Goal: Task Accomplishment & Management: Manage account settings

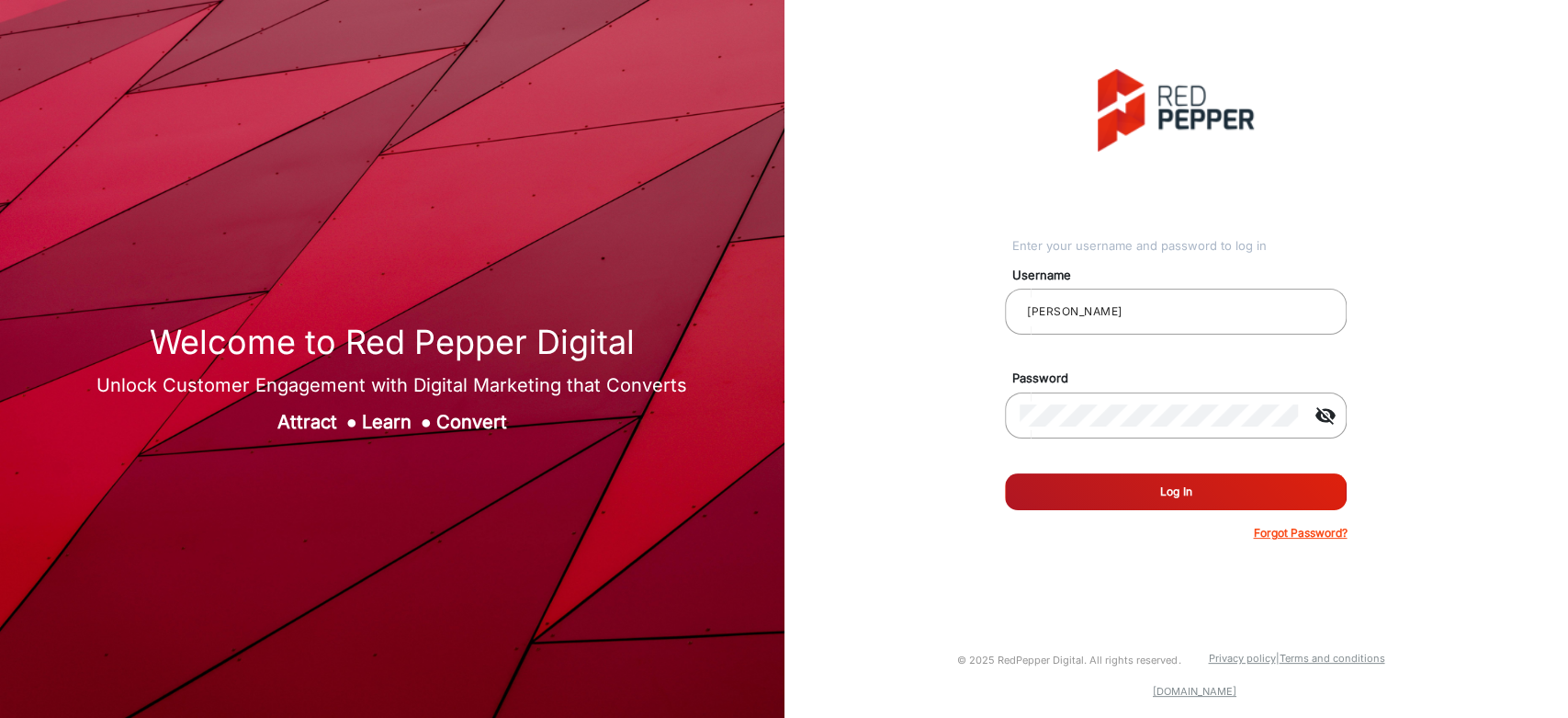
click at [1082, 506] on button "Log In" at bounding box center [1176, 492] width 342 height 37
type input "[PERSON_NAME]"
click at [1142, 490] on button "Log In" at bounding box center [1176, 492] width 342 height 37
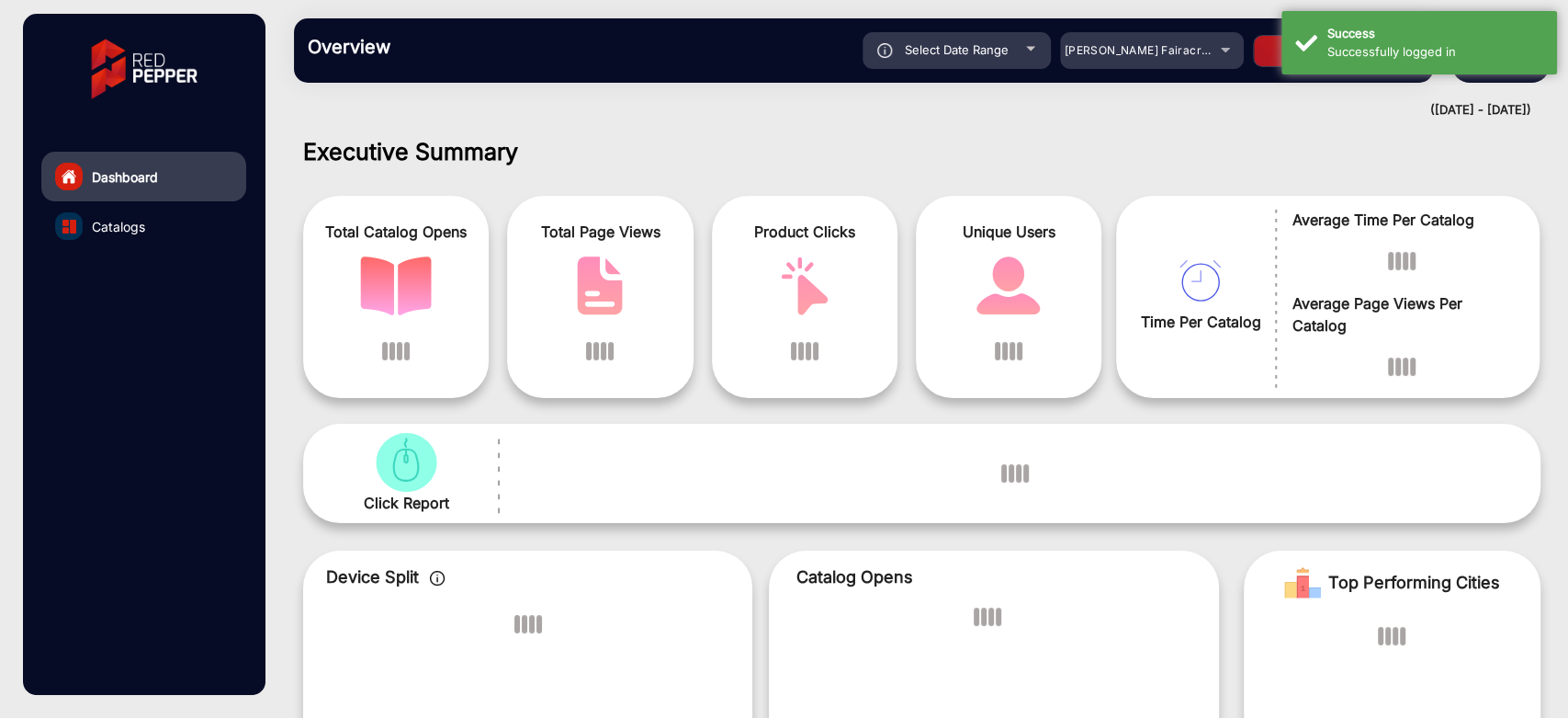
scroll to position [14, 0]
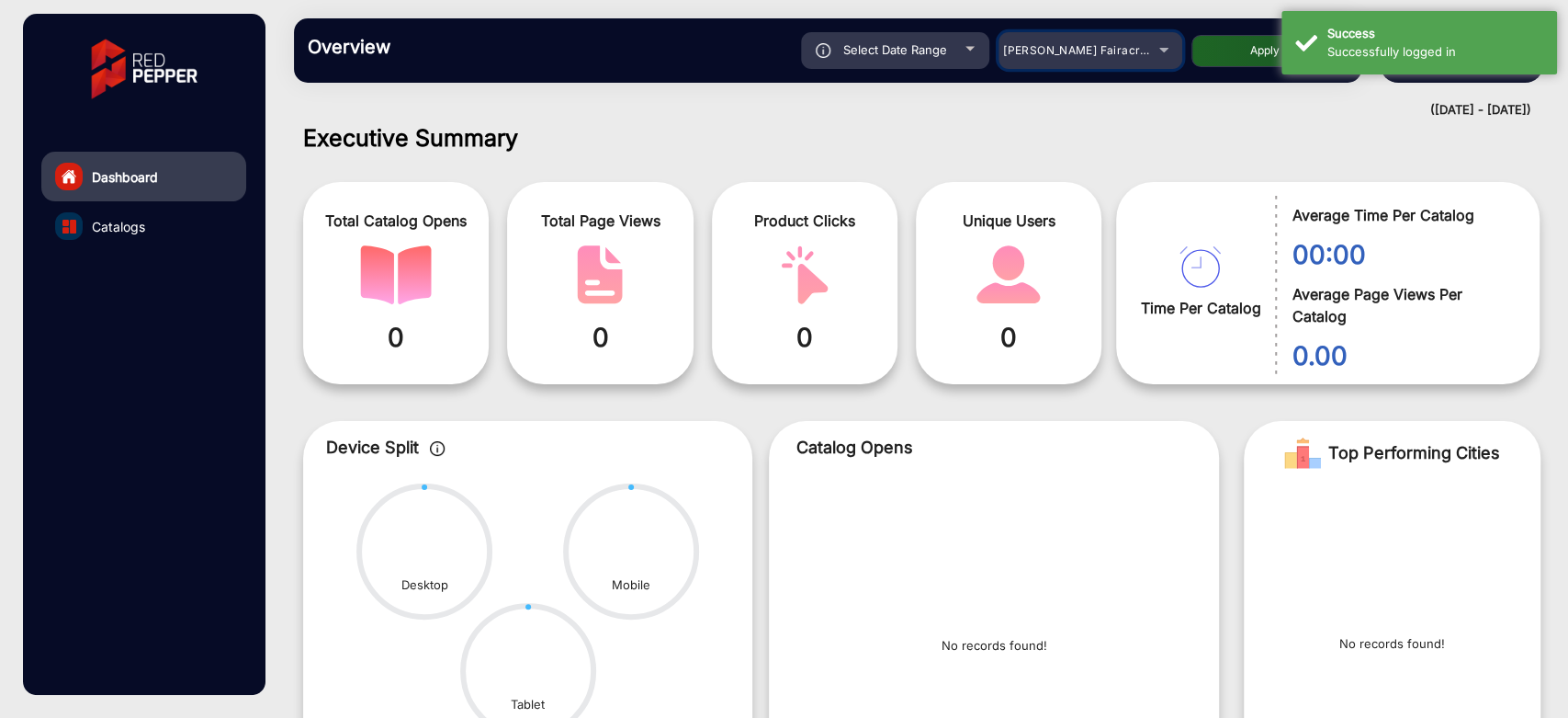
click at [1132, 49] on span "Adams Fairacre Farms" at bounding box center [1094, 50] width 182 height 14
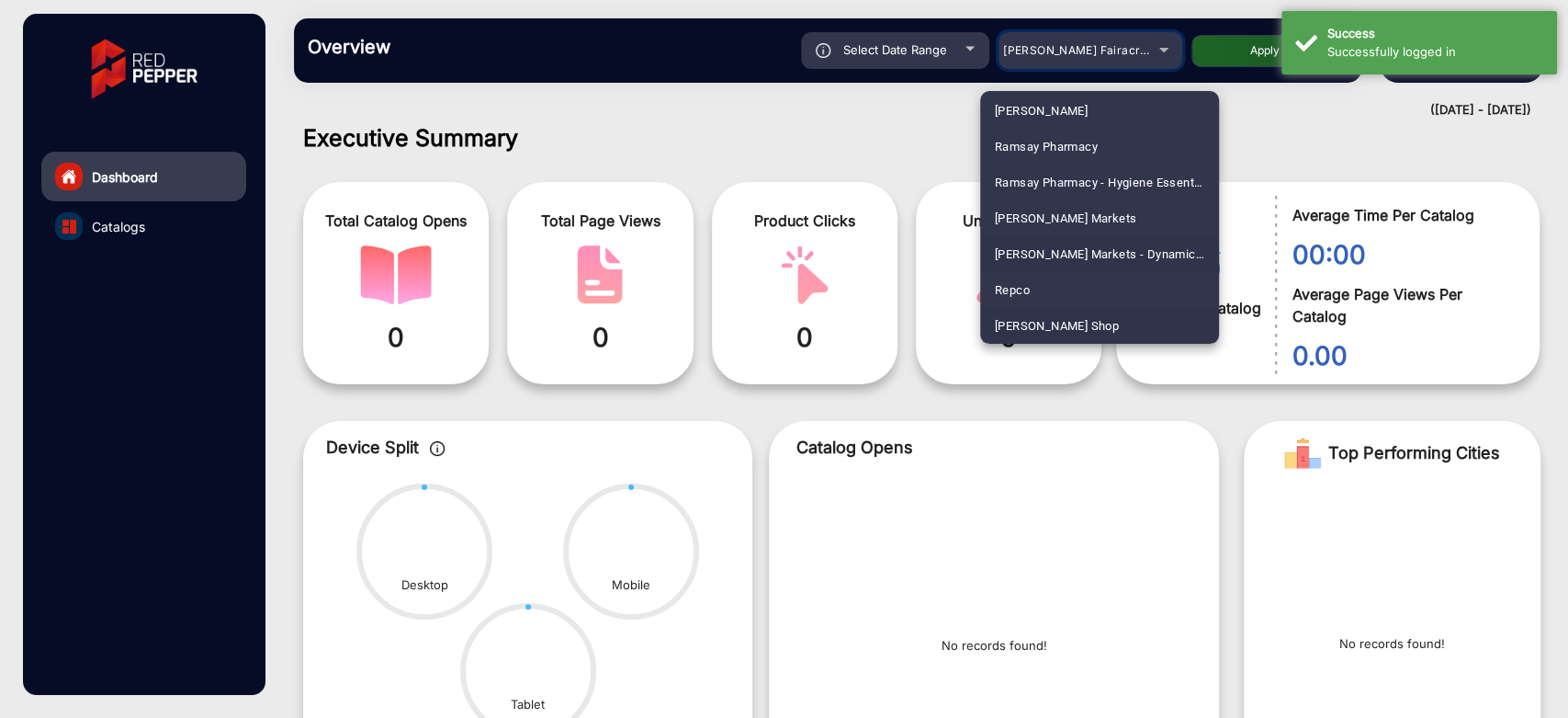
scroll to position [4623, 0]
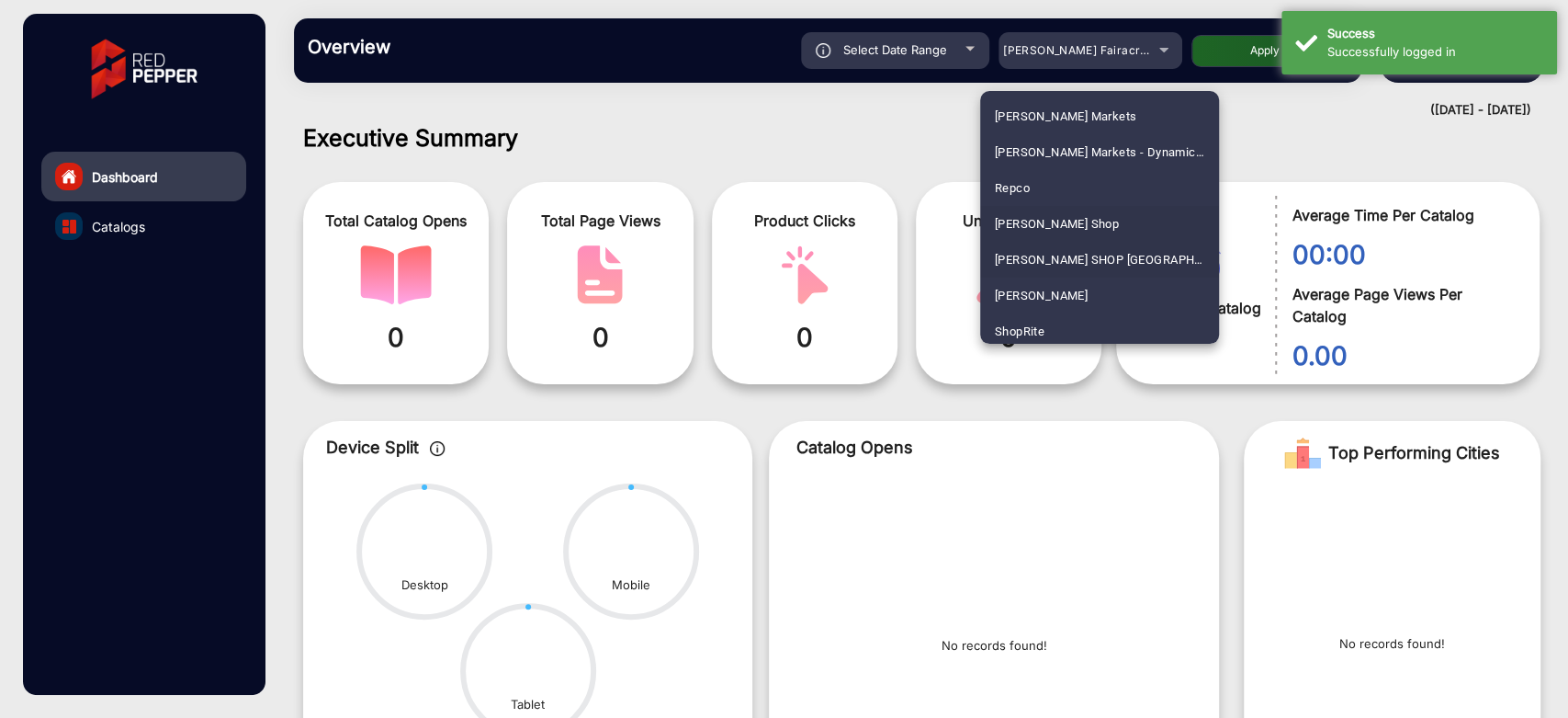
click at [1095, 250] on span "SHAVER SHOP NZ" at bounding box center [1100, 260] width 210 height 36
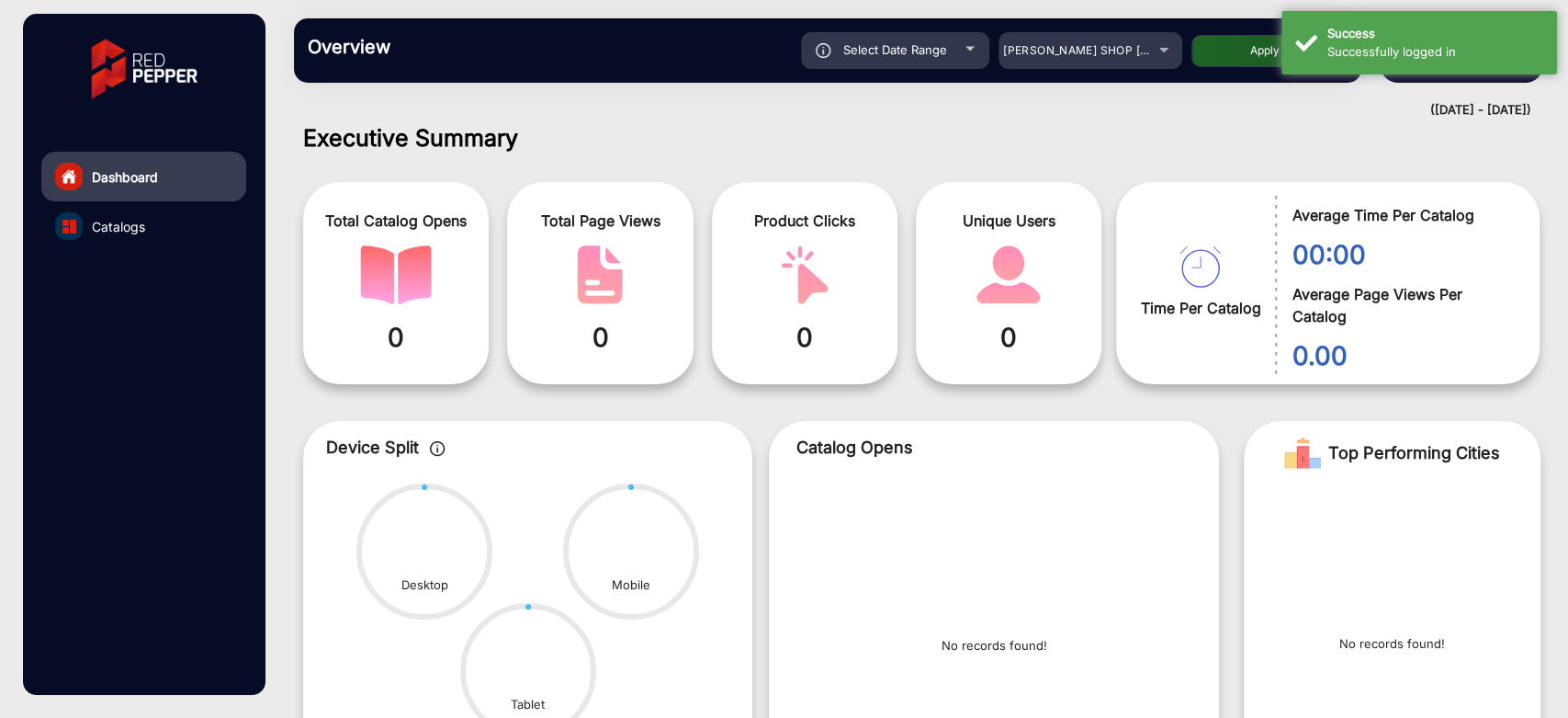
click at [1212, 38] on button "Apply" at bounding box center [1265, 51] width 147 height 32
type input "9/20/2025"
type input "9/26/2025"
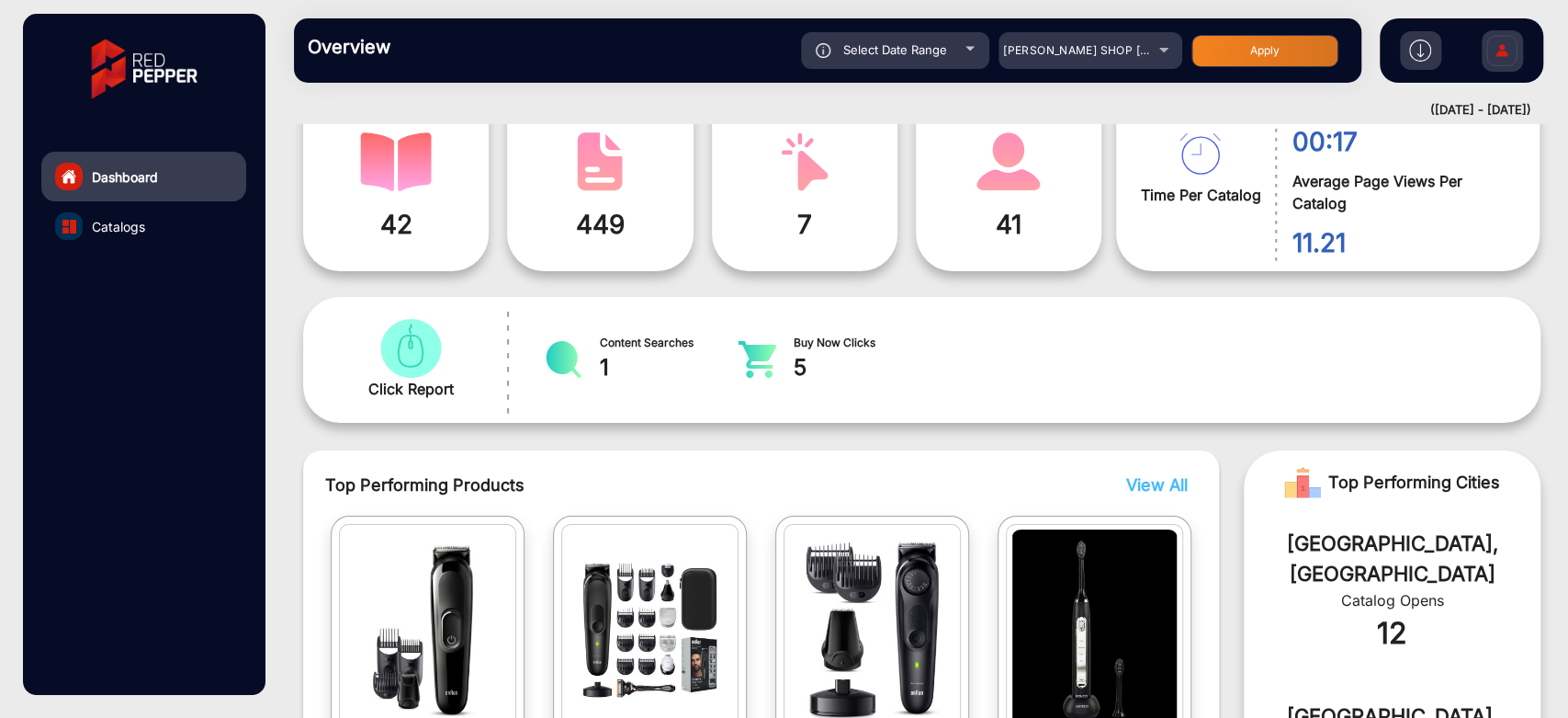
scroll to position [116, 0]
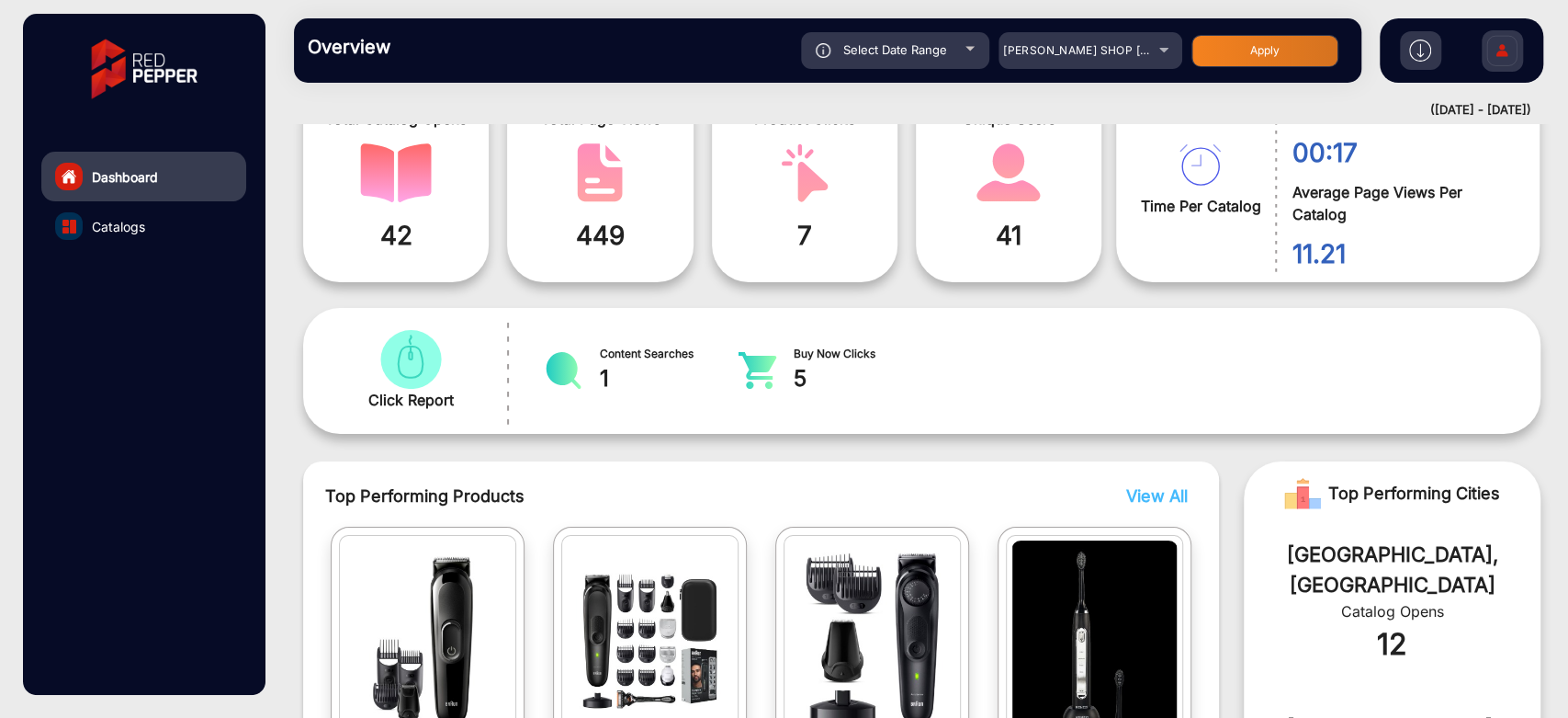
click at [894, 49] on span "Select Date Range" at bounding box center [895, 50] width 104 height 15
type input "9/20/2025"
type input "9/26/2025"
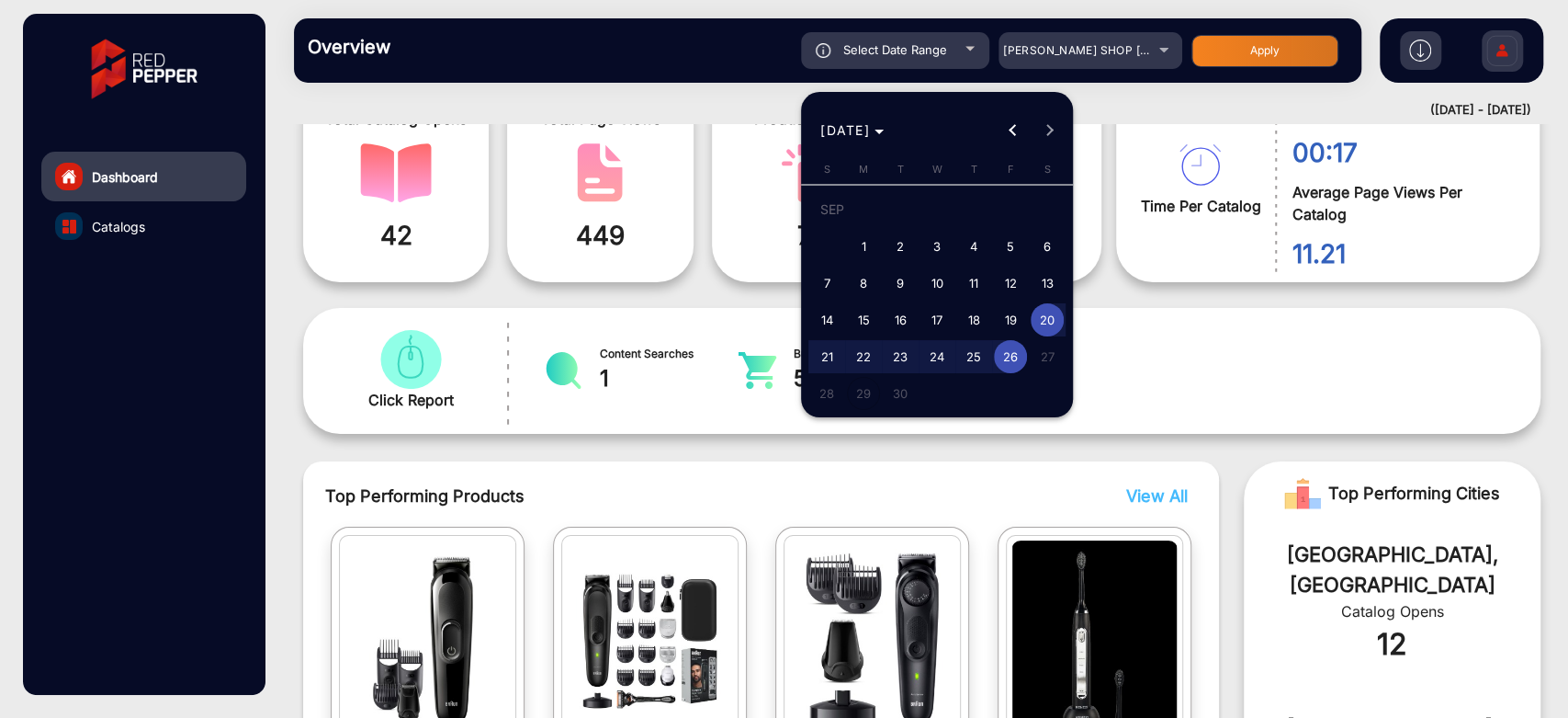
click at [1008, 320] on span "19" at bounding box center [1011, 320] width 33 height 33
type input "9/19/2025"
click at [873, 322] on span "15" at bounding box center [863, 320] width 33 height 33
type input "9/15/2025"
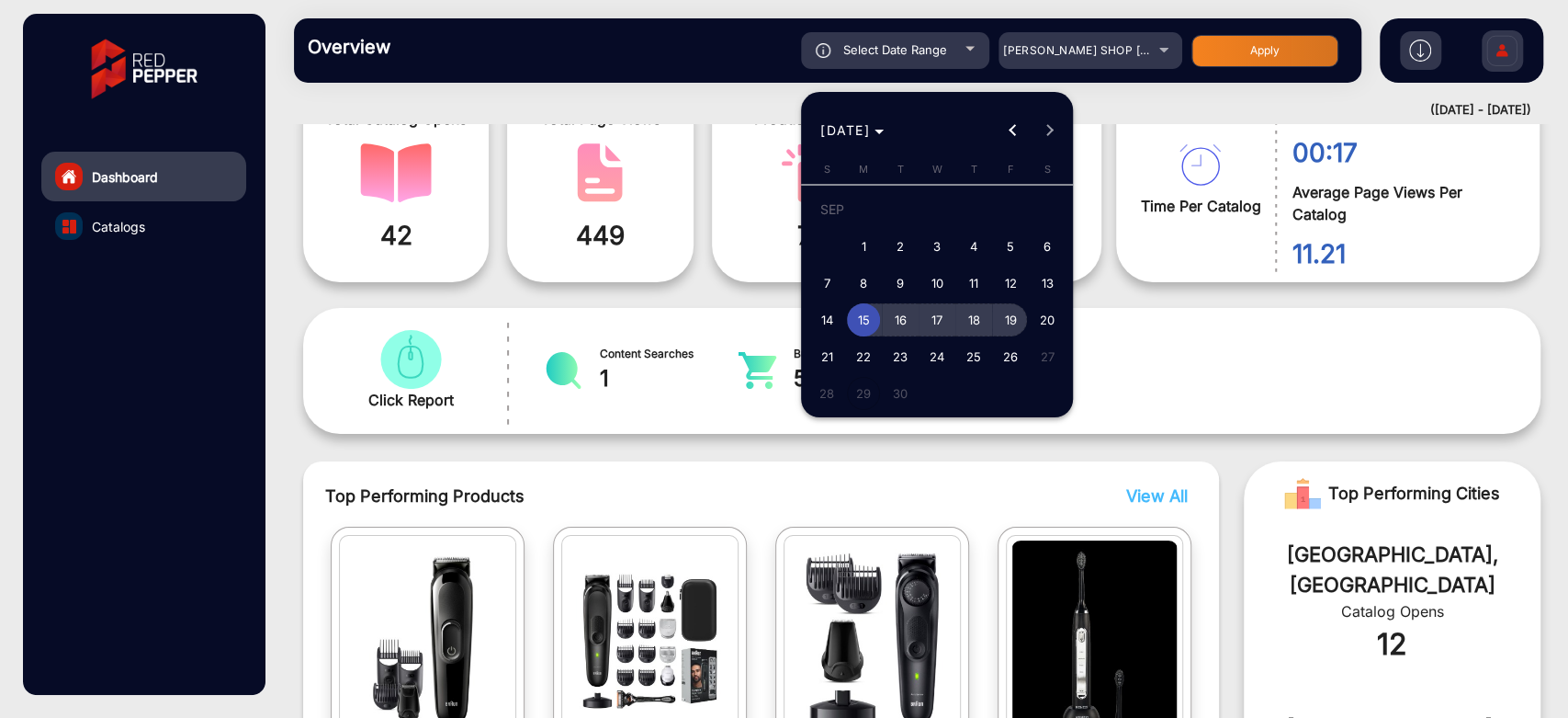
click at [994, 320] on span "19" at bounding box center [1011, 320] width 33 height 33
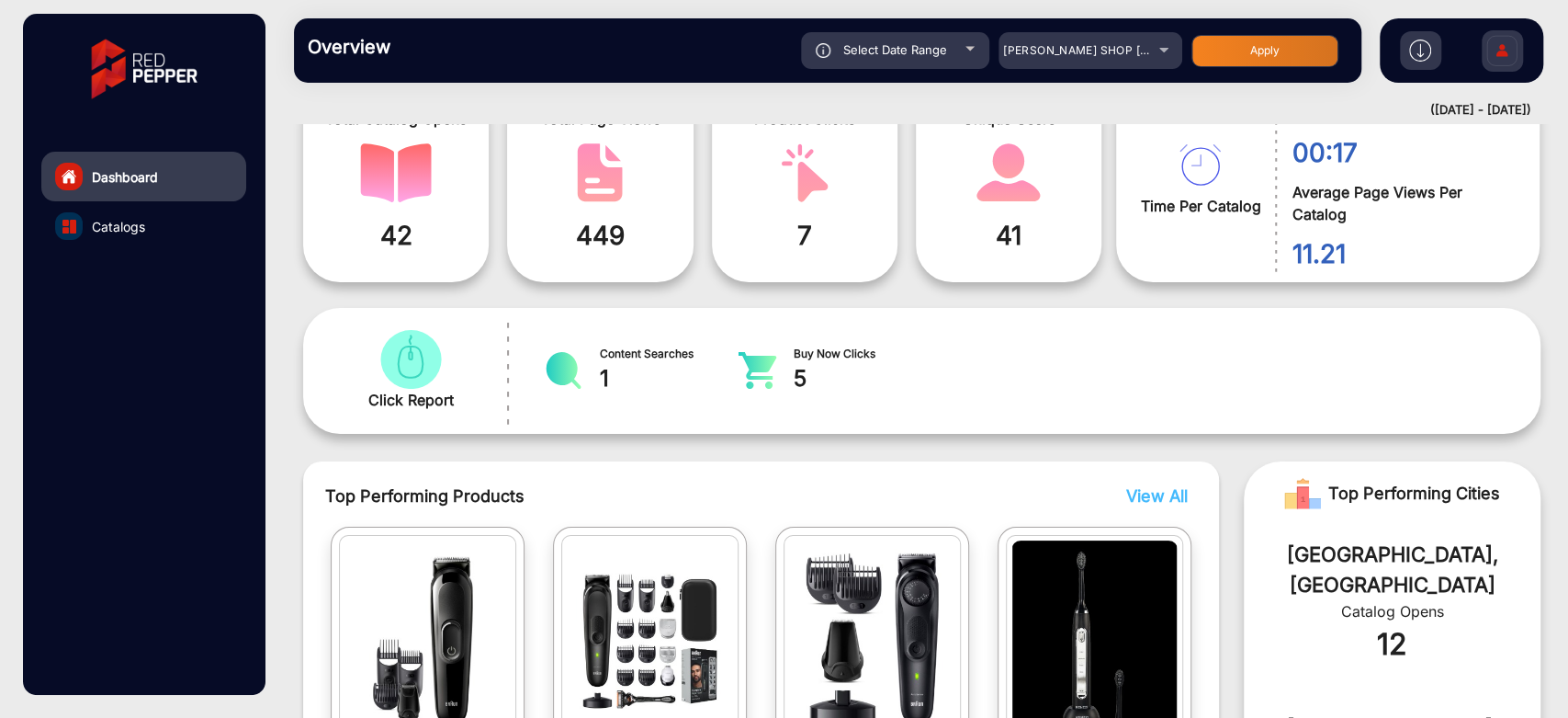
type input "9/19/2025"
click at [1242, 43] on button "Apply" at bounding box center [1265, 51] width 147 height 32
type input "9/15/2025"
type input "9/19/2025"
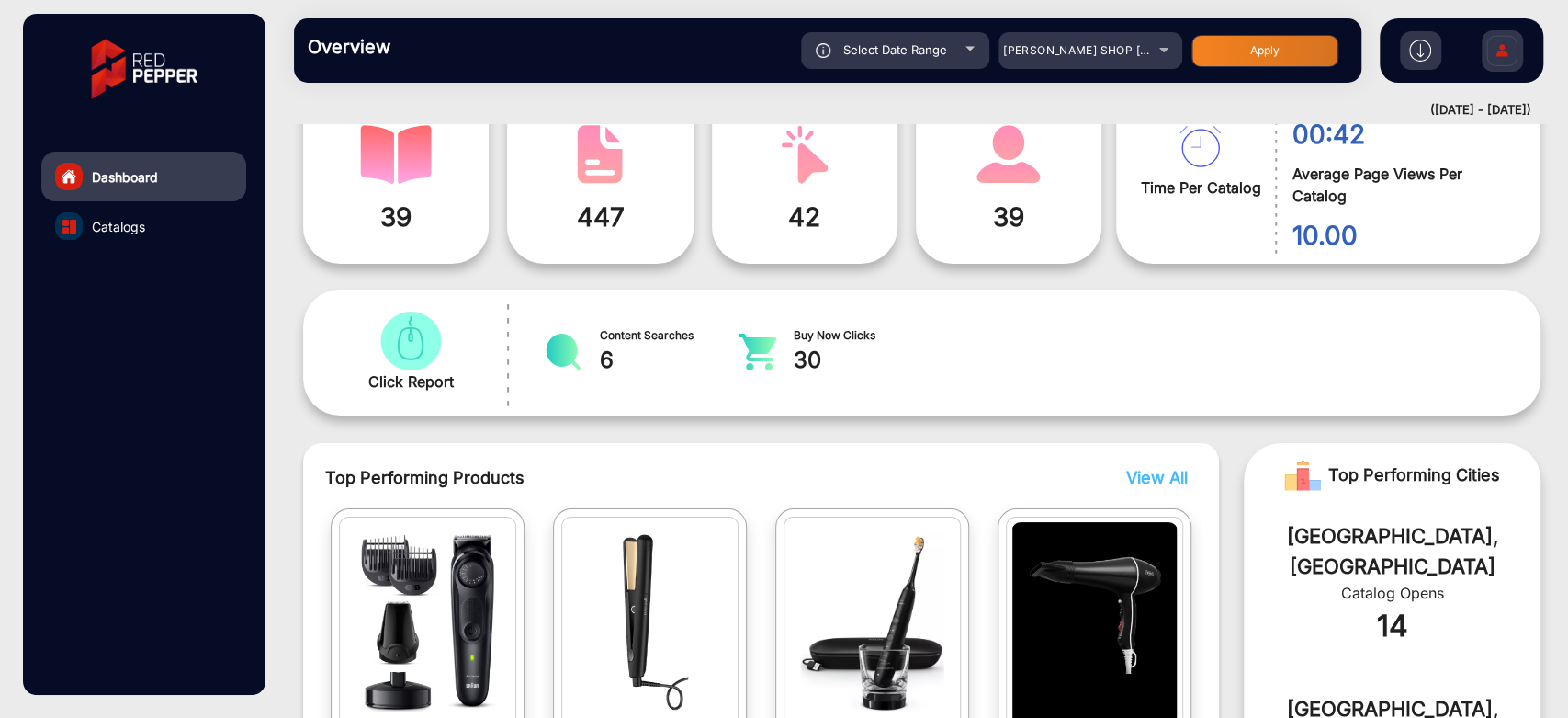
scroll to position [14, 0]
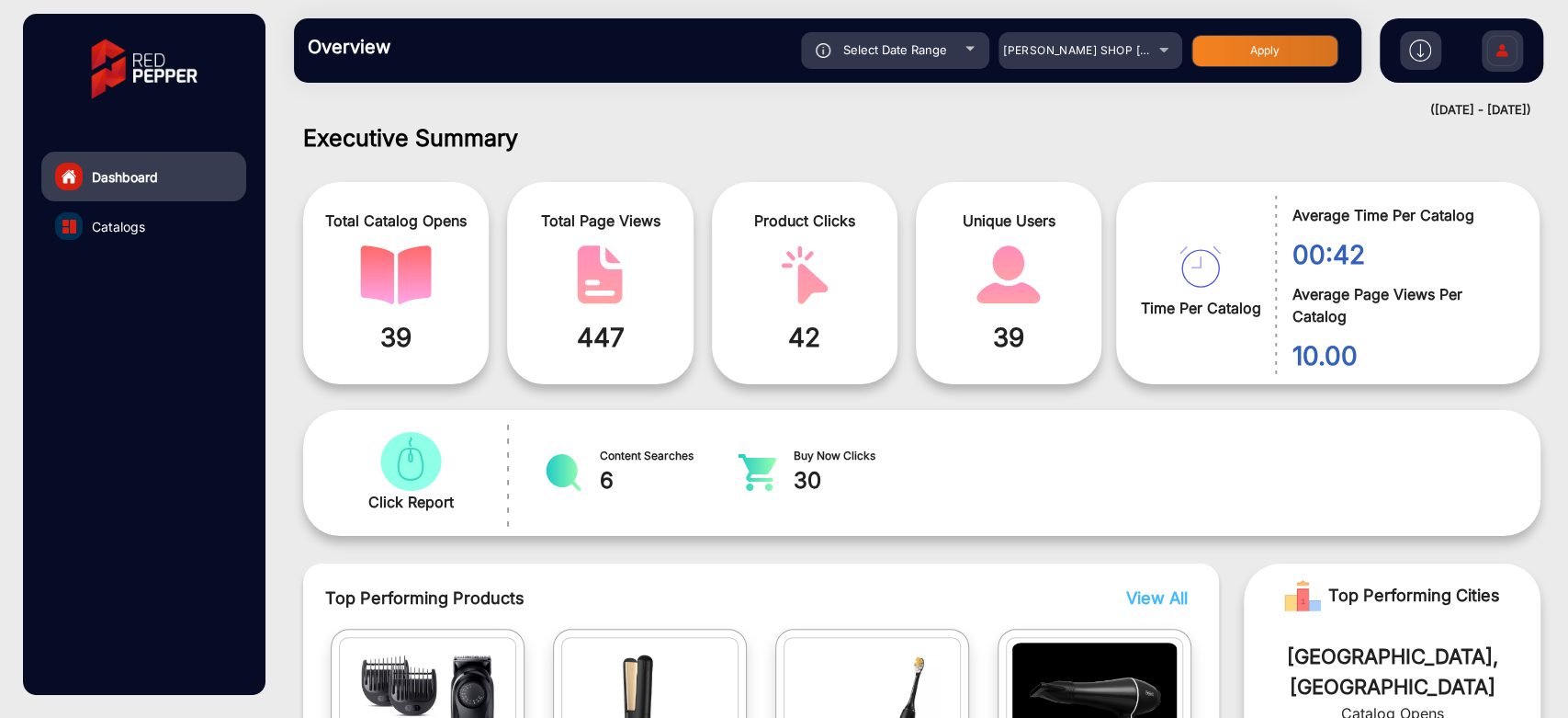
click at [921, 61] on div "Select Date Range" at bounding box center [895, 51] width 188 height 37
type input "9/15/2025"
type input "9/19/2025"
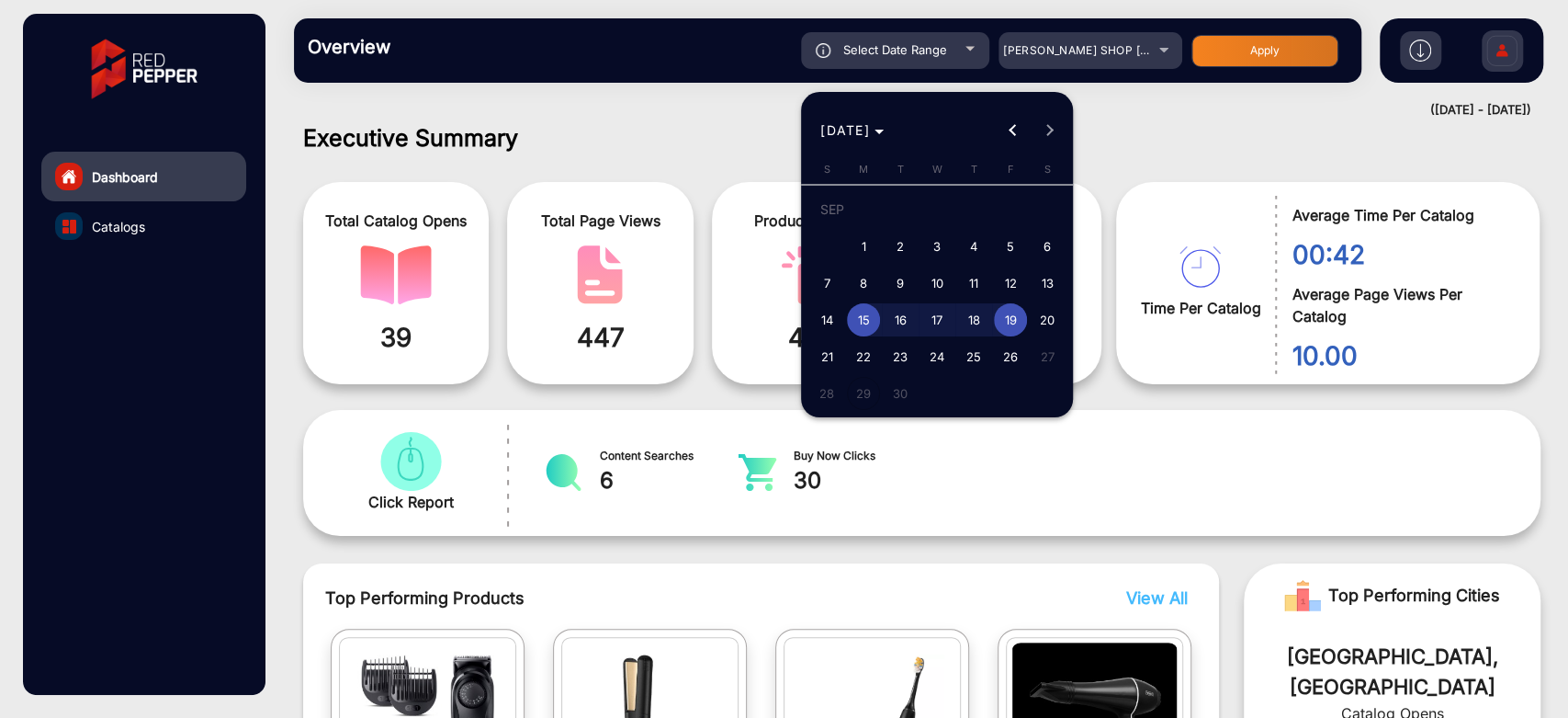
click at [1058, 278] on span "13" at bounding box center [1048, 283] width 33 height 33
type input "9/13/2025"
click at [822, 314] on span "14" at bounding box center [827, 320] width 33 height 33
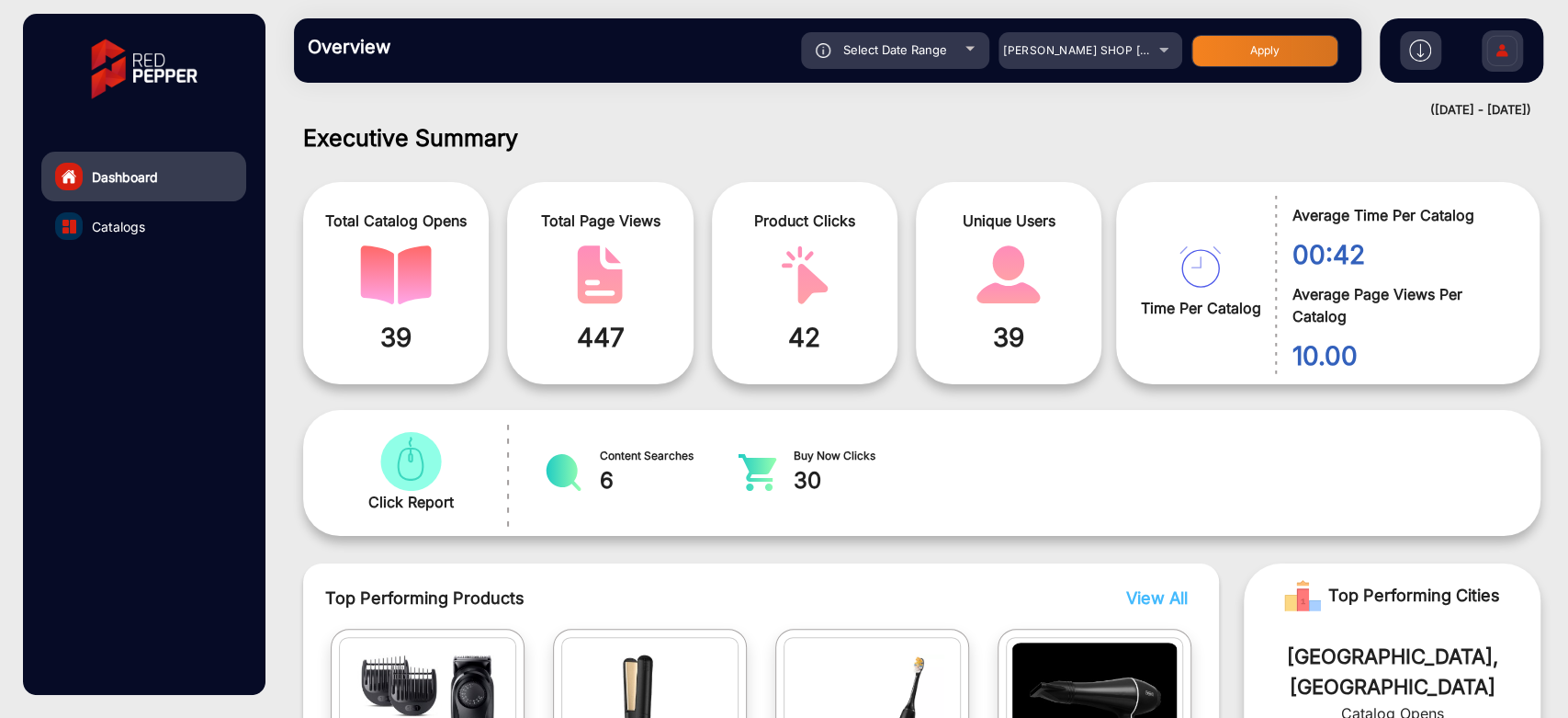
type input "9/14/2025"
click at [1300, 35] on button "Apply" at bounding box center [1265, 51] width 147 height 32
type input "9/13/2025"
type input "9/14/2025"
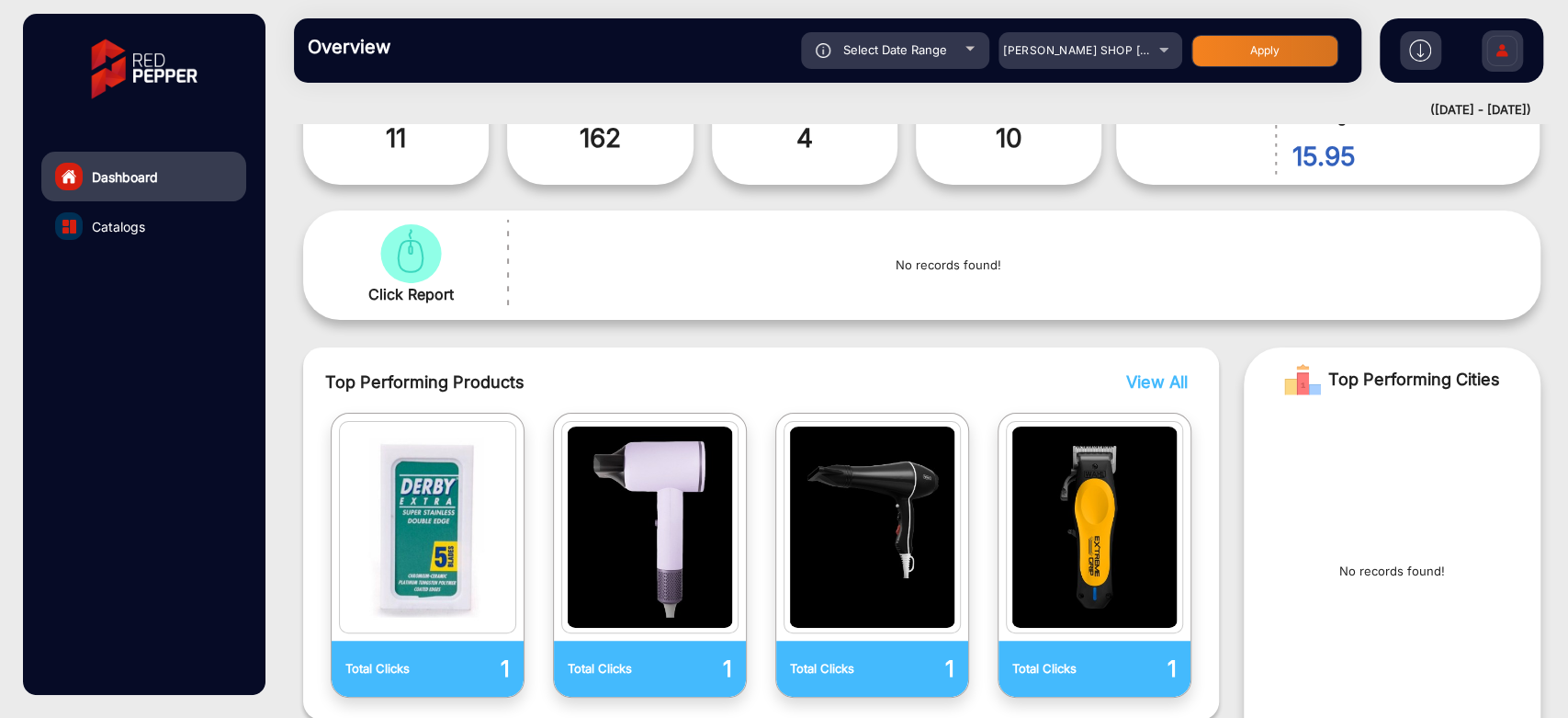
scroll to position [218, 0]
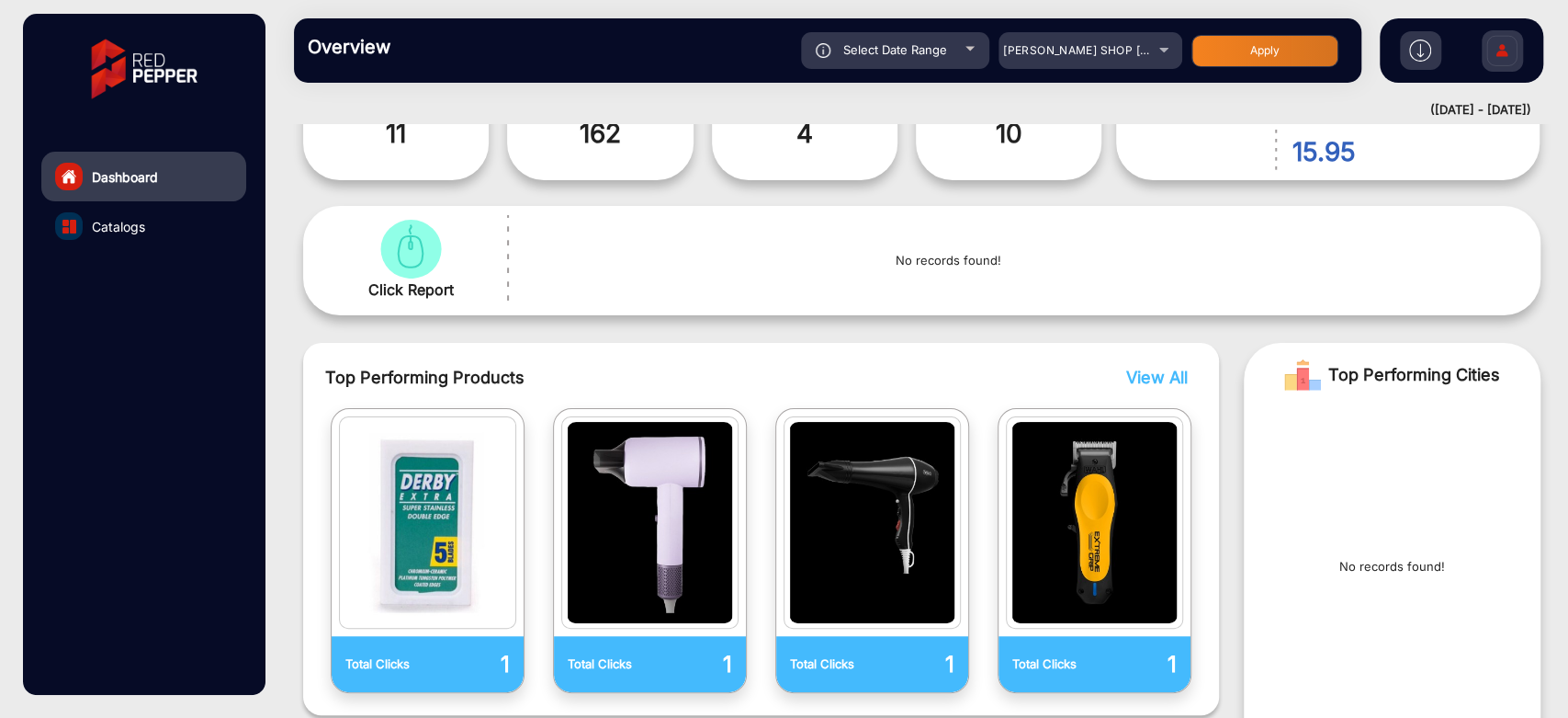
click at [956, 70] on div "Overview Reports Understand what makes your customers tick and learn how they a…" at bounding box center [827, 50] width 1067 height 64
click at [961, 49] on div "Select Date Range" at bounding box center [895, 51] width 188 height 37
type input "9/13/2025"
type input "9/14/2025"
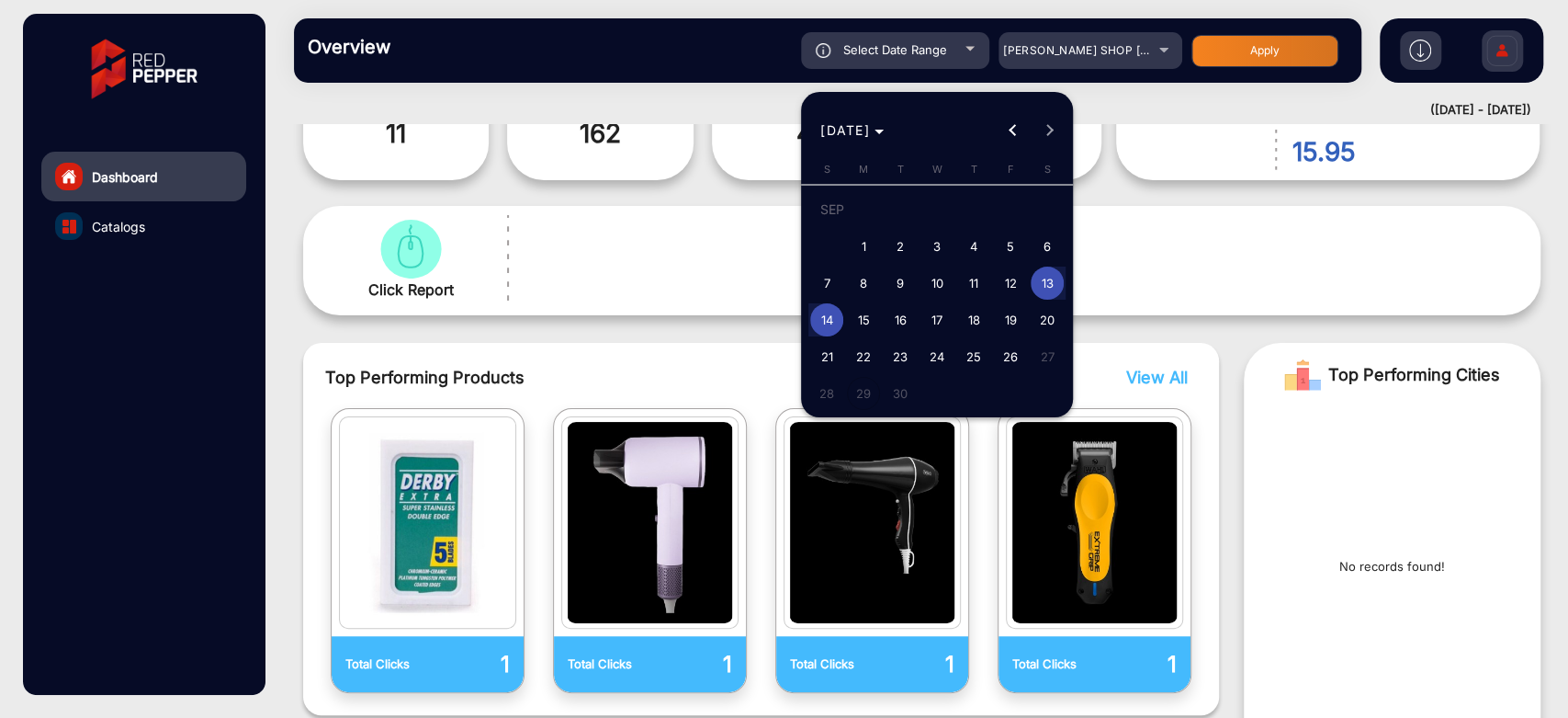
click at [863, 278] on span "8" at bounding box center [863, 283] width 33 height 33
type input "9/8/2025"
click at [1012, 281] on span "12" at bounding box center [1011, 283] width 33 height 33
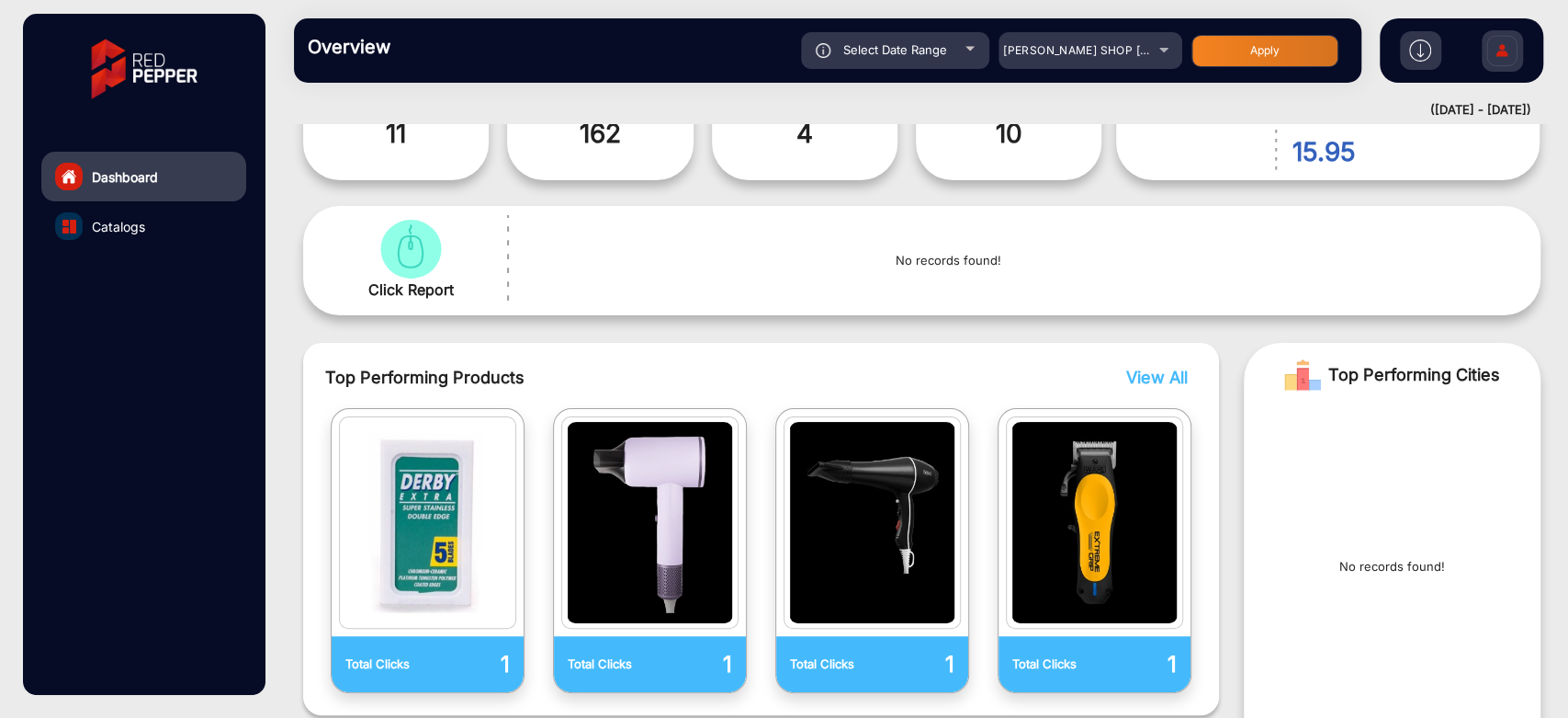
type input "9/12/2025"
click at [1251, 60] on button "Apply" at bounding box center [1265, 51] width 147 height 32
type input "9/8/2025"
type input "9/12/2025"
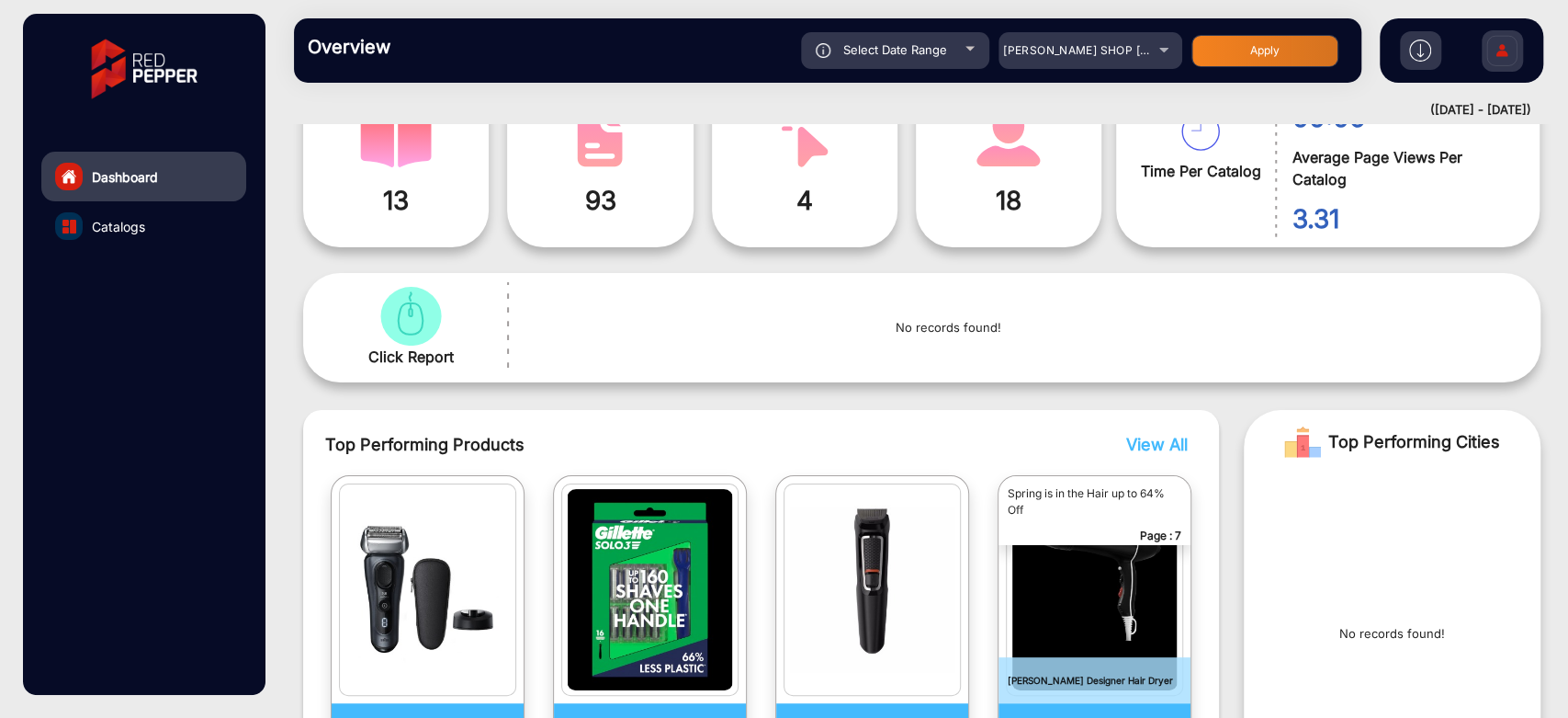
scroll to position [320, 0]
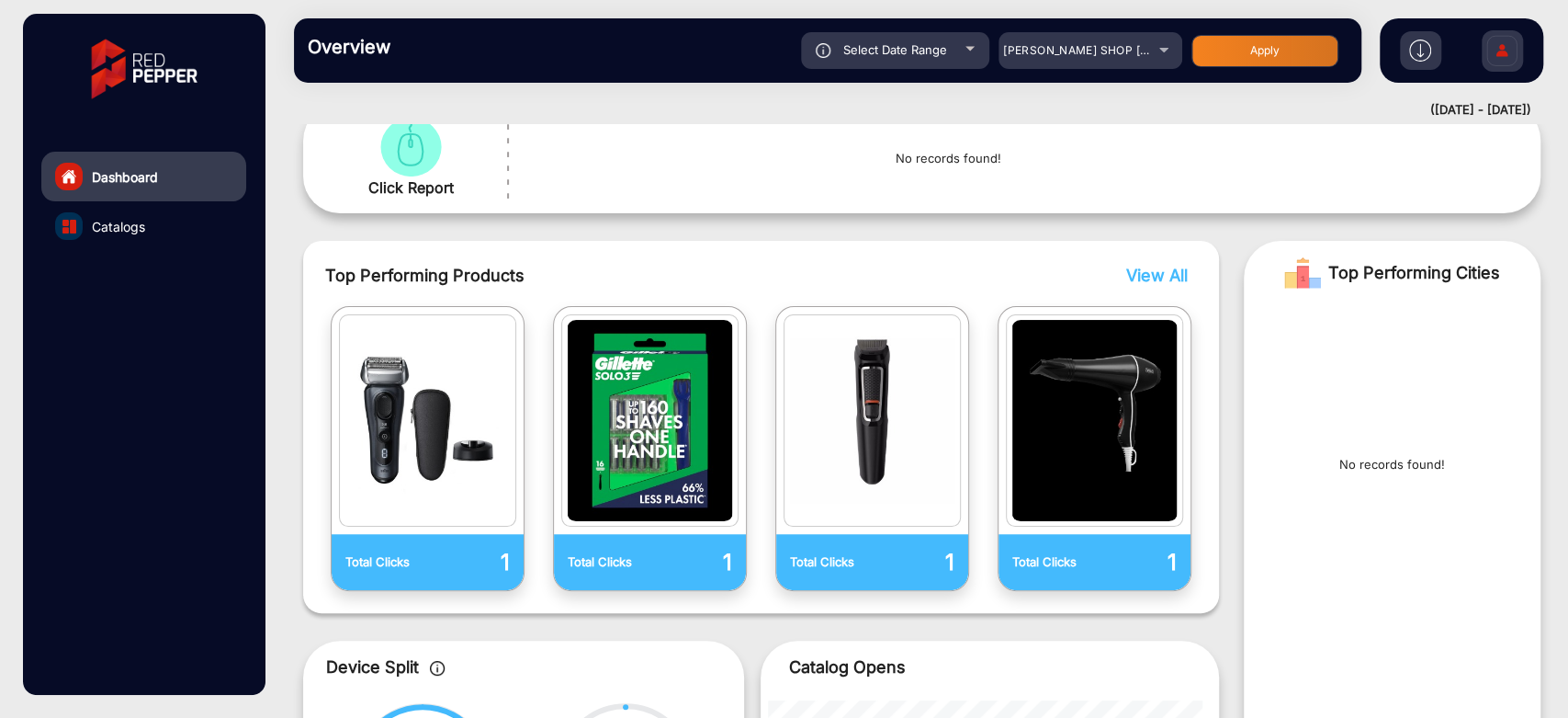
click at [977, 62] on div "Select Date Range" at bounding box center [895, 51] width 188 height 37
type input "9/8/2025"
type input "9/12/2025"
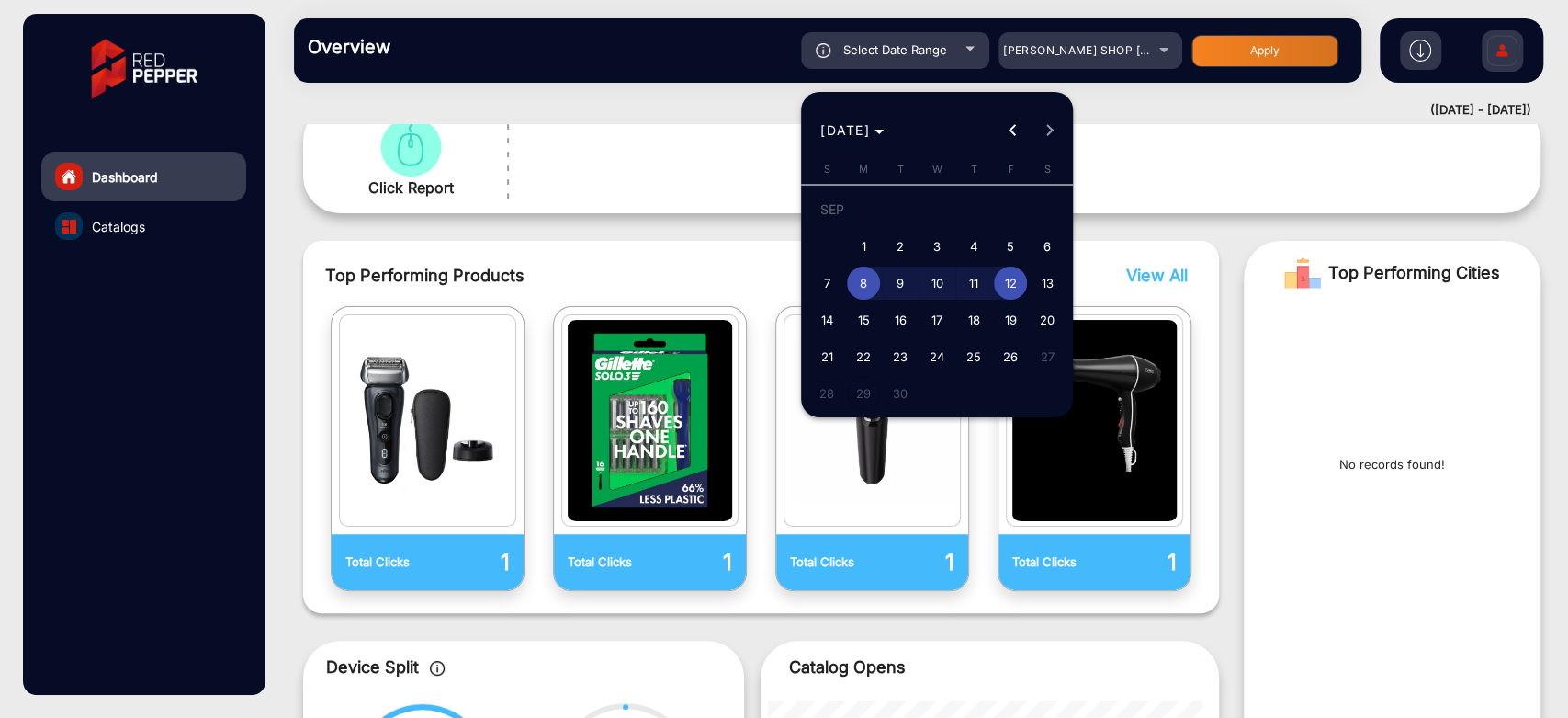
click at [861, 238] on span "1" at bounding box center [863, 247] width 33 height 33
type input "9/1/2025"
click at [938, 242] on span "3" at bounding box center [937, 247] width 33 height 33
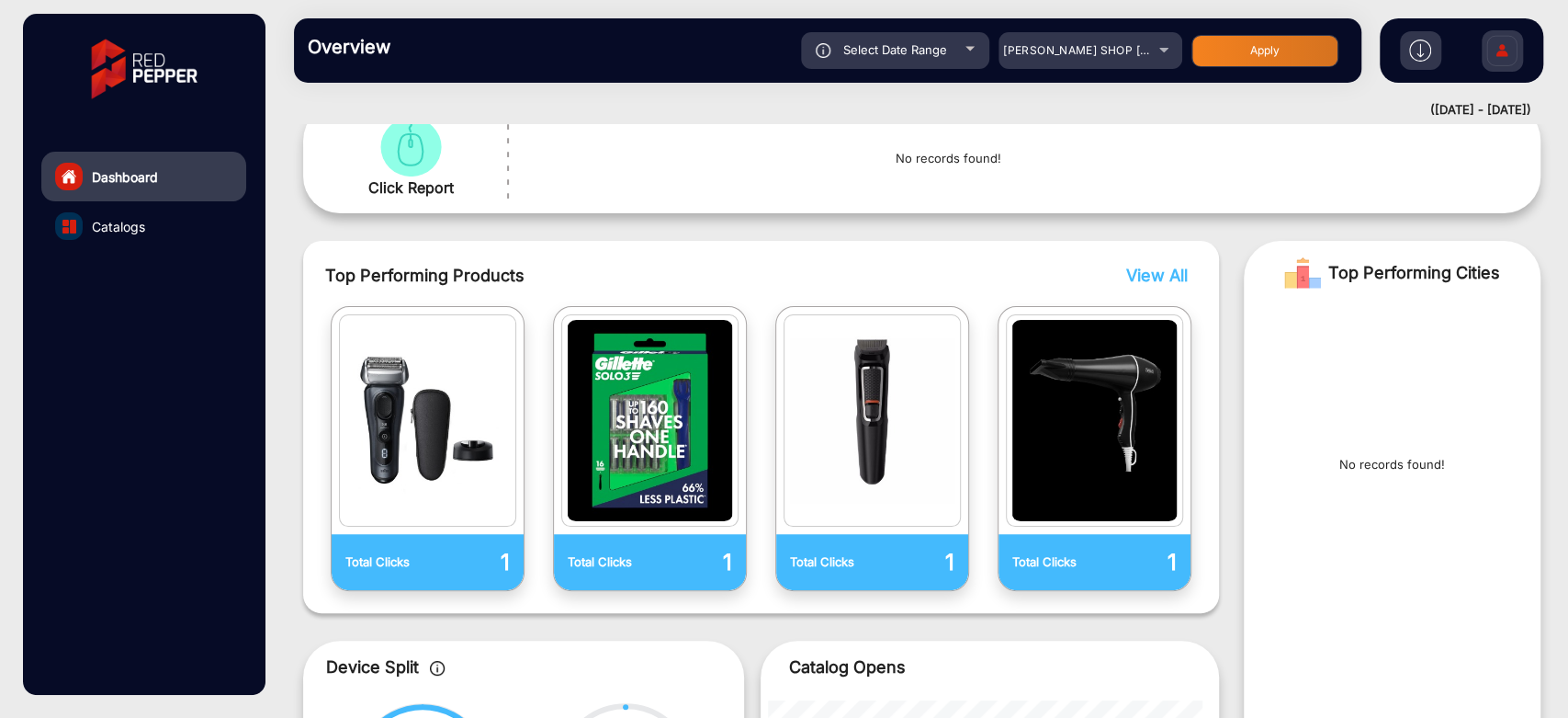
type input "9/3/2025"
click at [946, 58] on div "Select Date Range" at bounding box center [895, 51] width 188 height 37
type input "9/8/2025"
type input "9/12/2025"
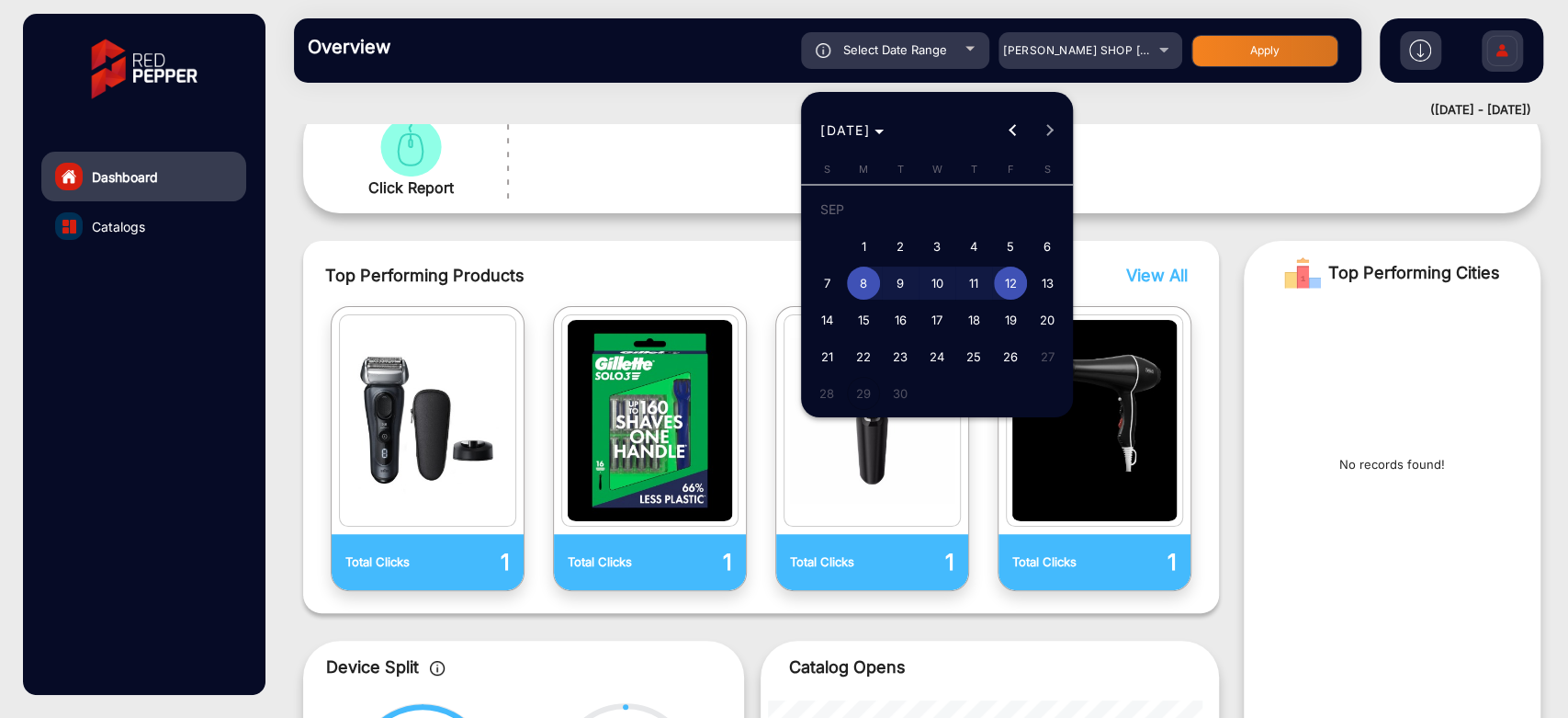
click at [962, 239] on span "4" at bounding box center [974, 247] width 33 height 33
type input "9/4/2025"
click at [1081, 241] on div at bounding box center [784, 359] width 1568 height 718
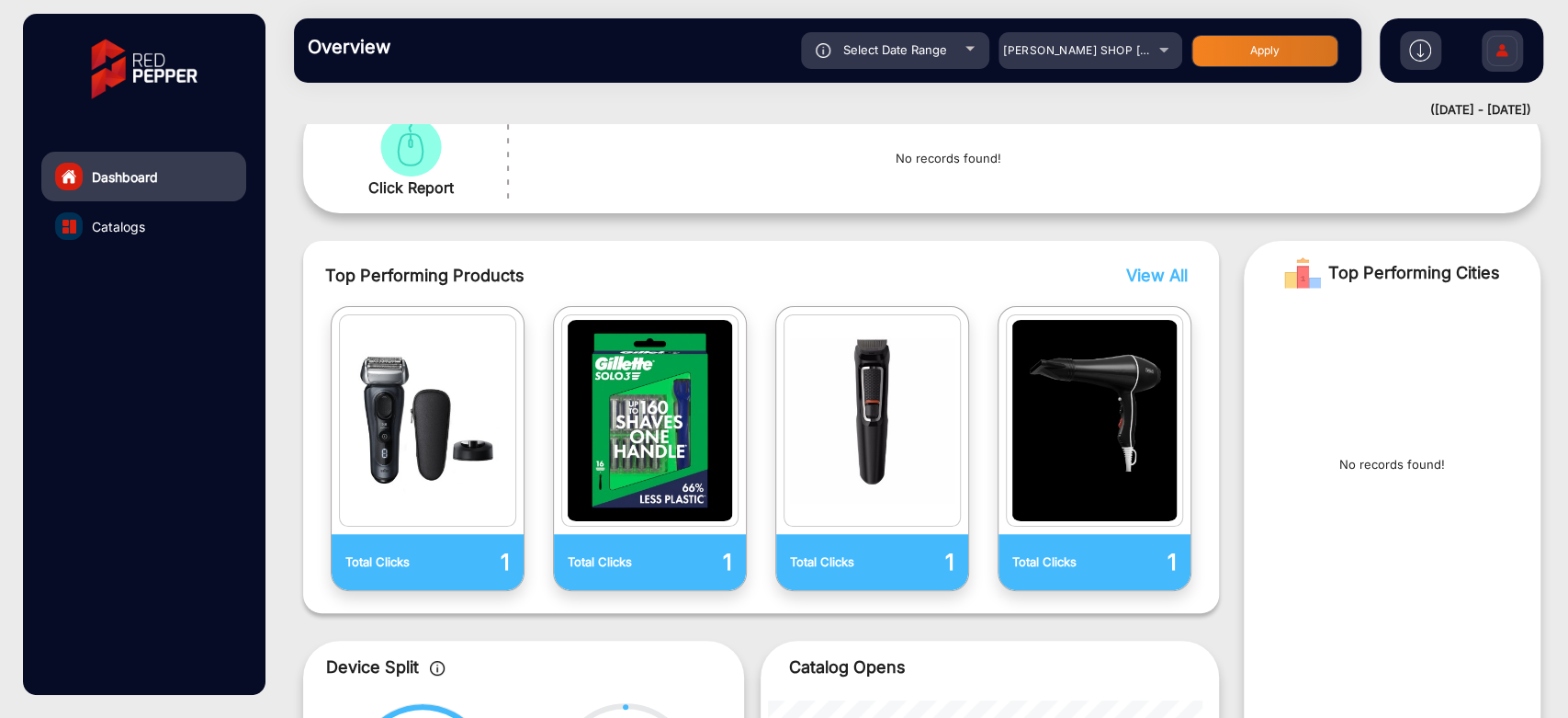
click at [963, 51] on div "Select Date Range" at bounding box center [895, 51] width 188 height 37
type input "9/8/2025"
type input "9/12/2025"
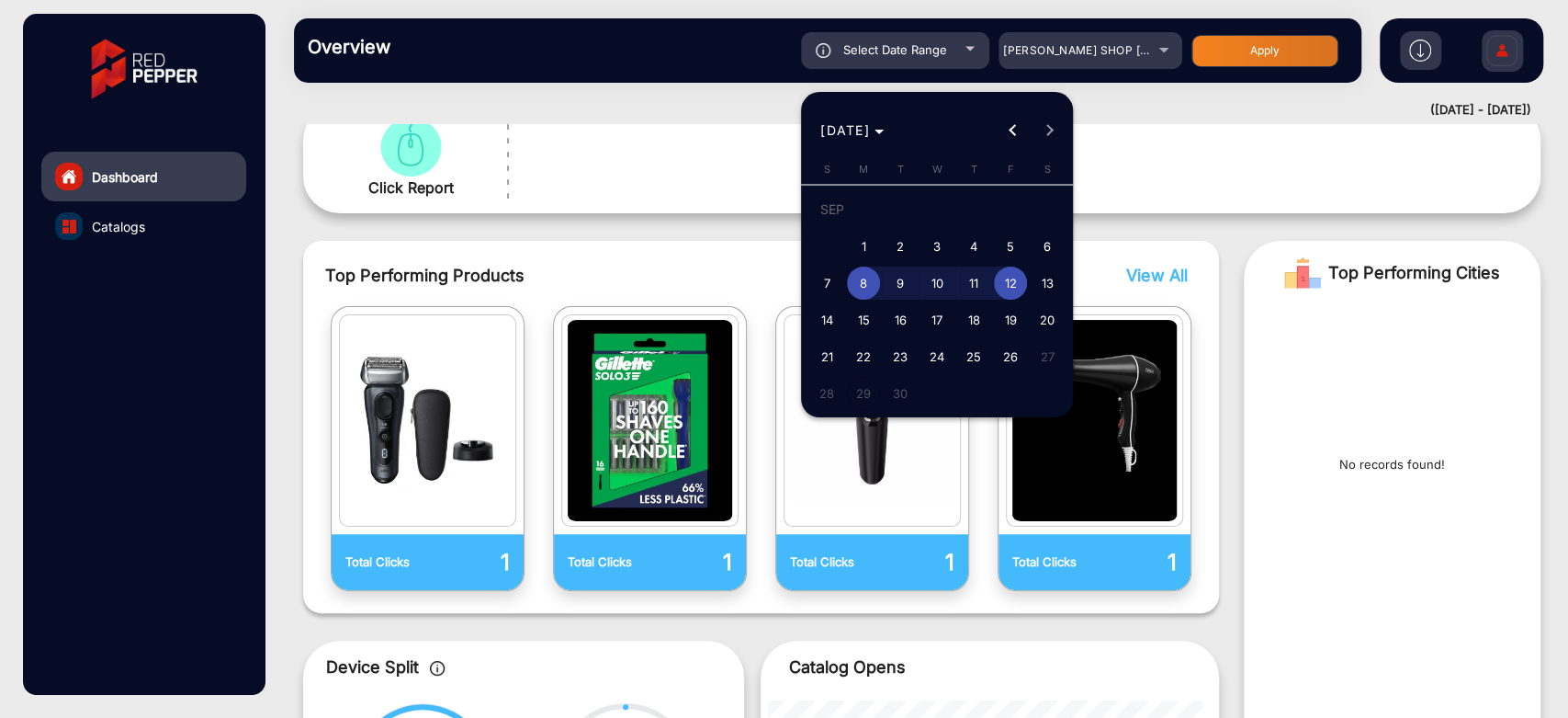
click at [983, 241] on span "4" at bounding box center [974, 247] width 33 height 33
type input "9/4/2025"
click at [946, 279] on span "10" at bounding box center [937, 283] width 33 height 33
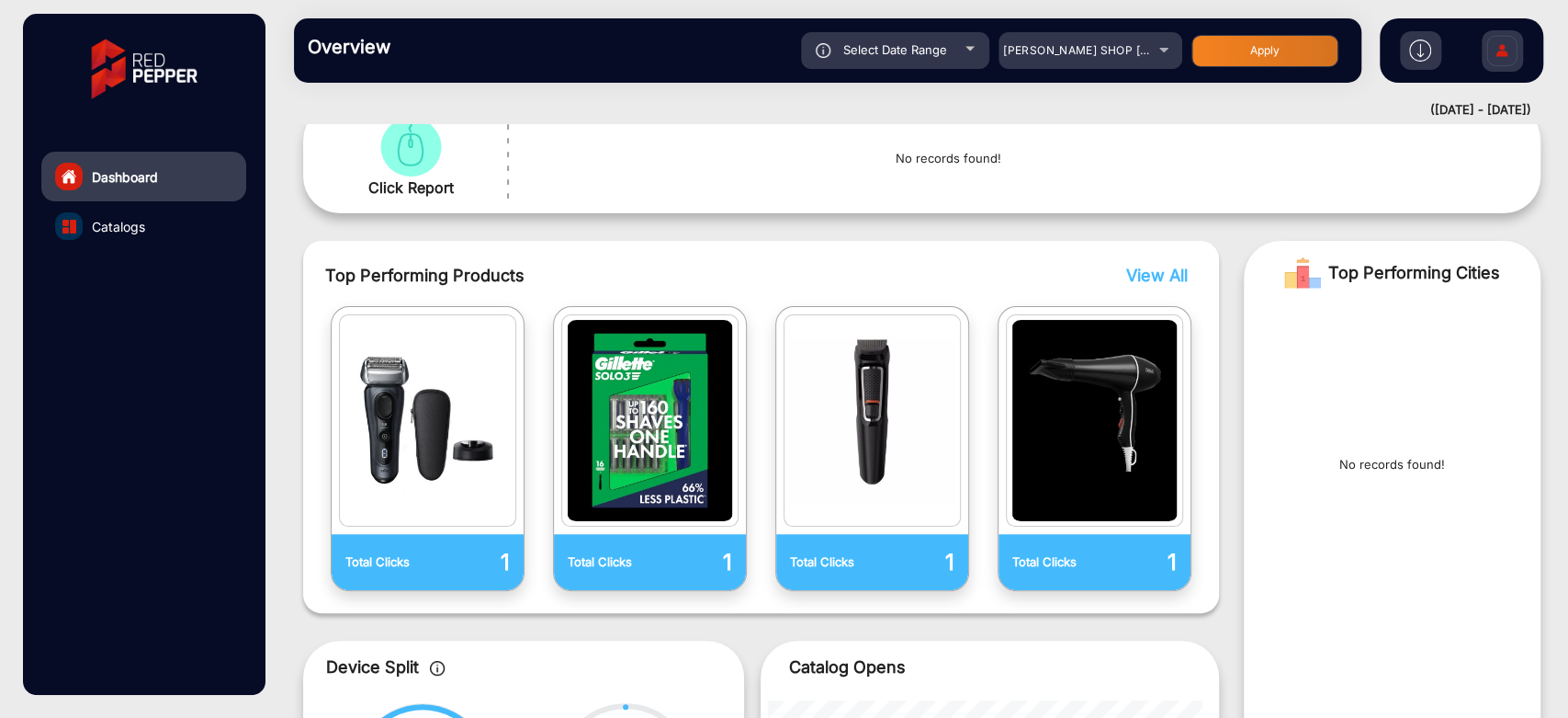
type input "9/10/2025"
click at [1243, 55] on button "Apply" at bounding box center [1265, 51] width 147 height 32
type input "9/4/2025"
type input "9/10/2025"
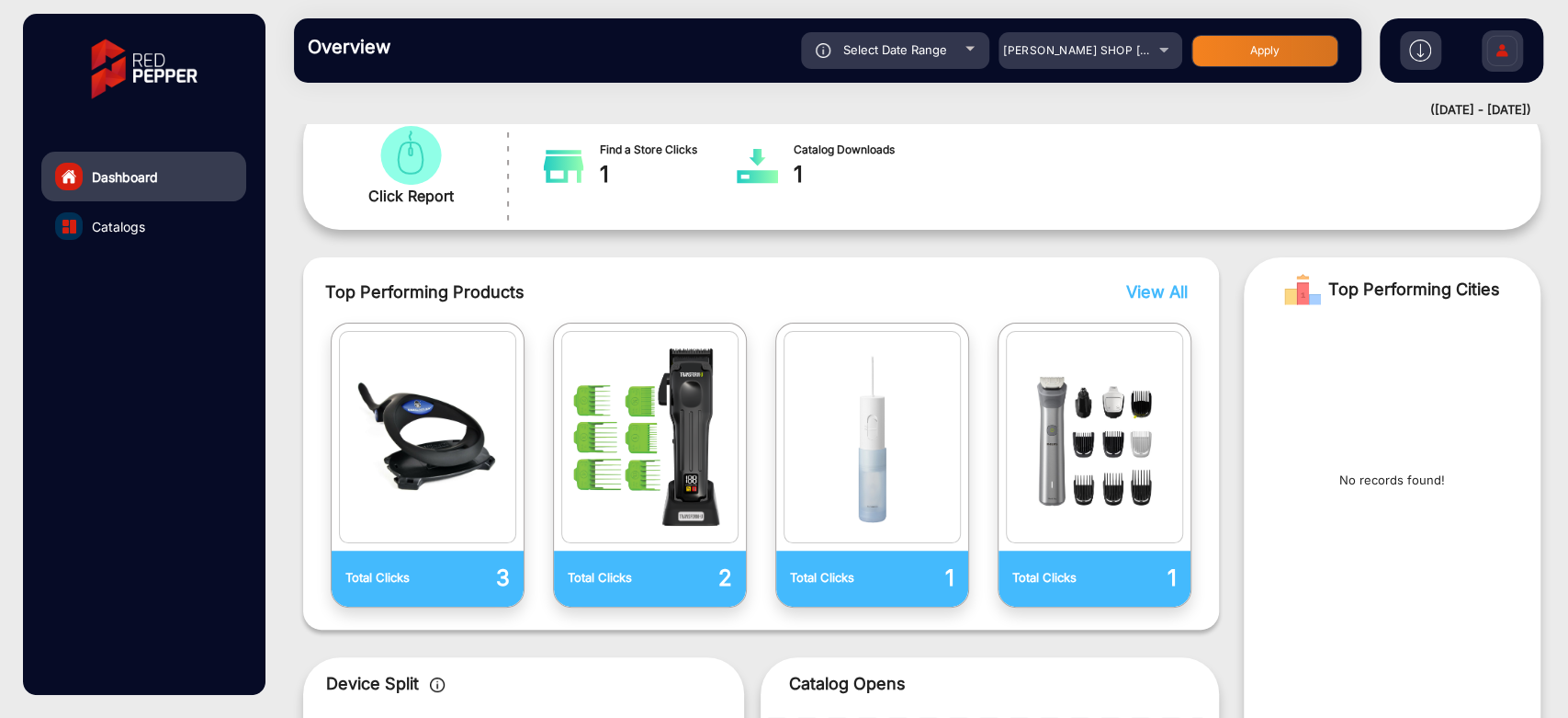
click at [973, 49] on div at bounding box center [970, 49] width 9 height 5
click at [942, 56] on span "Select Date Range" at bounding box center [895, 50] width 104 height 15
type input "9/4/2025"
type input "9/10/2025"
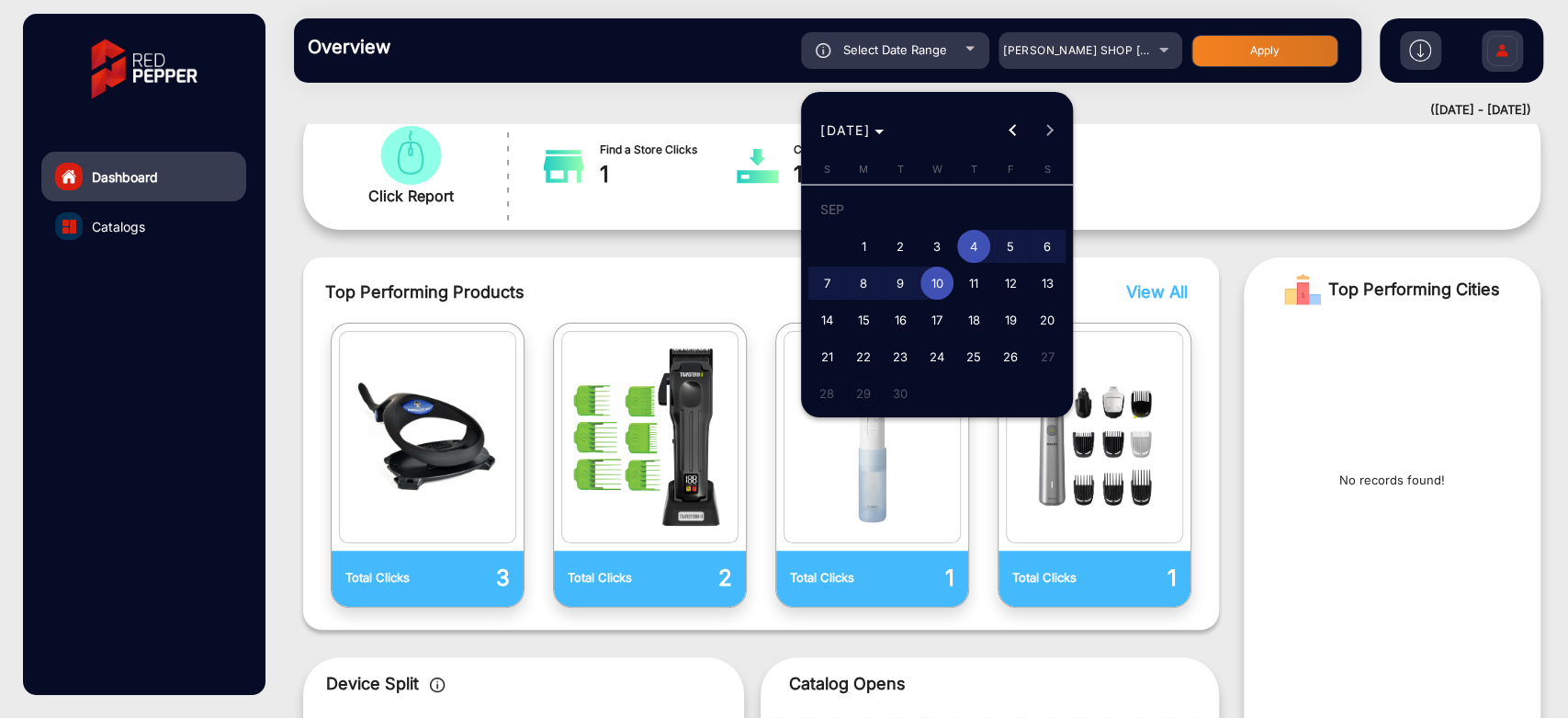
click at [986, 232] on button "4" at bounding box center [974, 247] width 37 height 37
click at [1002, 234] on span "5" at bounding box center [1011, 247] width 33 height 33
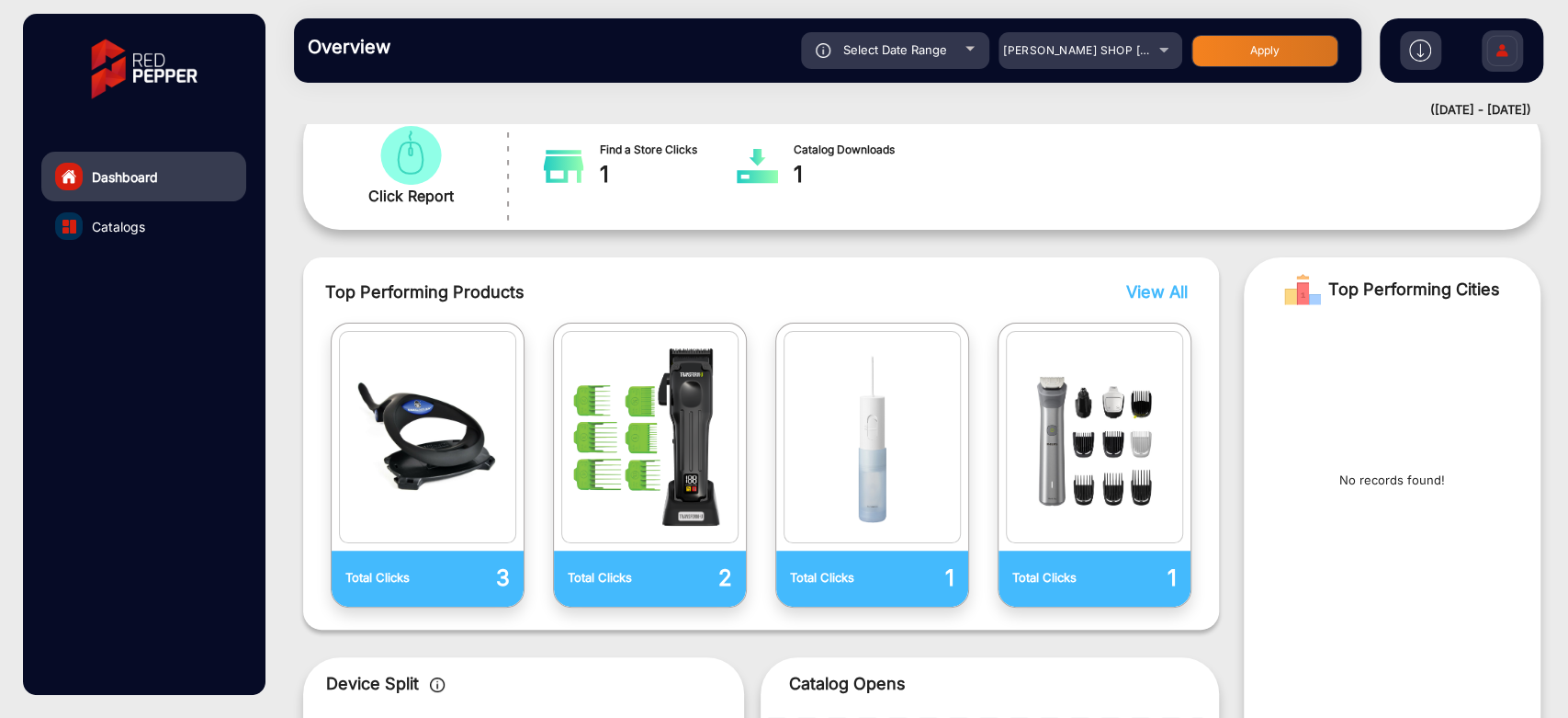
type input "9/5/2025"
click at [1242, 43] on button "Apply" at bounding box center [1265, 51] width 147 height 32
type input "9/4/2025"
type input "9/5/2025"
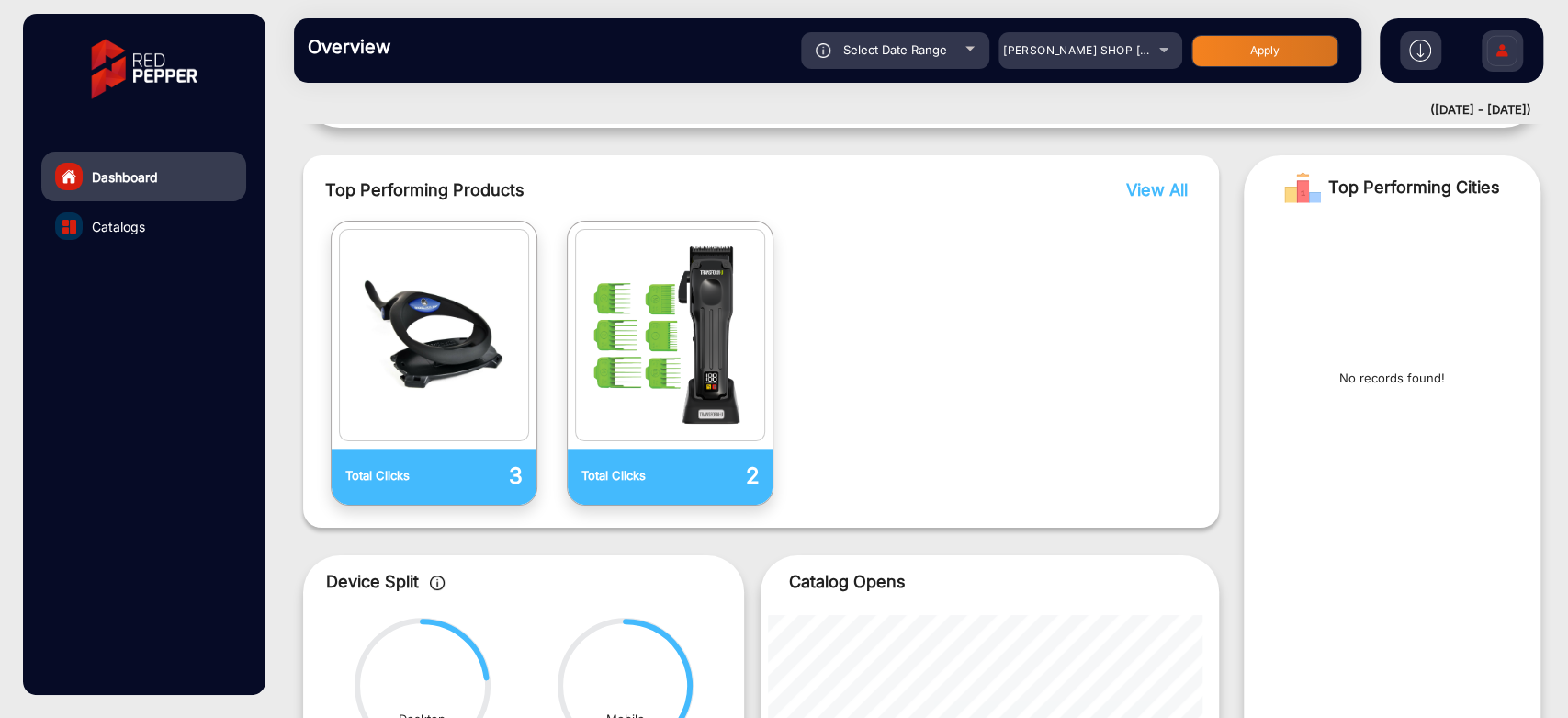
scroll to position [14, 0]
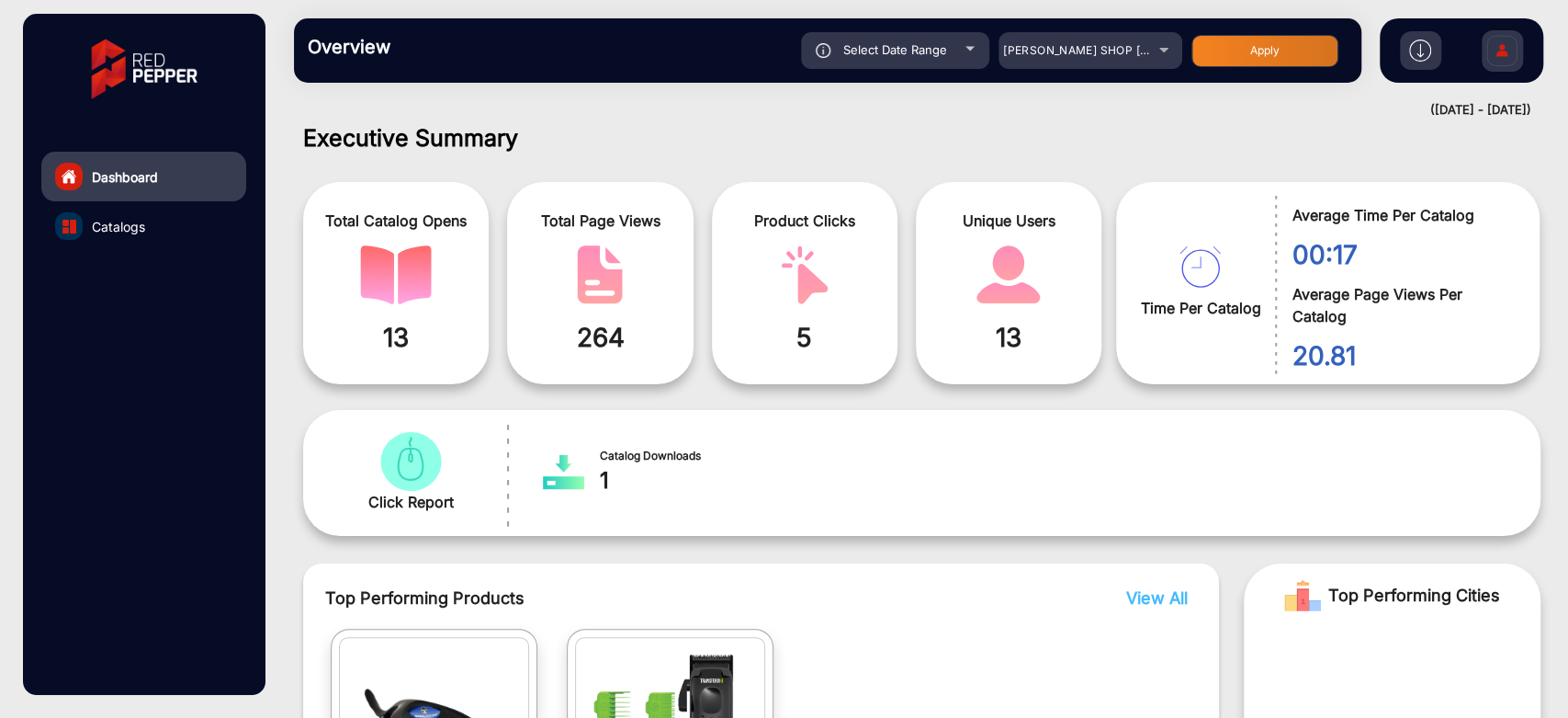
click at [931, 55] on span "Select Date Range" at bounding box center [895, 50] width 104 height 15
type input "9/4/2025"
type input "9/5/2025"
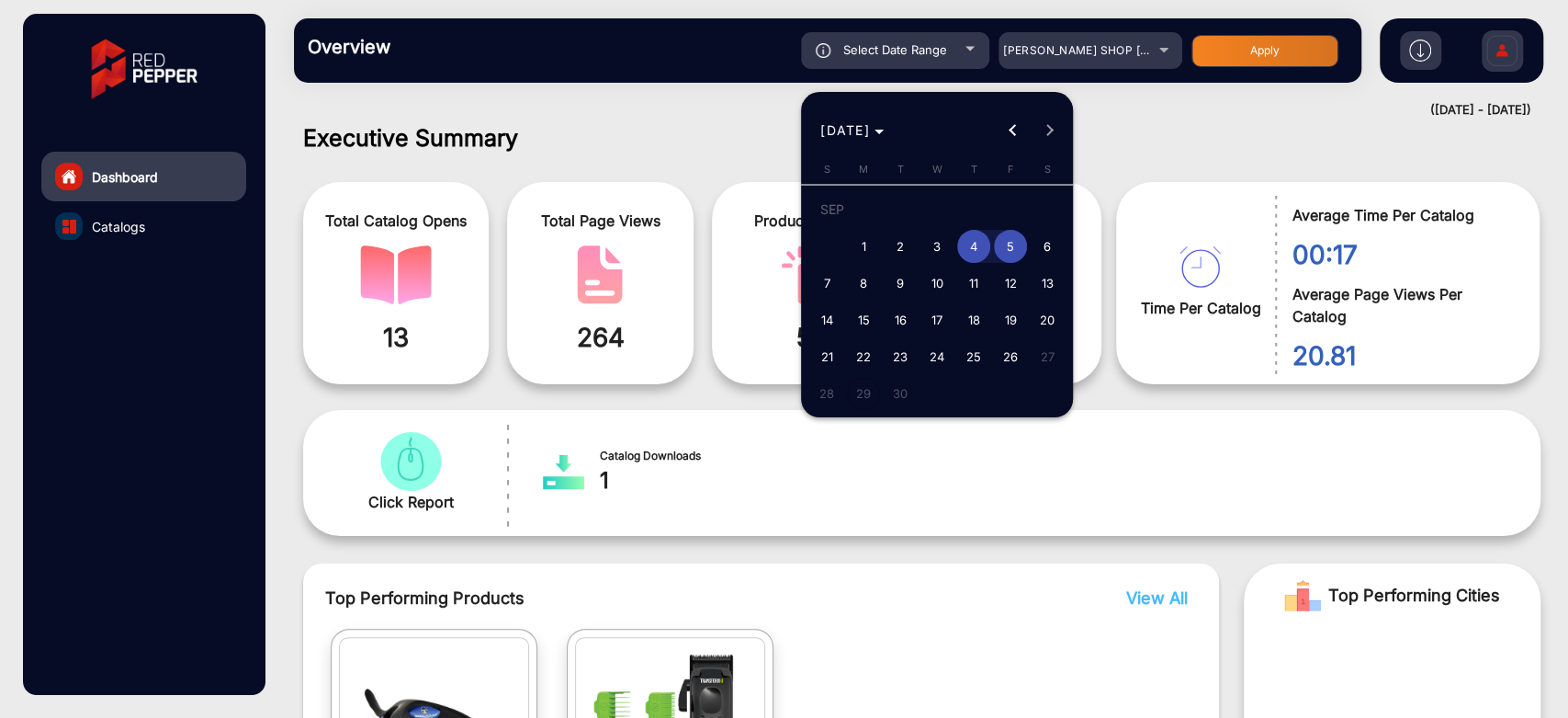
click at [1036, 244] on span "6" at bounding box center [1048, 247] width 33 height 33
type input "9/6/2025"
click at [926, 272] on span "10" at bounding box center [937, 283] width 33 height 33
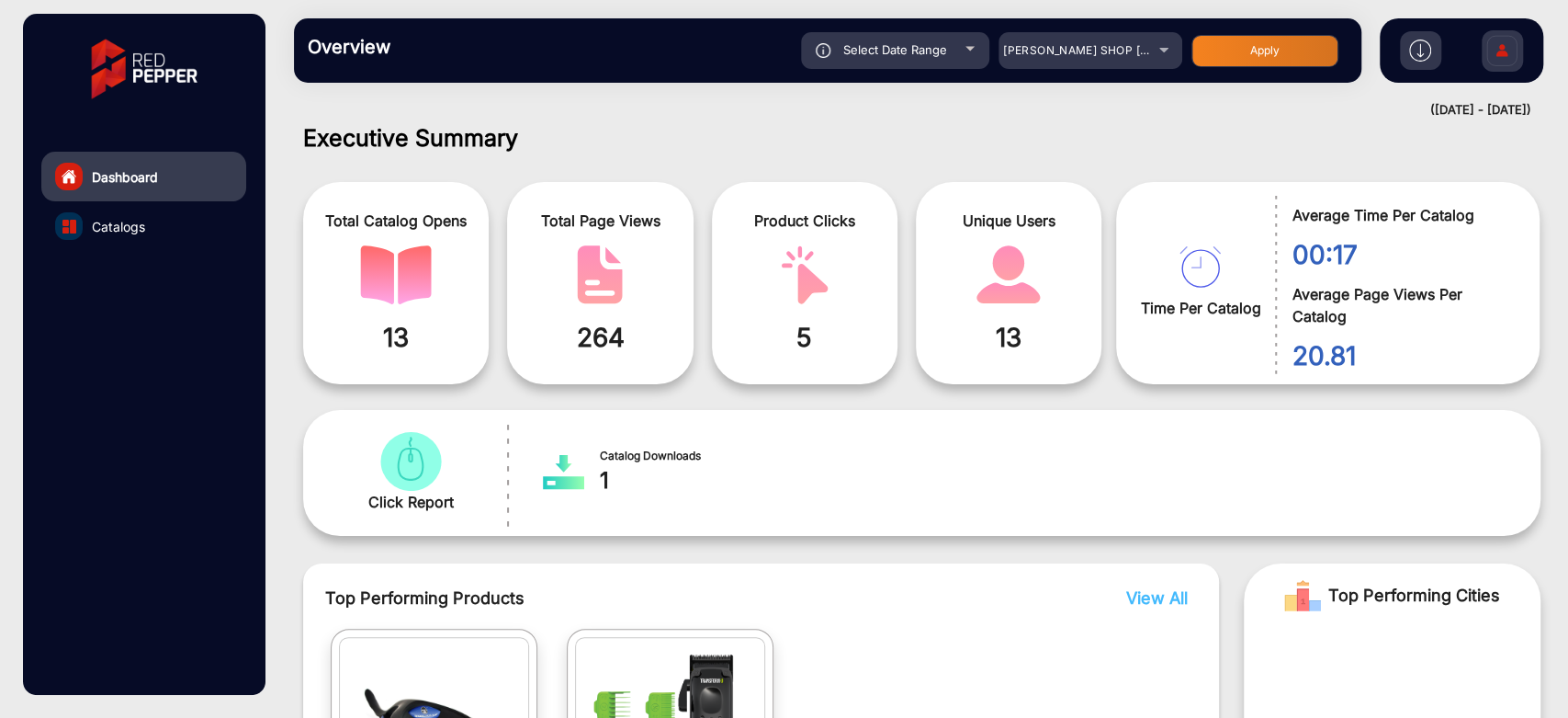
type input "9/10/2025"
click at [1263, 63] on button "Apply" at bounding box center [1265, 51] width 147 height 32
type input "9/6/2025"
type input "9/10/2025"
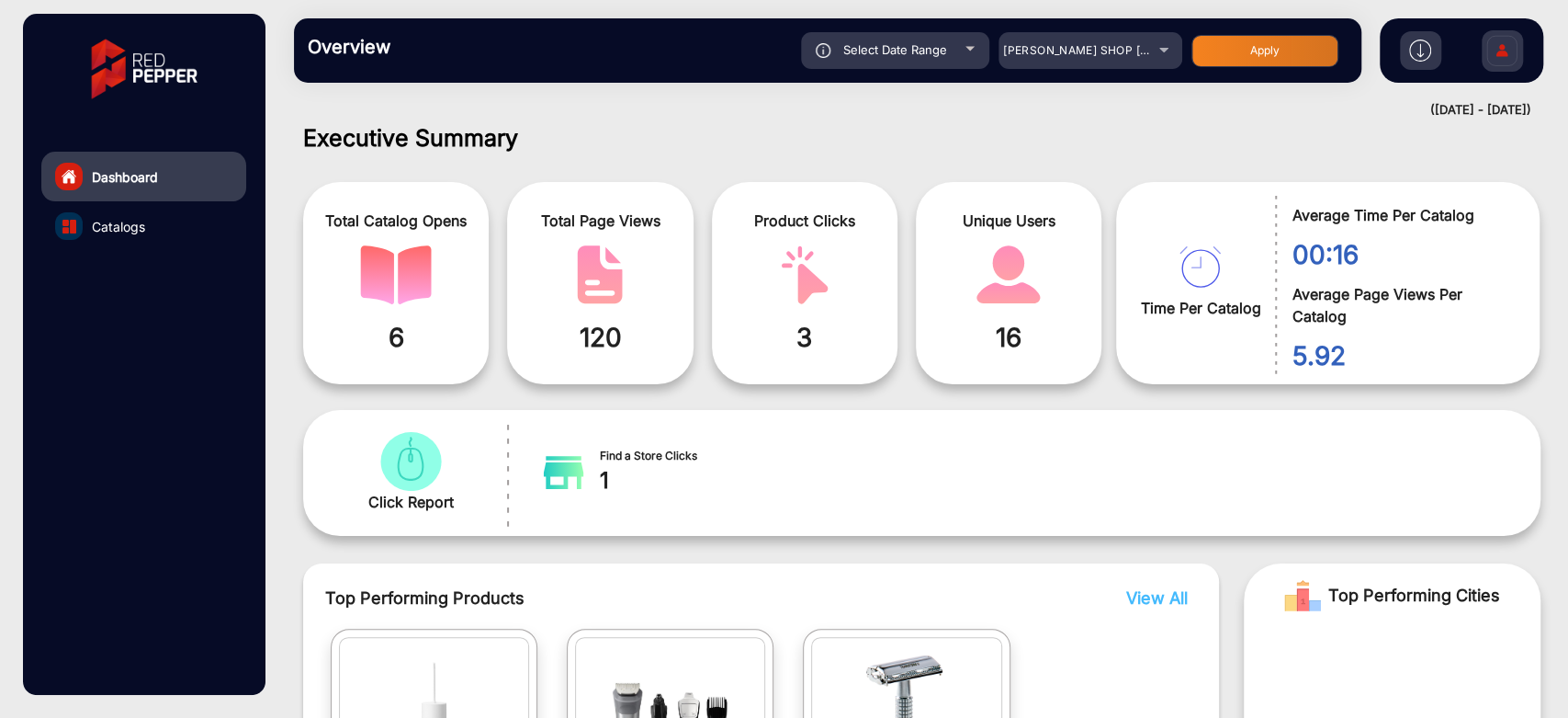
scroll to position [524, 0]
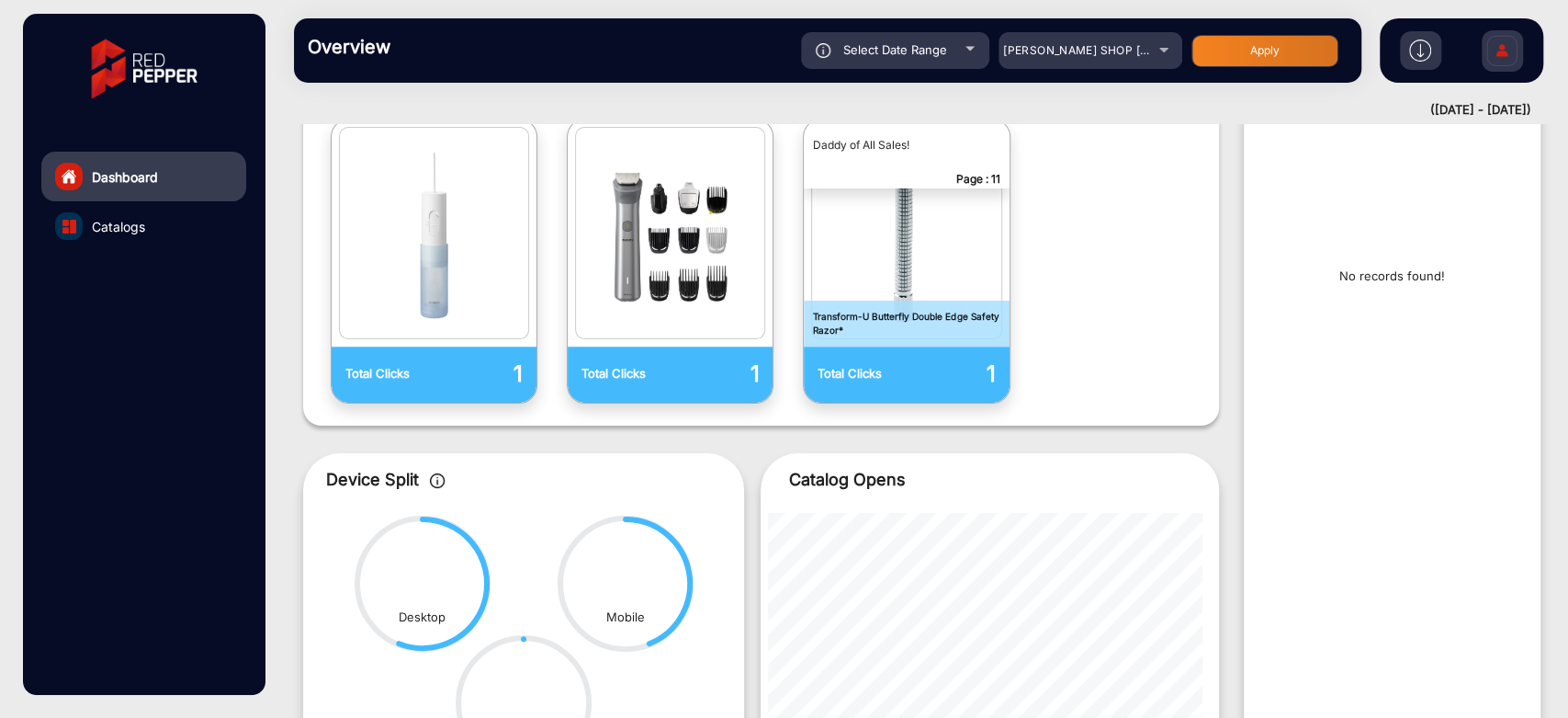
click at [919, 56] on span "Select Date Range" at bounding box center [895, 50] width 104 height 15
type input "9/6/2025"
type input "9/10/2025"
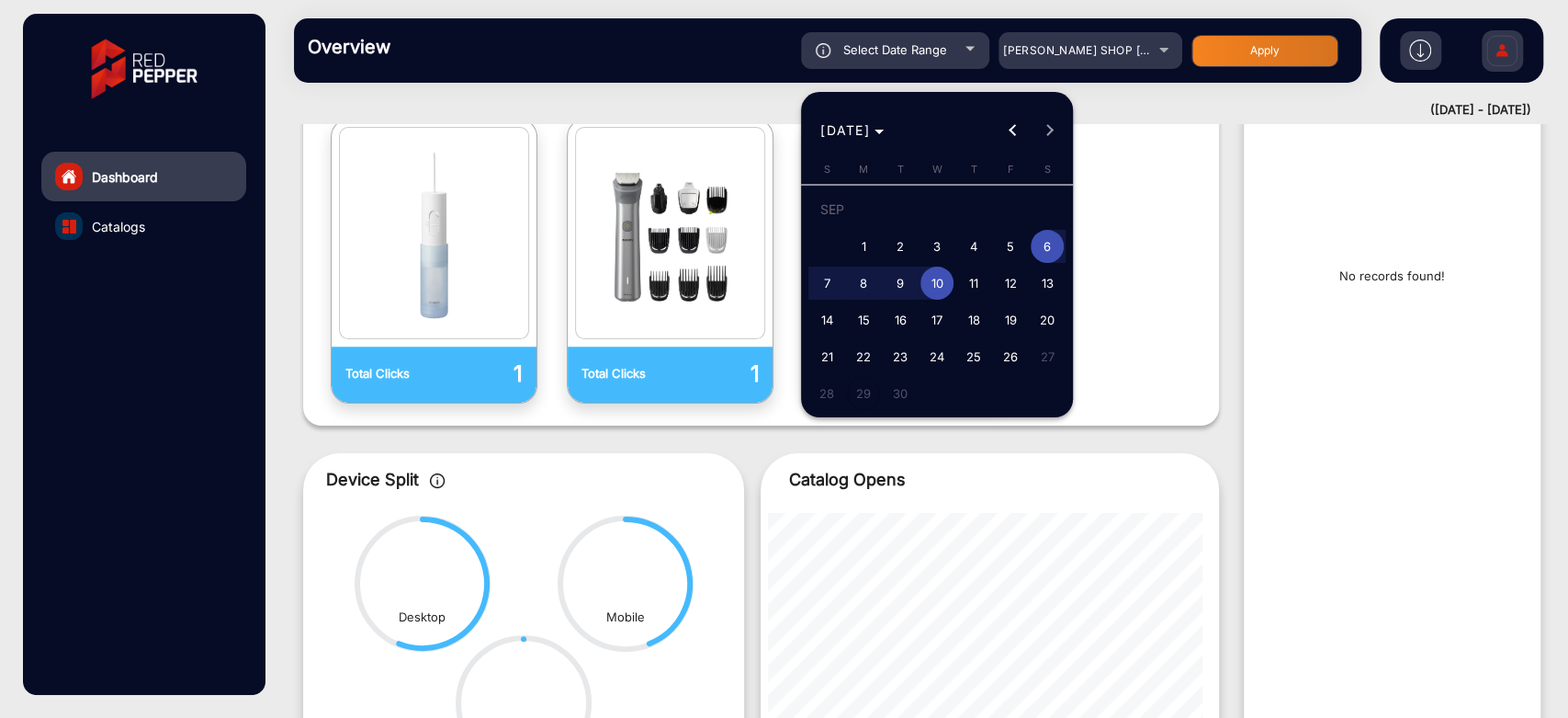
click at [982, 284] on span "11" at bounding box center [974, 283] width 33 height 33
type input "9/11/2025"
click at [1039, 284] on span "13" at bounding box center [1048, 283] width 33 height 33
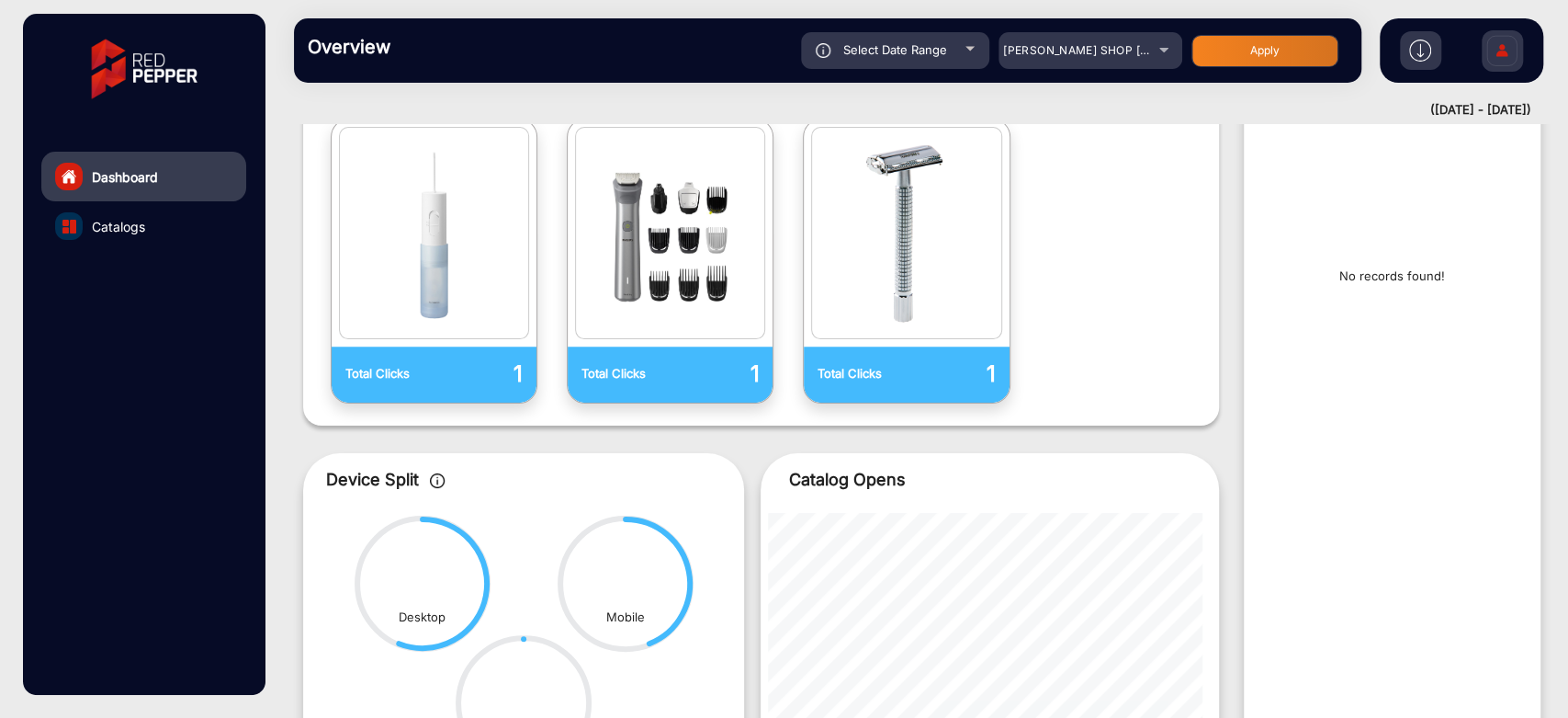
type input "9/13/2025"
click at [1268, 41] on button "Apply" at bounding box center [1265, 51] width 147 height 32
type input "9/11/2025"
type input "9/13/2025"
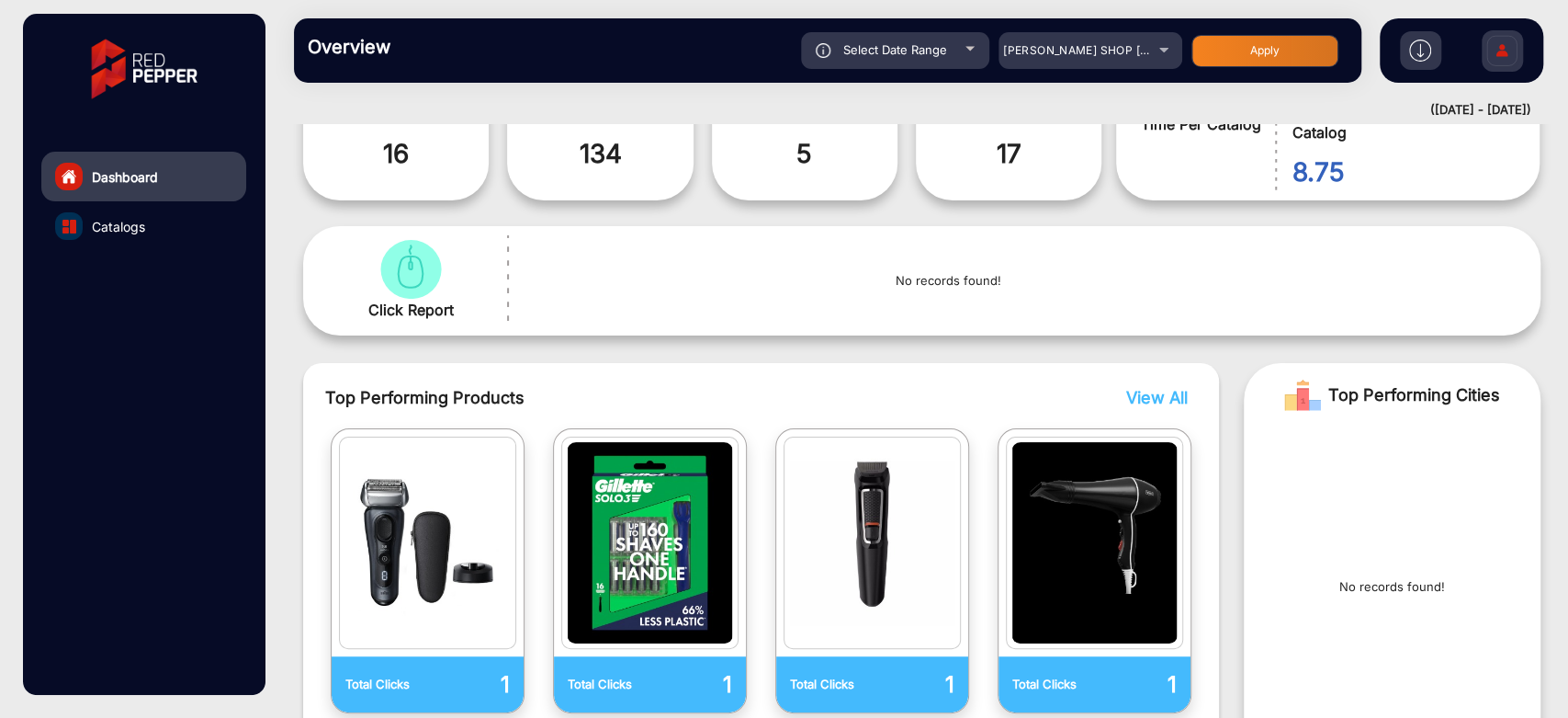
scroll to position [422, 0]
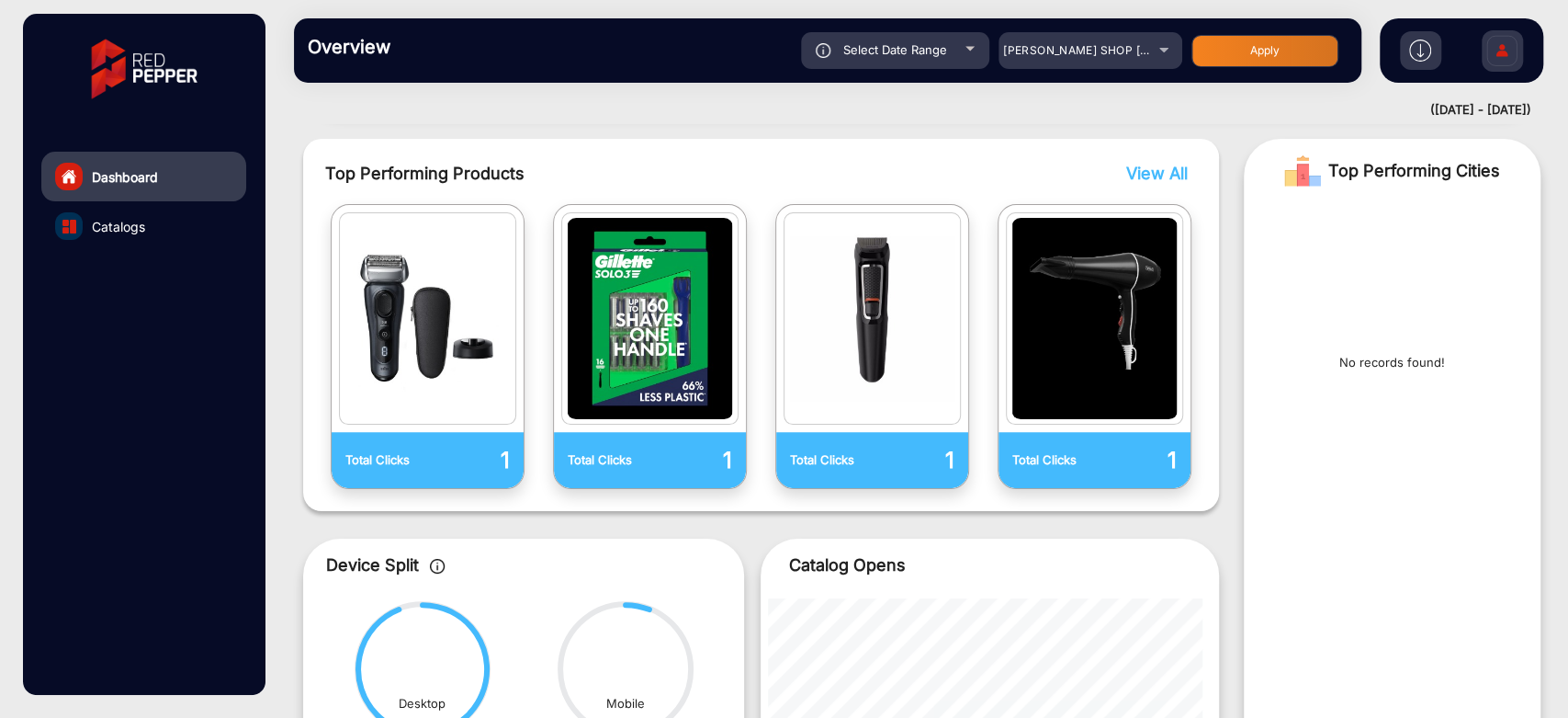
click at [962, 56] on div "Select Date Range" at bounding box center [895, 51] width 188 height 37
type input "9/11/2025"
type input "9/13/2025"
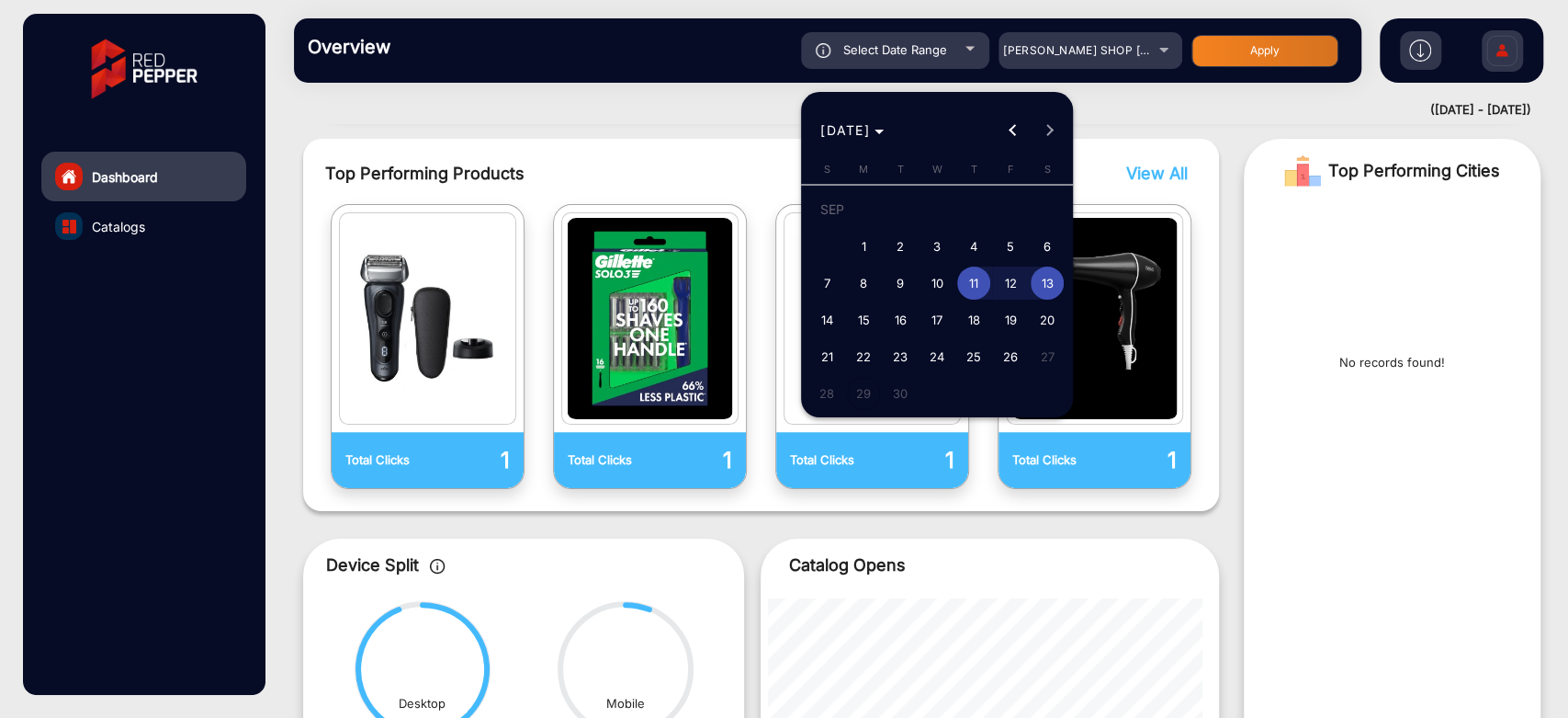
click at [859, 322] on span "15" at bounding box center [863, 320] width 33 height 33
type input "9/15/2025"
click at [1006, 314] on span "19" at bounding box center [1011, 320] width 33 height 33
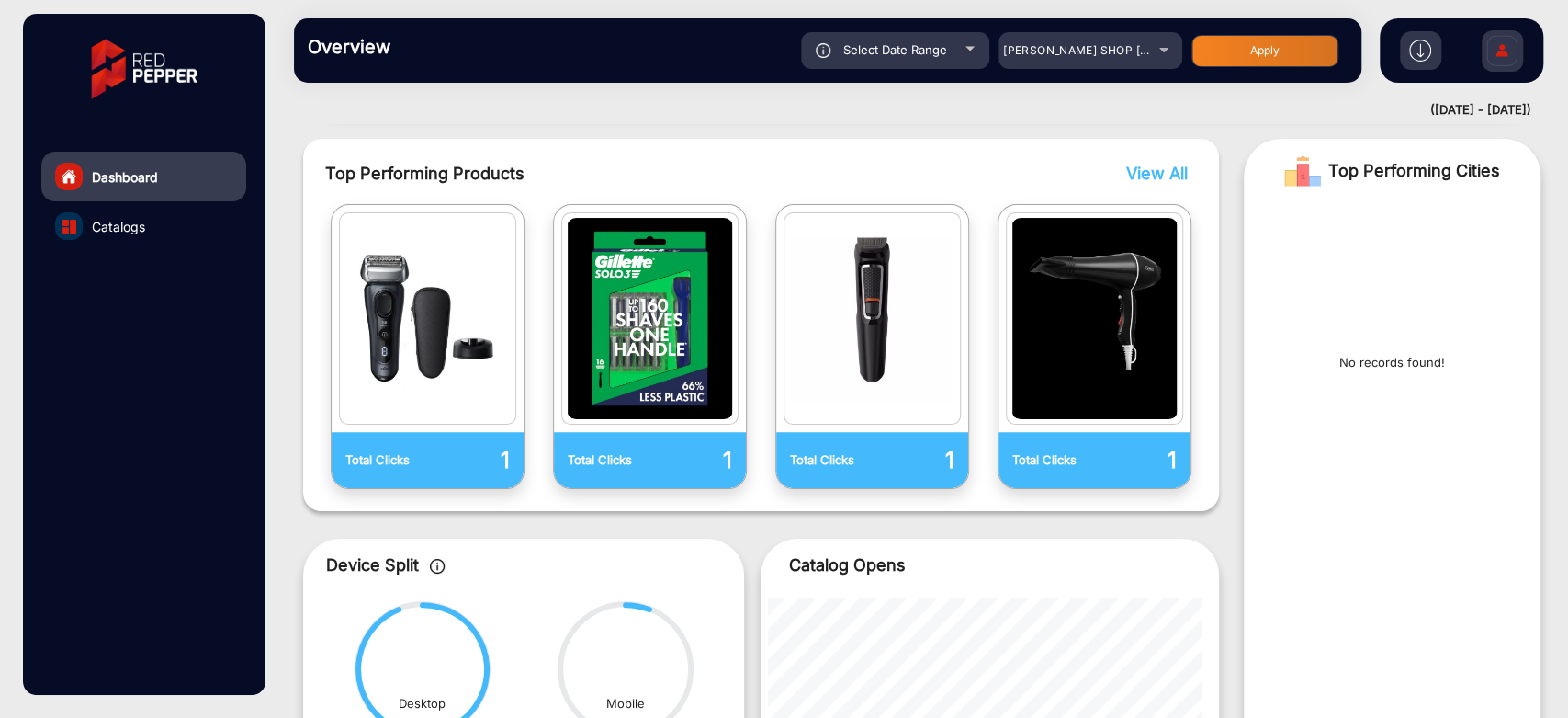
type input "9/19/2025"
click at [1213, 28] on div "Overview Reports Understand what makes your customers tick and learn how they a…" at bounding box center [827, 50] width 1067 height 64
click at [1220, 42] on button "Apply" at bounding box center [1265, 51] width 147 height 32
type input "9/15/2025"
type input "9/19/2025"
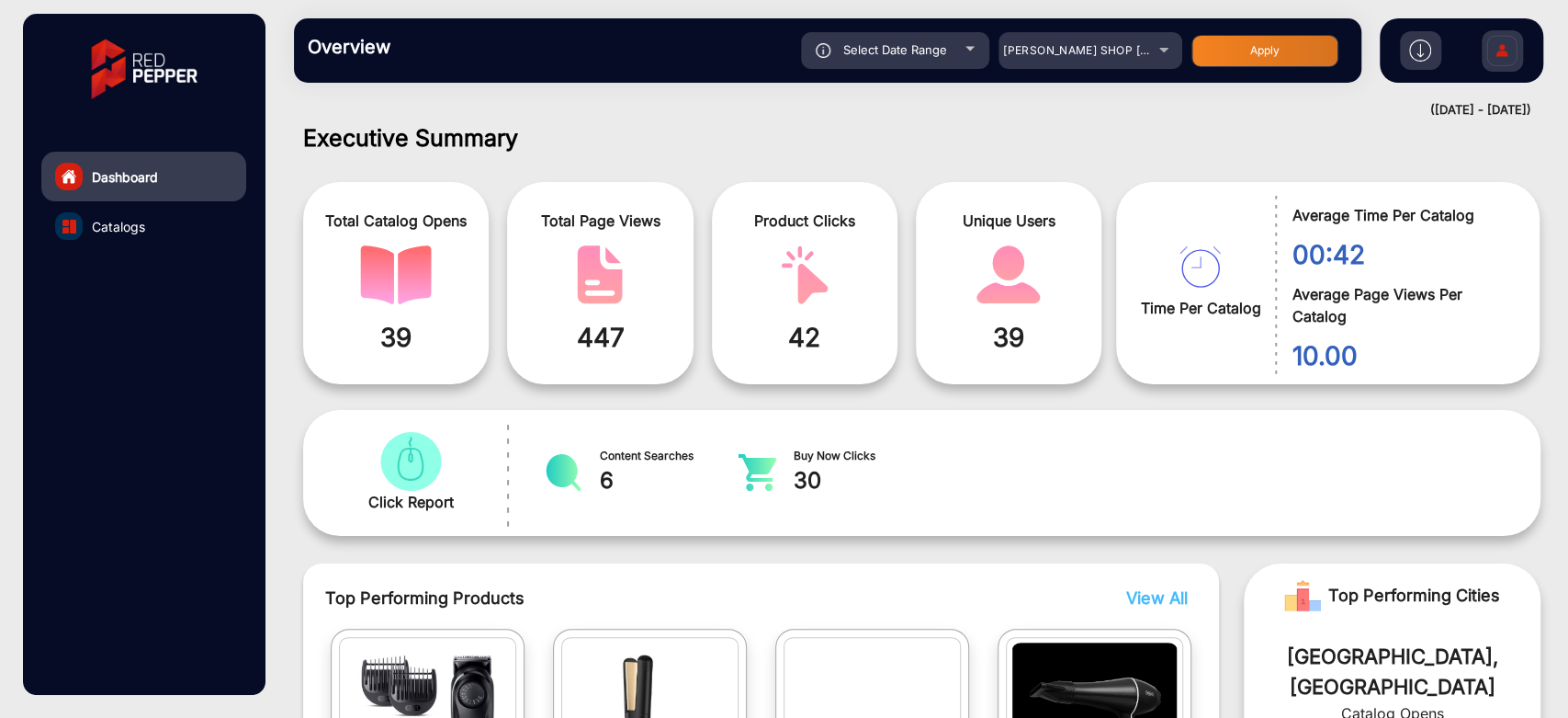
scroll to position [116, 0]
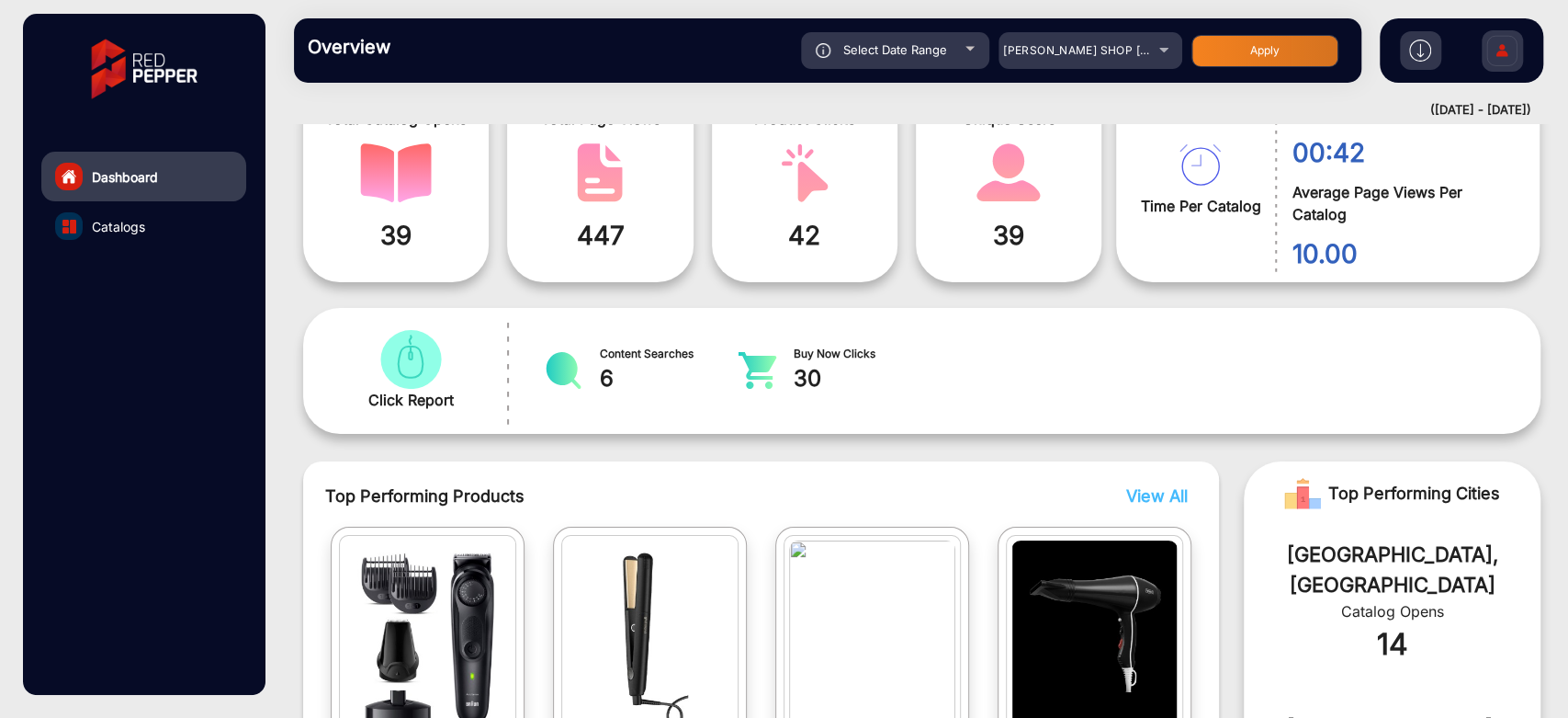
click at [896, 47] on span "Select Date Range" at bounding box center [895, 50] width 104 height 15
type input "9/15/2025"
type input "9/19/2025"
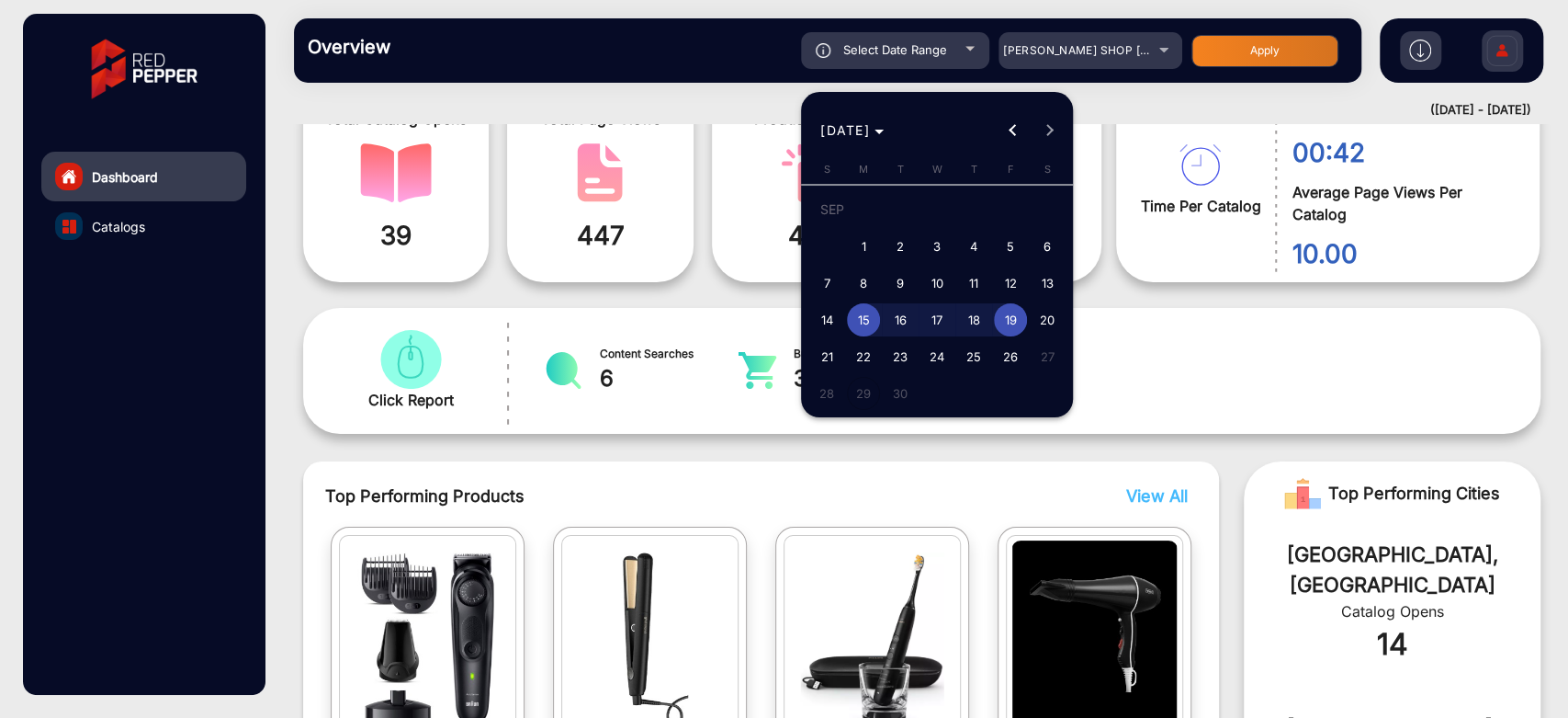
click at [871, 317] on span "15" at bounding box center [863, 320] width 33 height 33
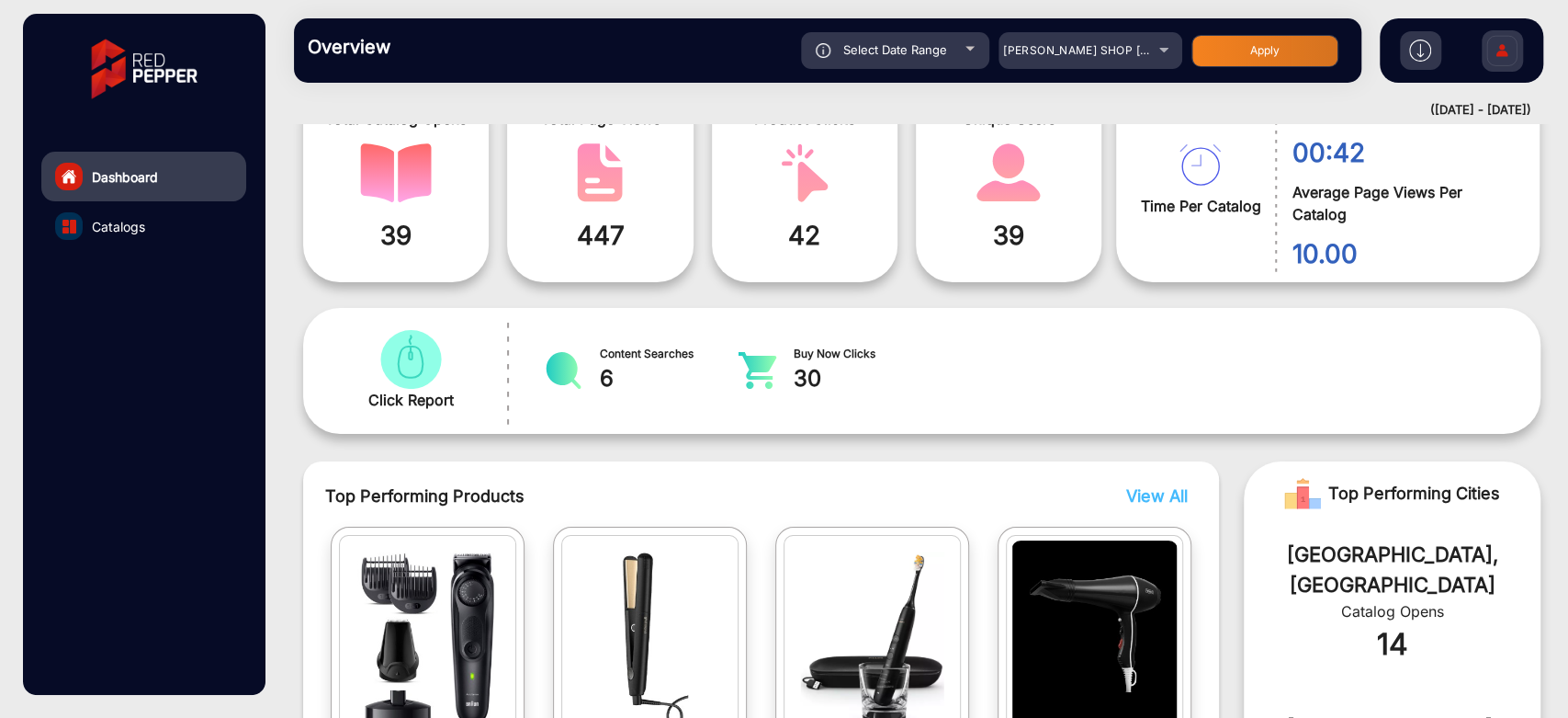
type input "9/15/2025"
click at [1254, 59] on button "Apply" at bounding box center [1265, 51] width 147 height 32
type input "9/15/2025"
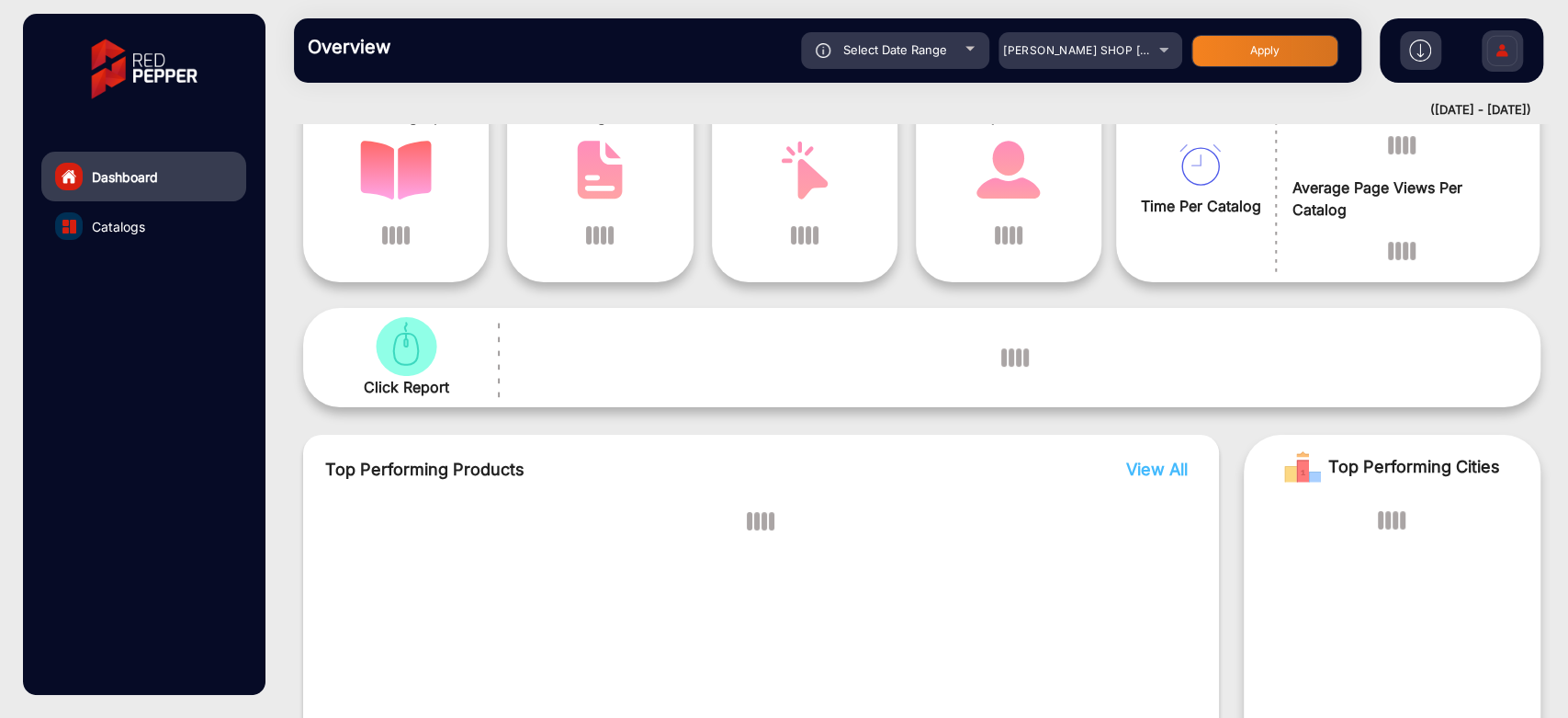
scroll to position [14, 0]
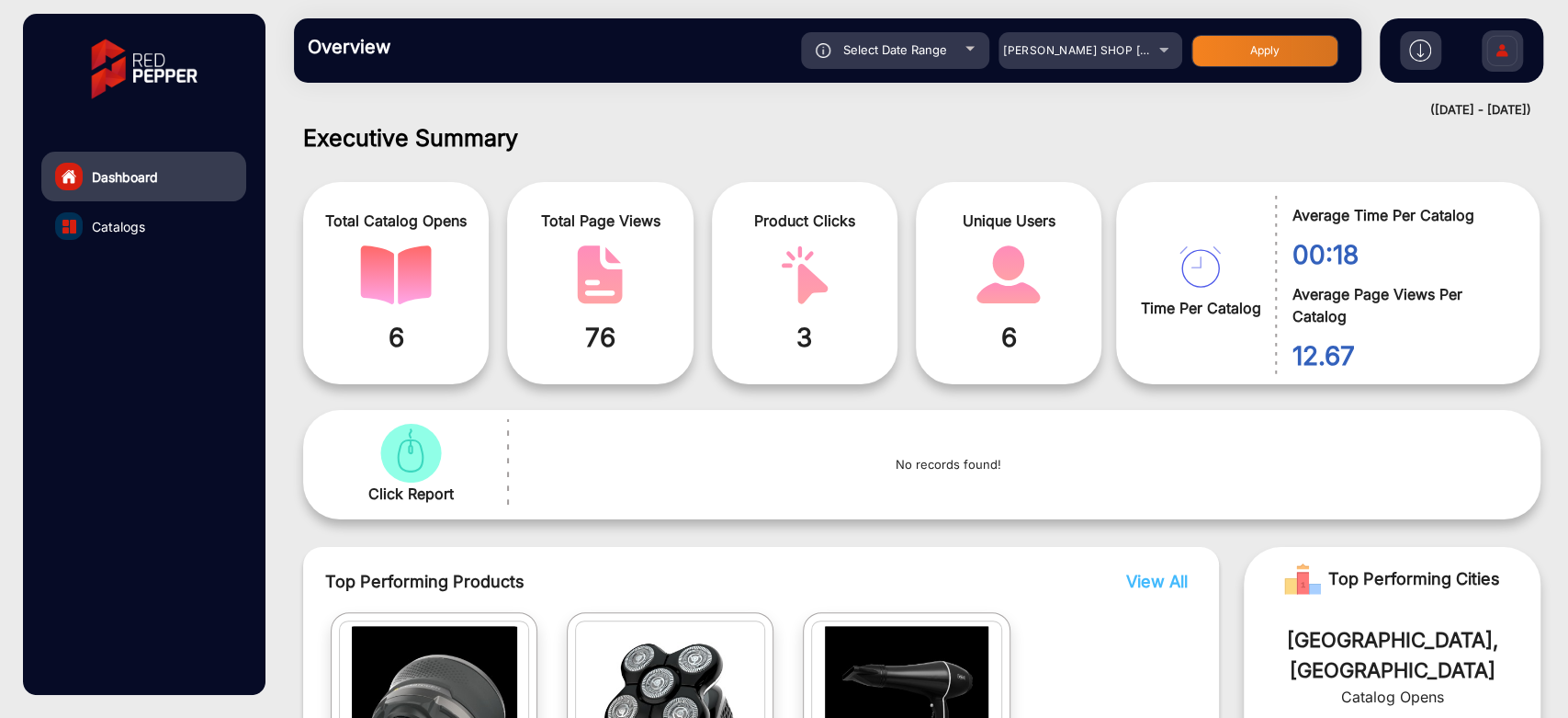
click at [941, 60] on div "Select Date Range" at bounding box center [895, 51] width 188 height 37
type input "9/15/2025"
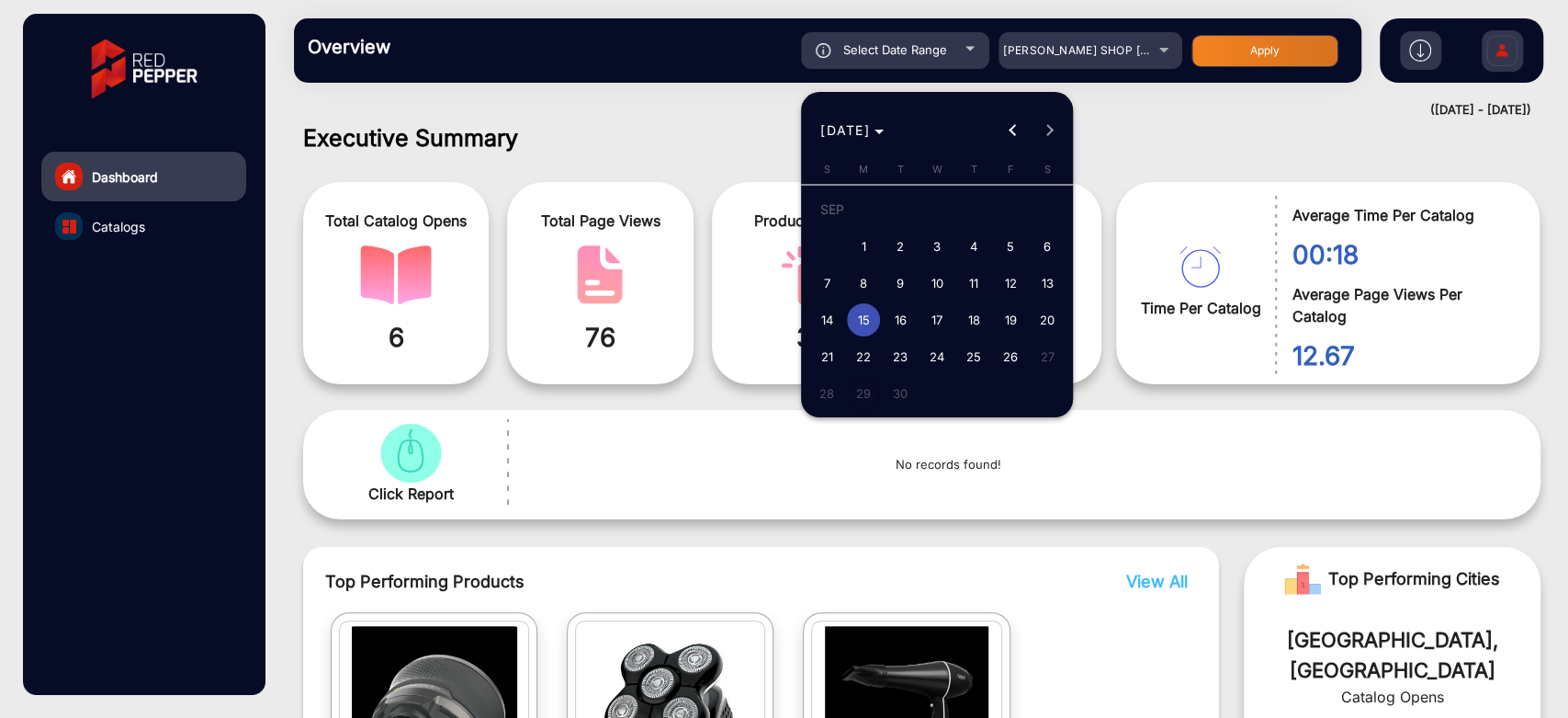
click at [1040, 285] on span "13" at bounding box center [1048, 283] width 33 height 33
type input "9/13/2025"
click at [821, 318] on span "14" at bounding box center [827, 320] width 33 height 33
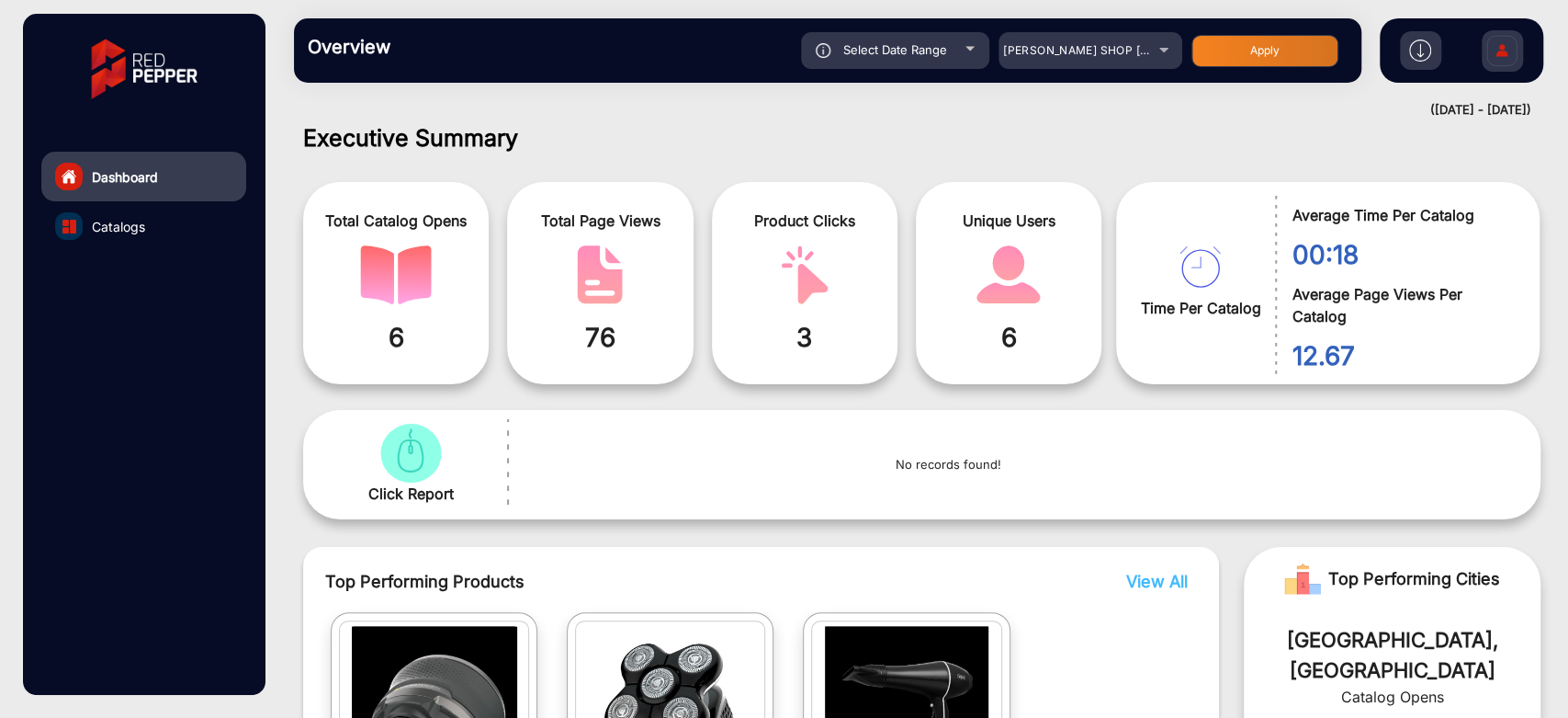
type input "9/14/2025"
click at [1260, 57] on button "Apply" at bounding box center [1265, 51] width 147 height 32
type input "9/13/2025"
type input "9/14/2025"
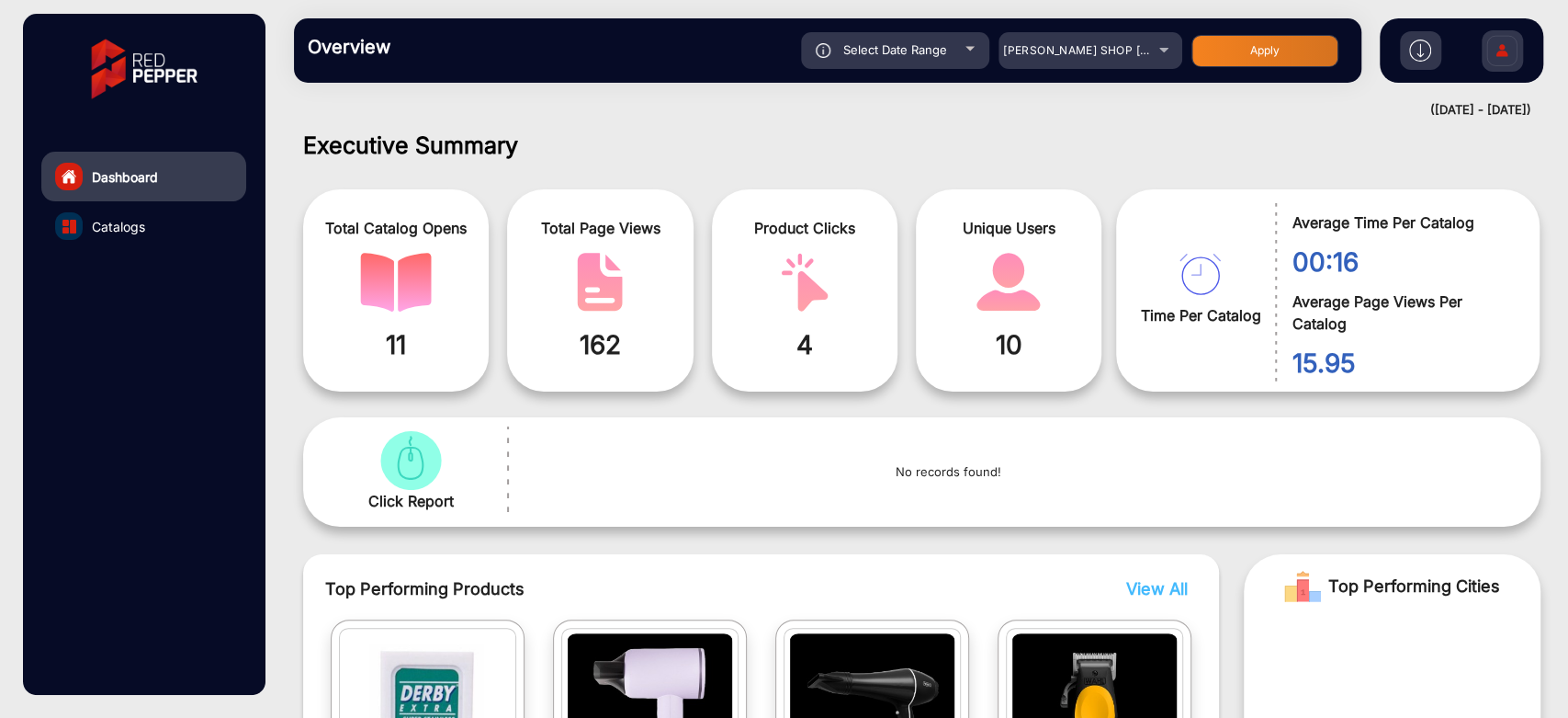
scroll to position [0, 0]
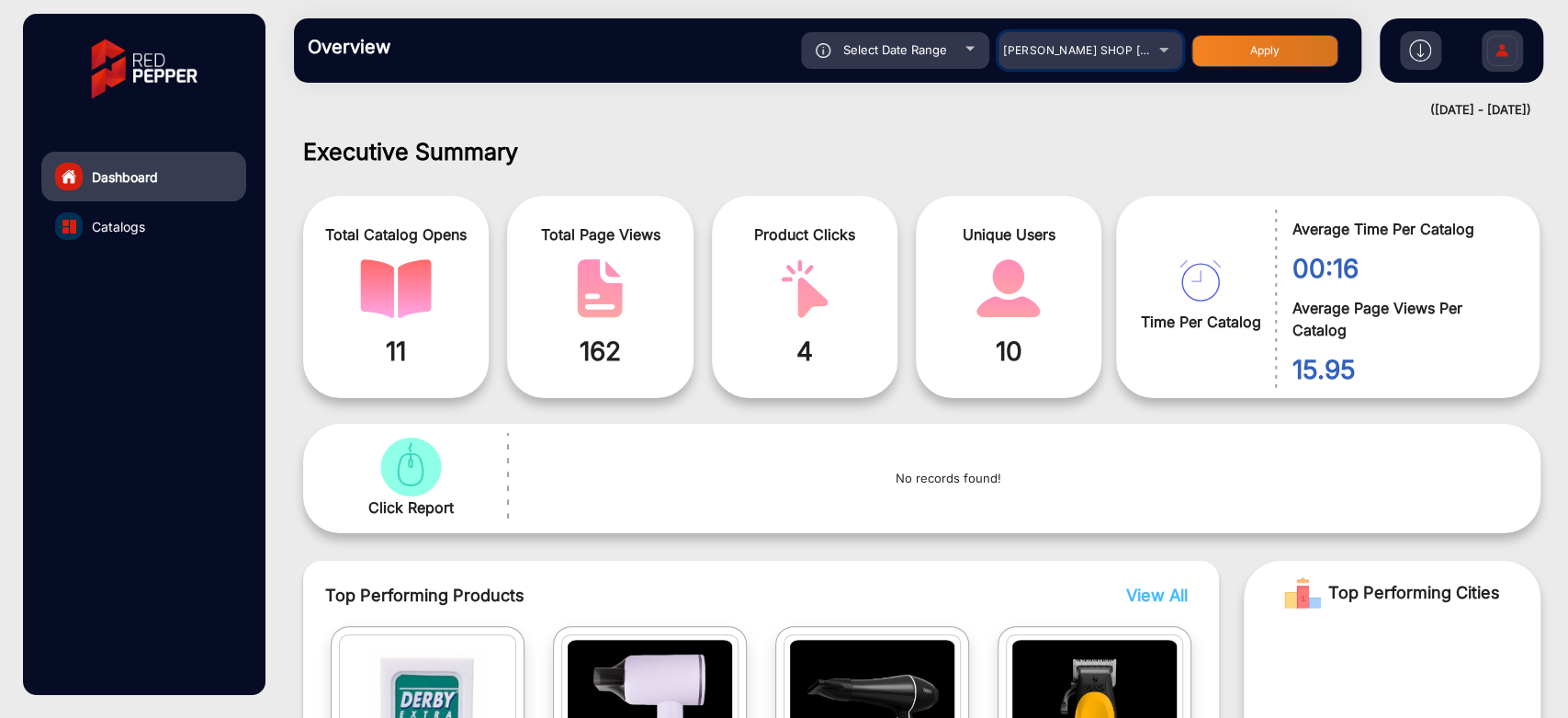
click at [1085, 54] on span "SHAVER SHOP NZ" at bounding box center [1128, 50] width 251 height 14
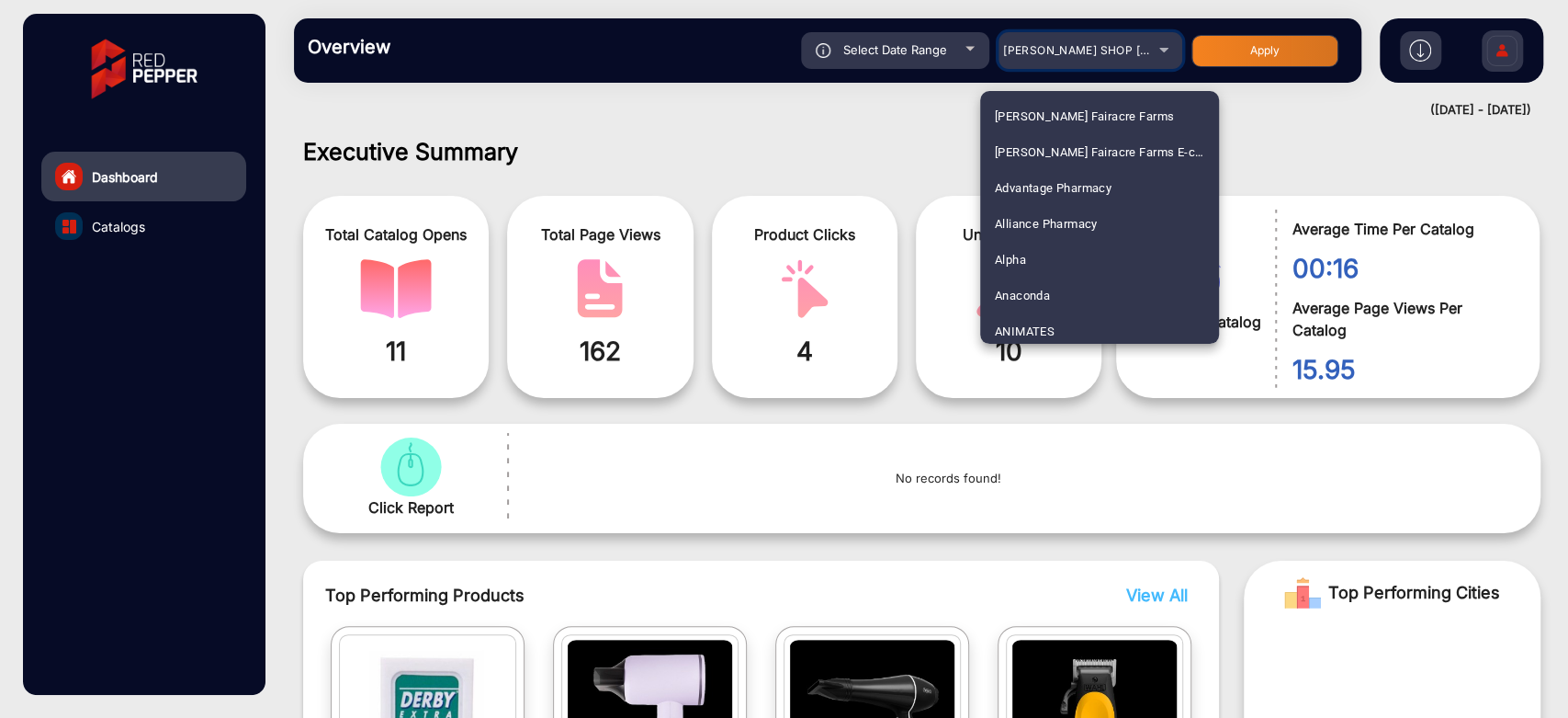
scroll to position [4558, 0]
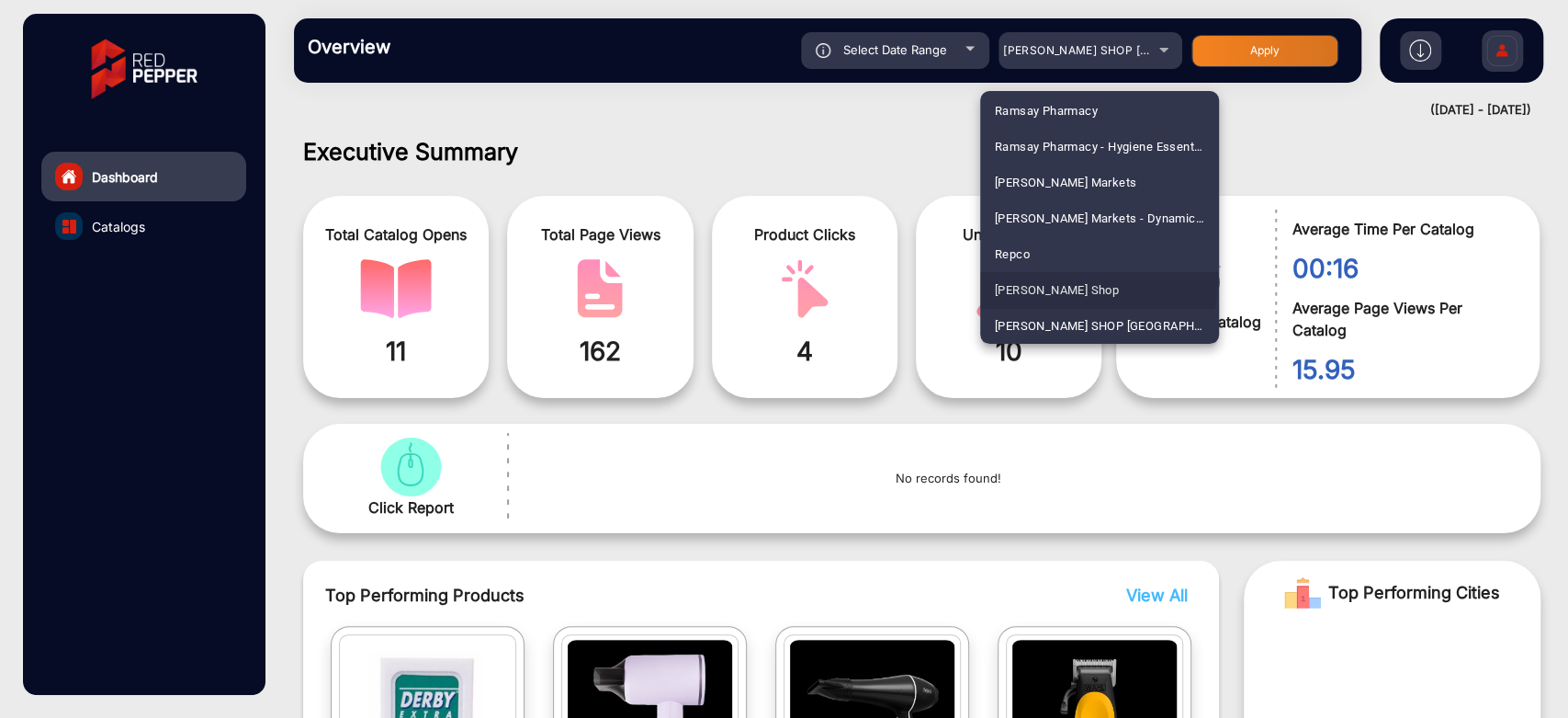
click at [1075, 279] on mat-option "Shaver Shop" at bounding box center [1100, 289] width 239 height 36
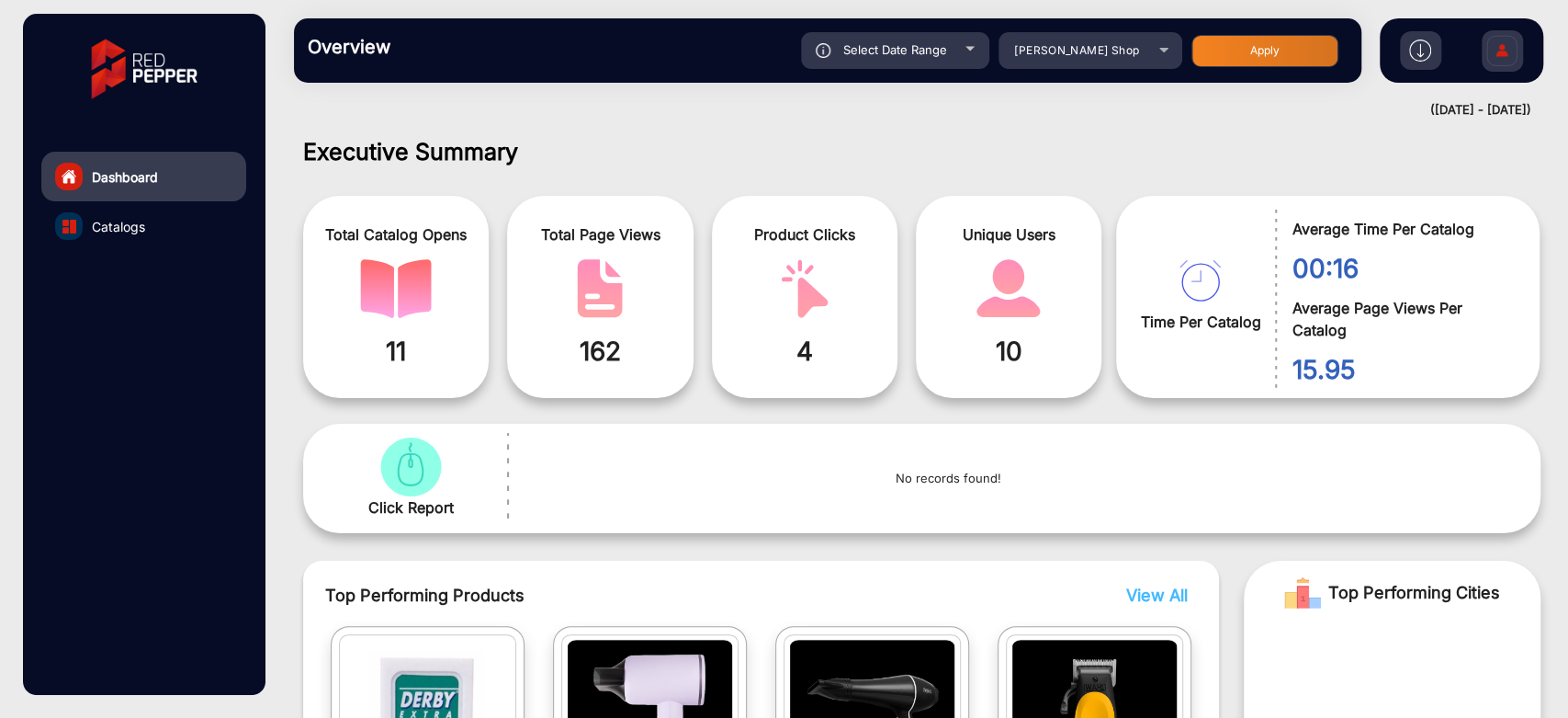
click at [1246, 33] on div "Select Date Range 9/13/2025 9/13/2025 – 9/14/2025 9/14/2025 Shaver Shop Apply" at bounding box center [880, 51] width 937 height 37
click at [1249, 43] on button "Apply" at bounding box center [1265, 51] width 147 height 32
type input "9/13/2025"
type input "9/14/2025"
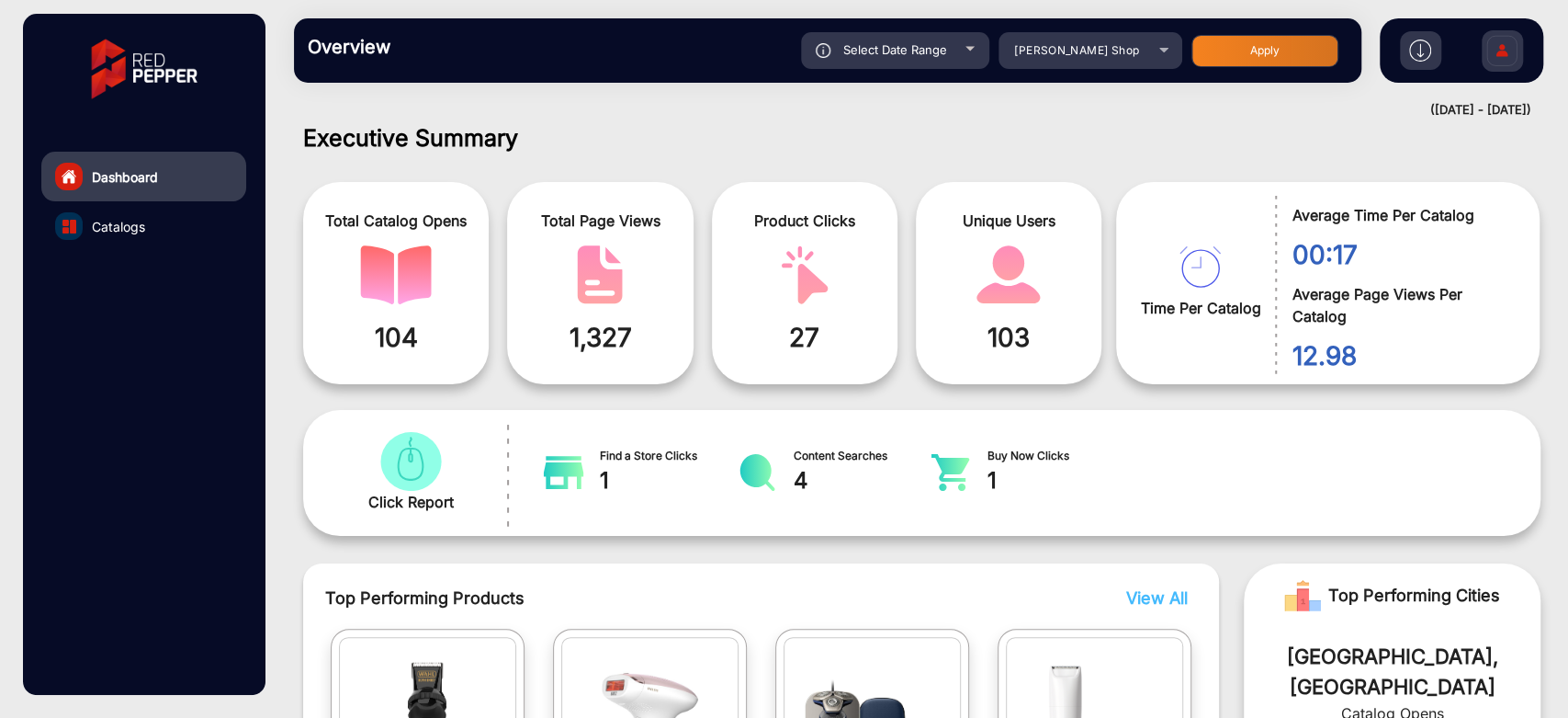
click at [911, 43] on span "Select Date Range" at bounding box center [895, 50] width 104 height 15
type input "9/13/2025"
type input "9/14/2025"
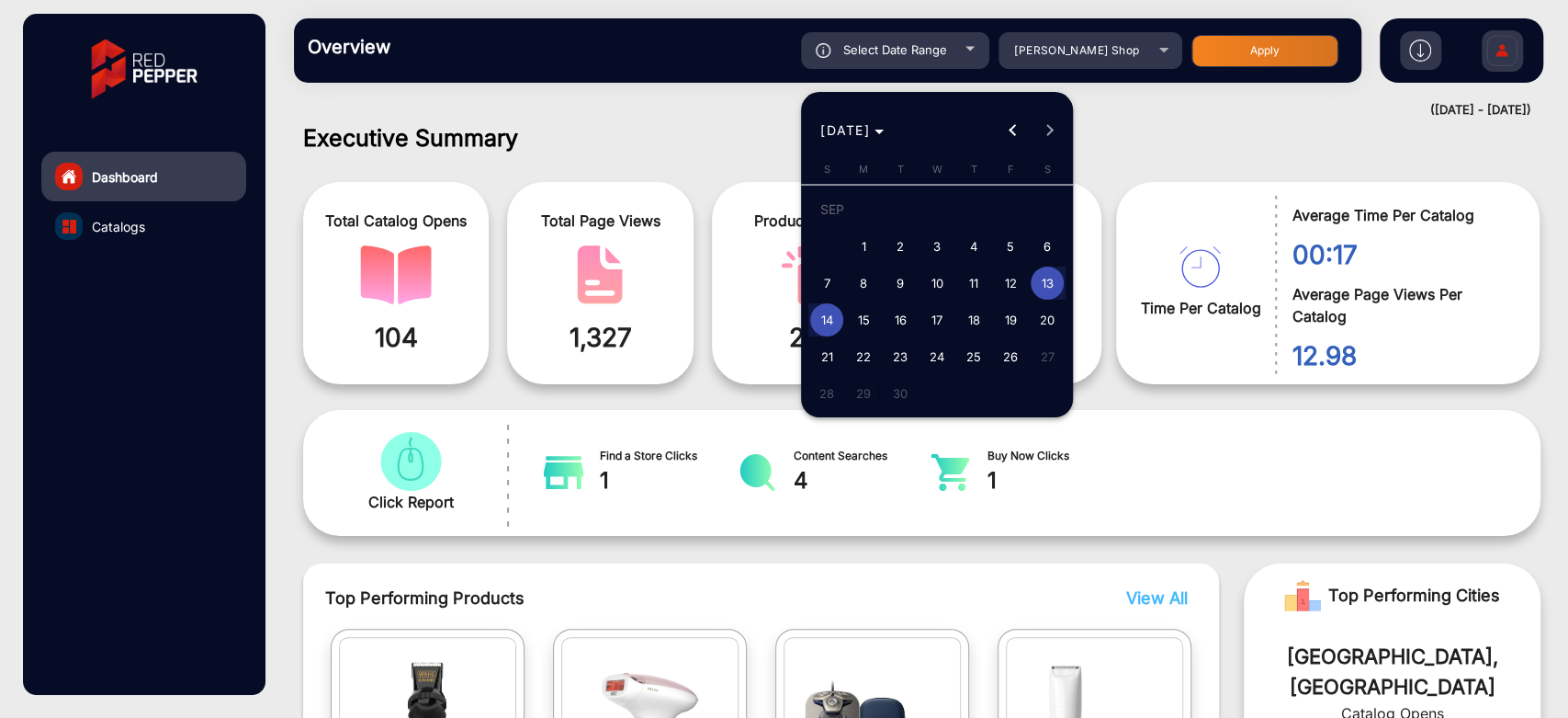
click at [1055, 320] on span "20" at bounding box center [1048, 320] width 33 height 33
type input "9/20/2025"
click at [1010, 347] on span "26" at bounding box center [1011, 357] width 33 height 33
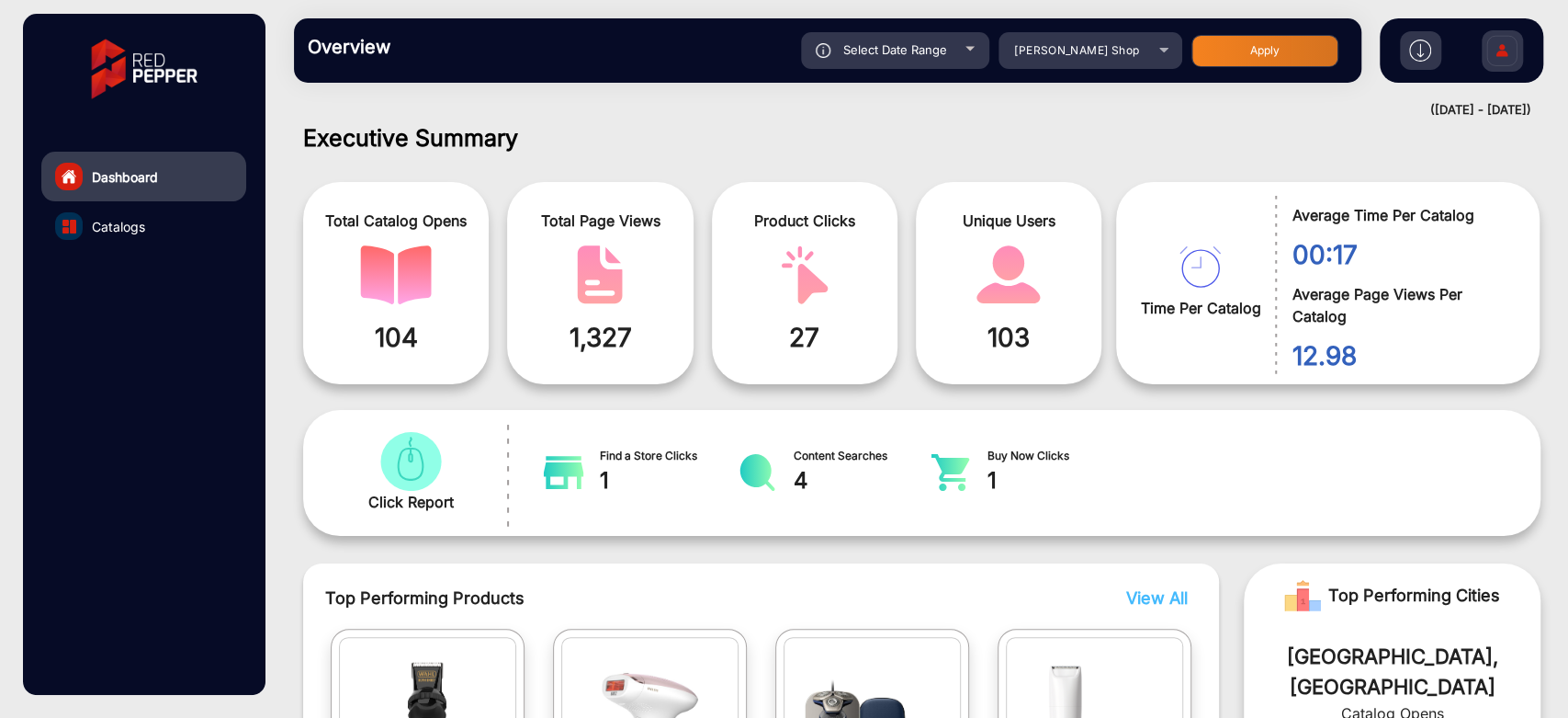
type input "9/26/2025"
click at [1235, 55] on button "Apply" at bounding box center [1265, 51] width 147 height 32
type input "9/20/2025"
type input "9/26/2025"
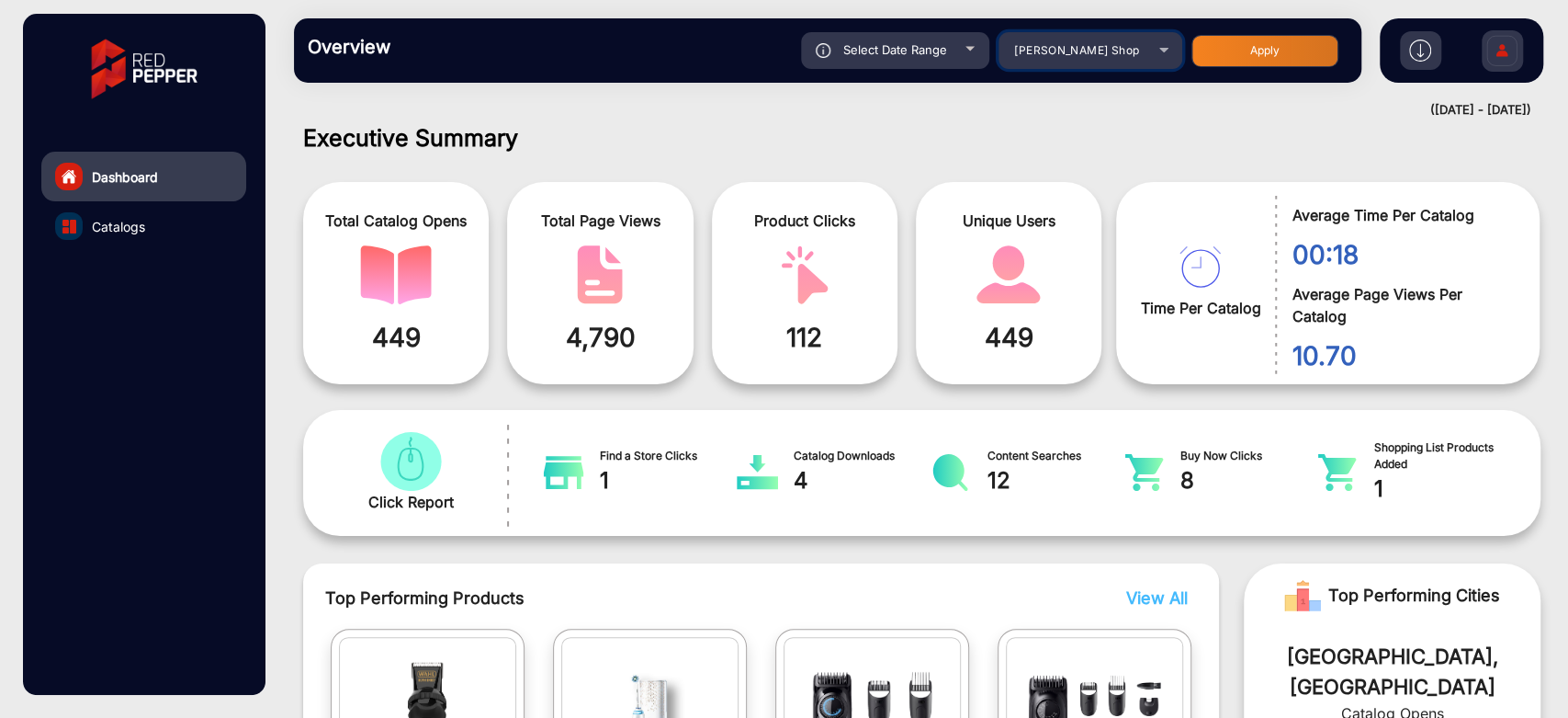
click at [1151, 53] on div "Shaver Shop" at bounding box center [1090, 51] width 184 height 22
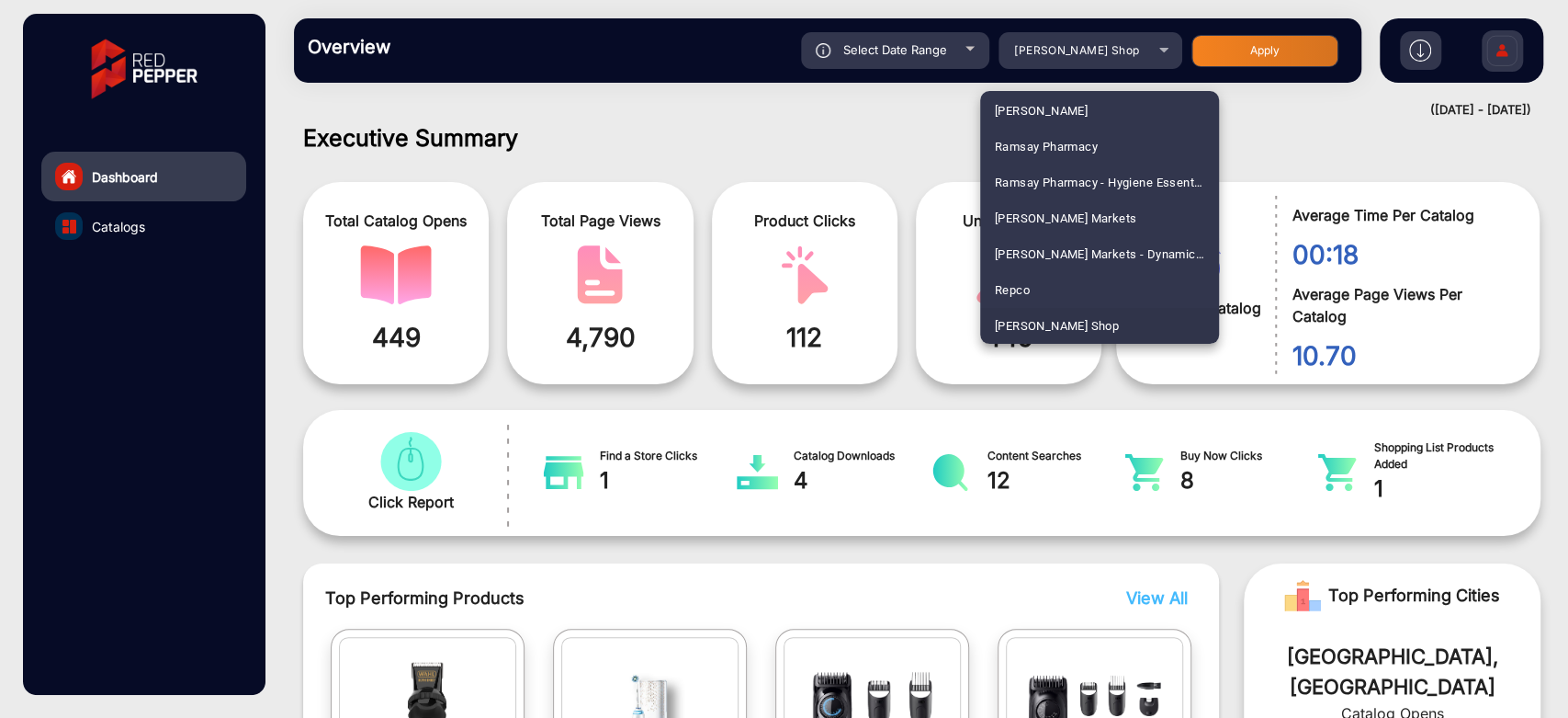
click at [1151, 53] on div at bounding box center [784, 359] width 1568 height 718
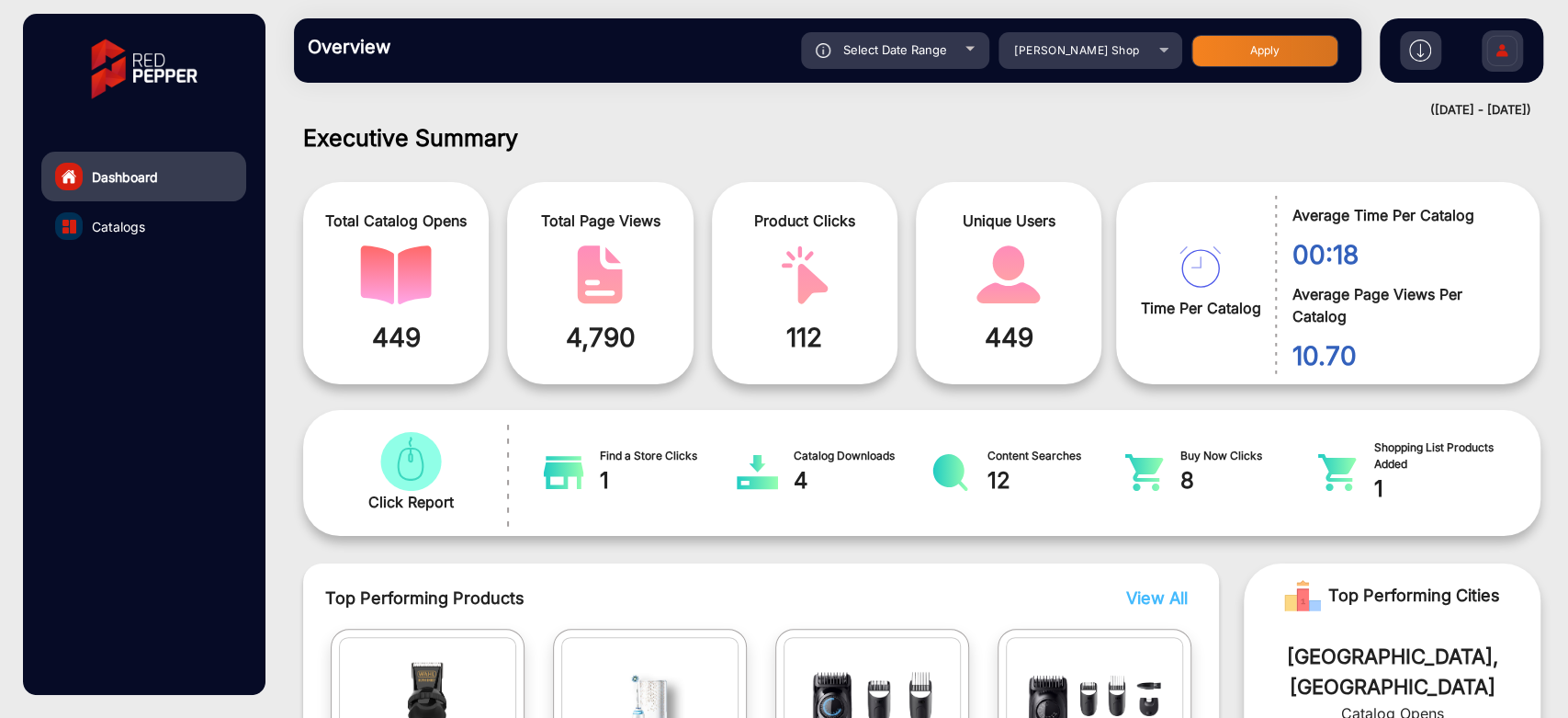
click at [1490, 58] on img at bounding box center [1502, 53] width 39 height 64
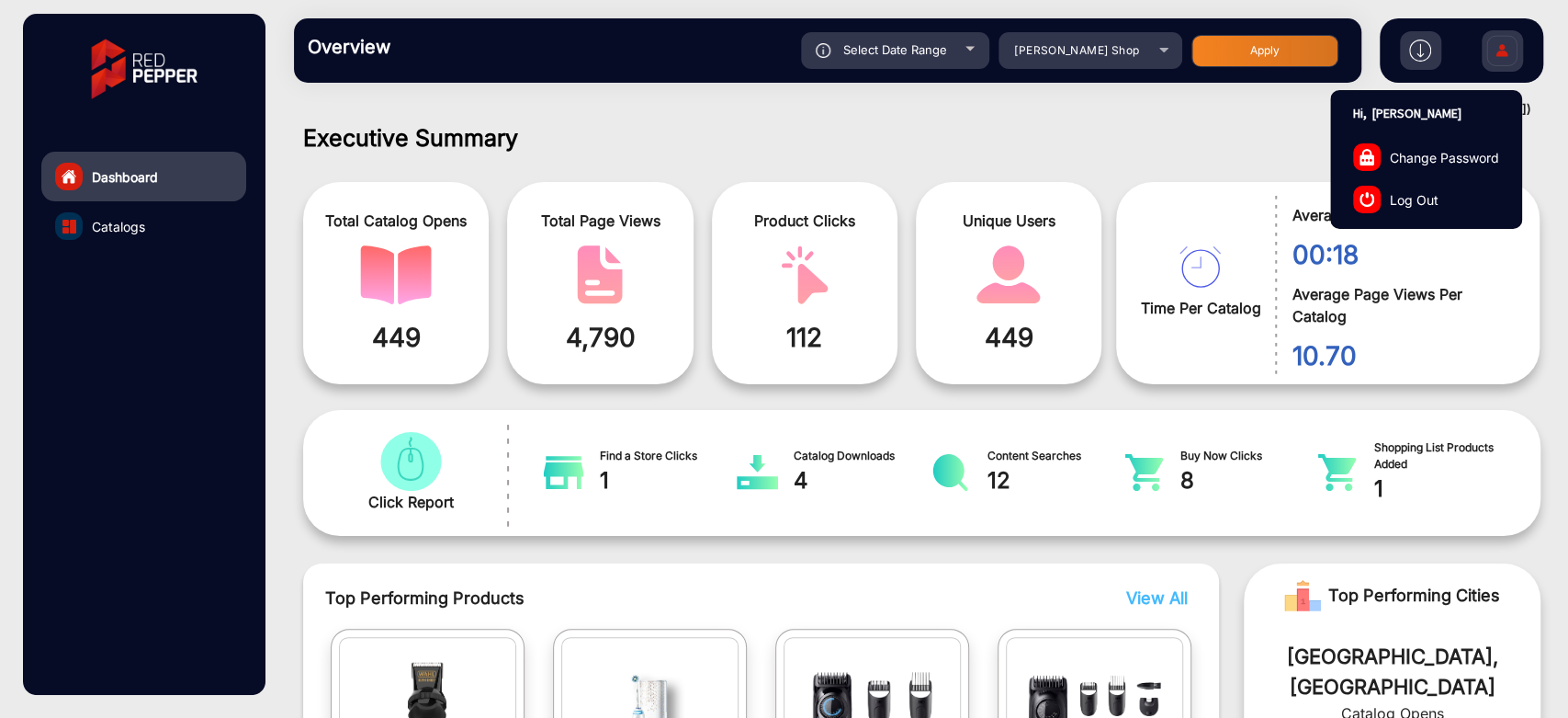
click at [1433, 186] on link "Log Out" at bounding box center [1426, 199] width 190 height 43
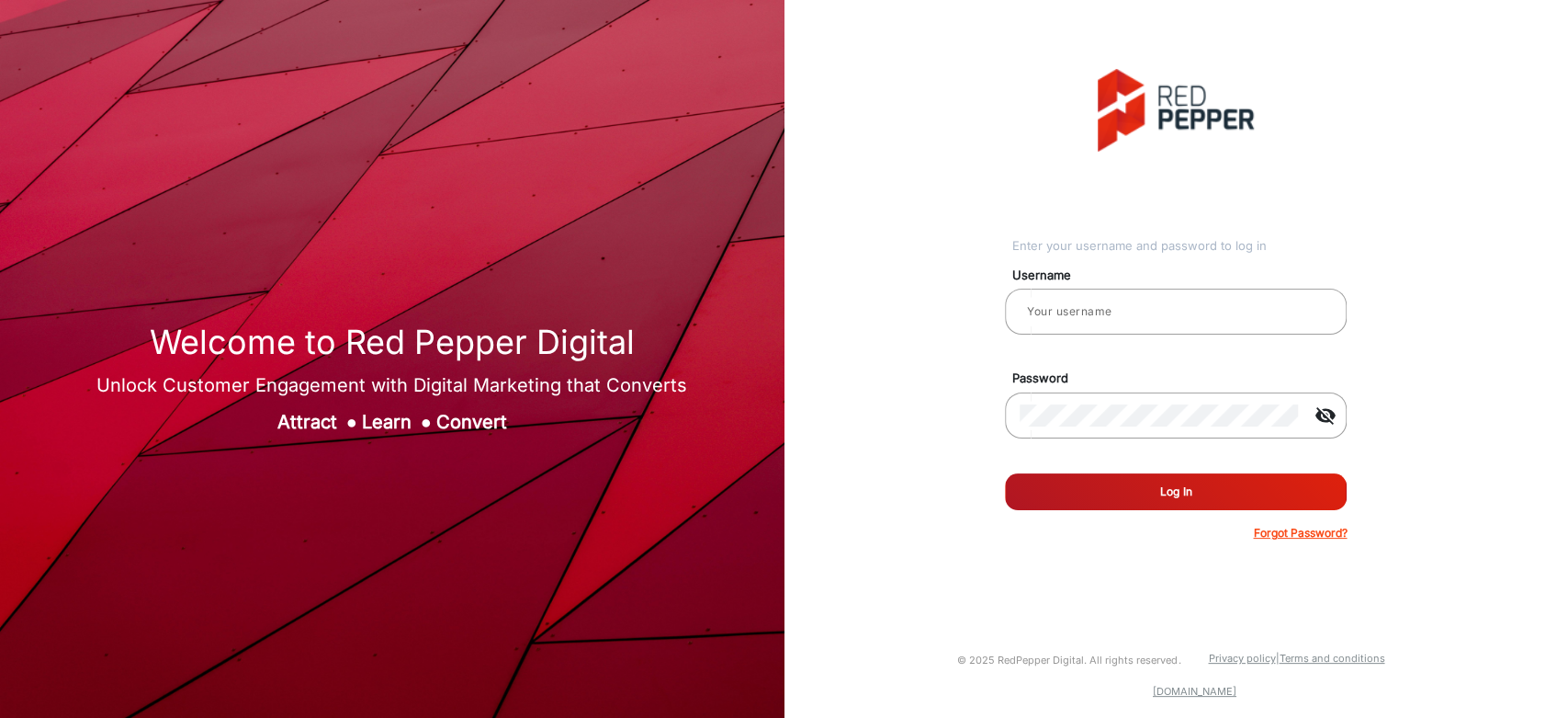
type input "[PERSON_NAME]"
